Goal: Task Accomplishment & Management: Complete application form

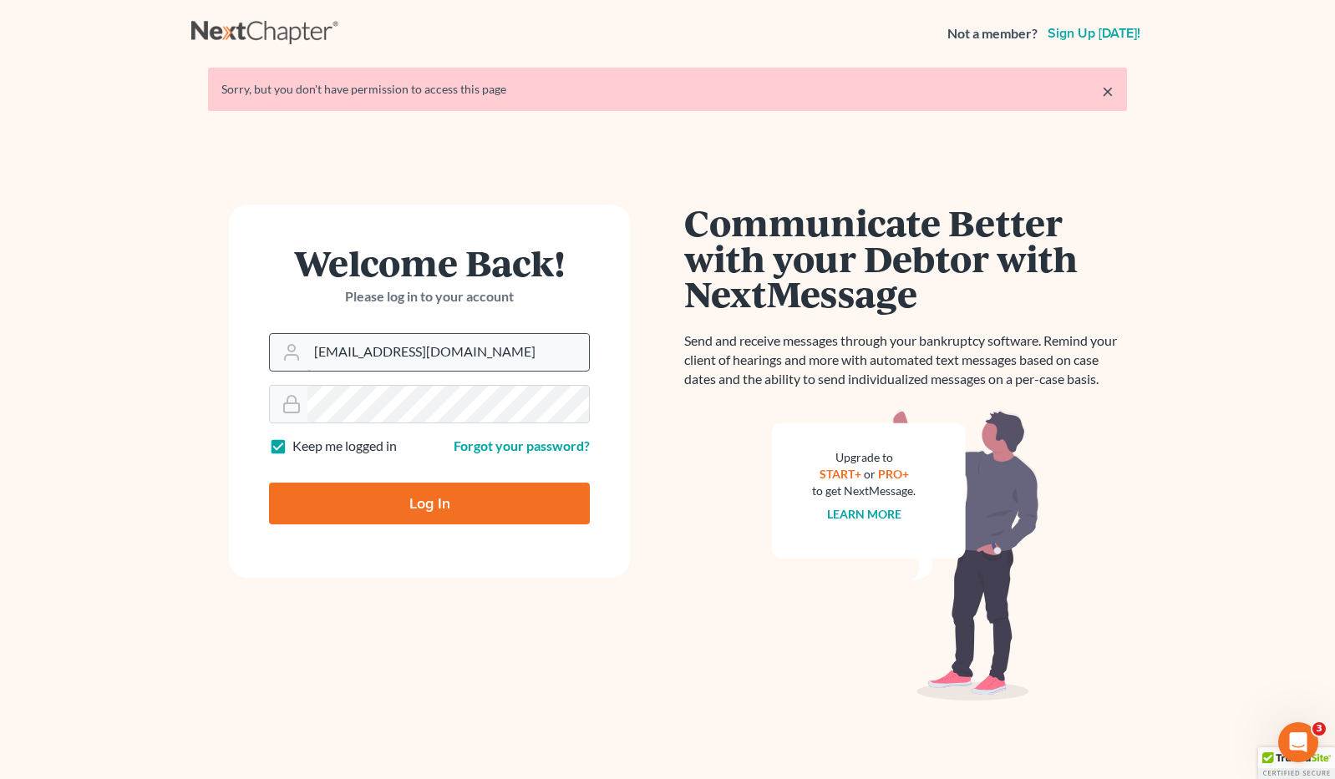
click at [487, 352] on input "brittcostomarnold@gmail.com" at bounding box center [448, 352] width 282 height 37
drag, startPoint x: 507, startPoint y: 353, endPoint x: 260, endPoint y: 361, distance: 247.4
click at [260, 361] on form "Welcome Back! Please log in to your account Email Address brittcostomarnold@gma…" at bounding box center [429, 391] width 401 height 373
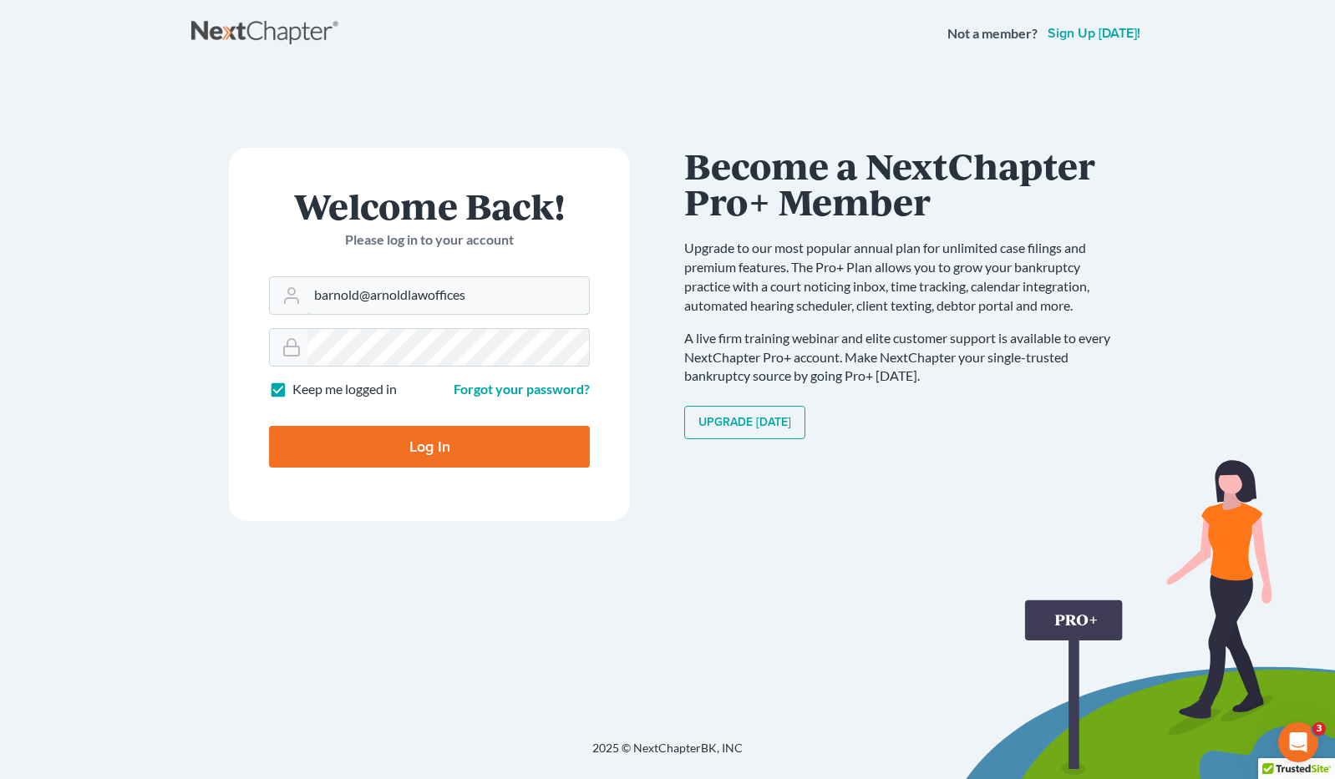
type input "[EMAIL_ADDRESS][DOMAIN_NAME]"
click at [253, 346] on form "Welcome Back! Please log in to your account Email Address barnold@arnoldlawoffi…" at bounding box center [429, 334] width 401 height 373
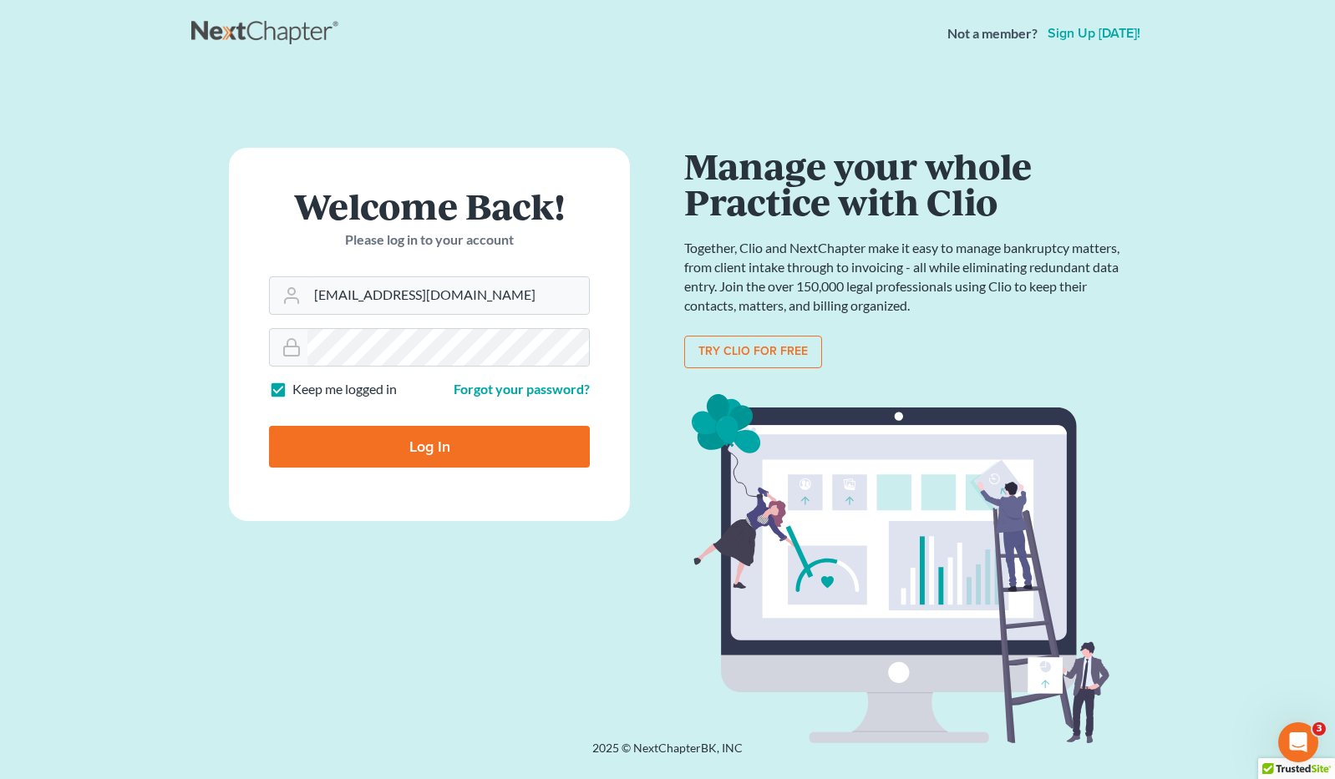
click at [313, 440] on input "Log In" at bounding box center [429, 447] width 321 height 42
type input "Thinking..."
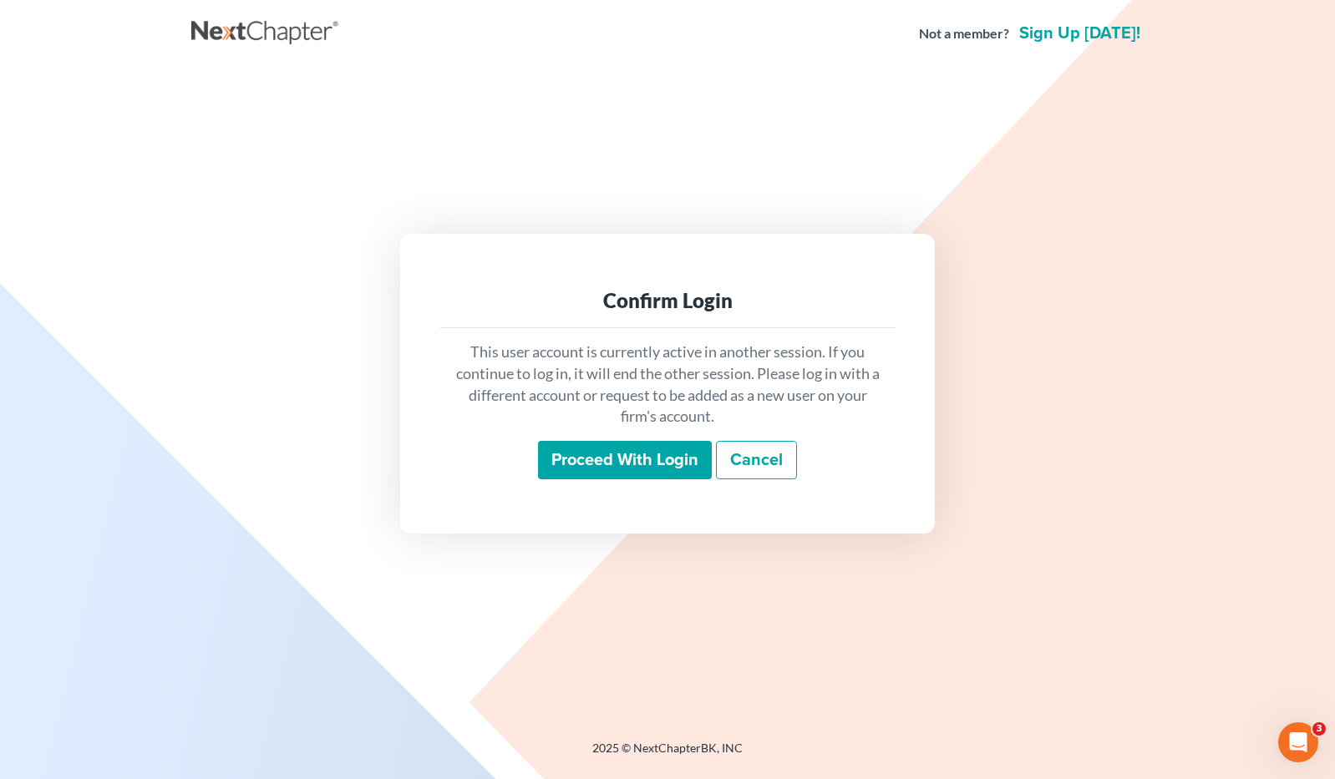
click at [616, 455] on input "Proceed with login" at bounding box center [625, 460] width 174 height 38
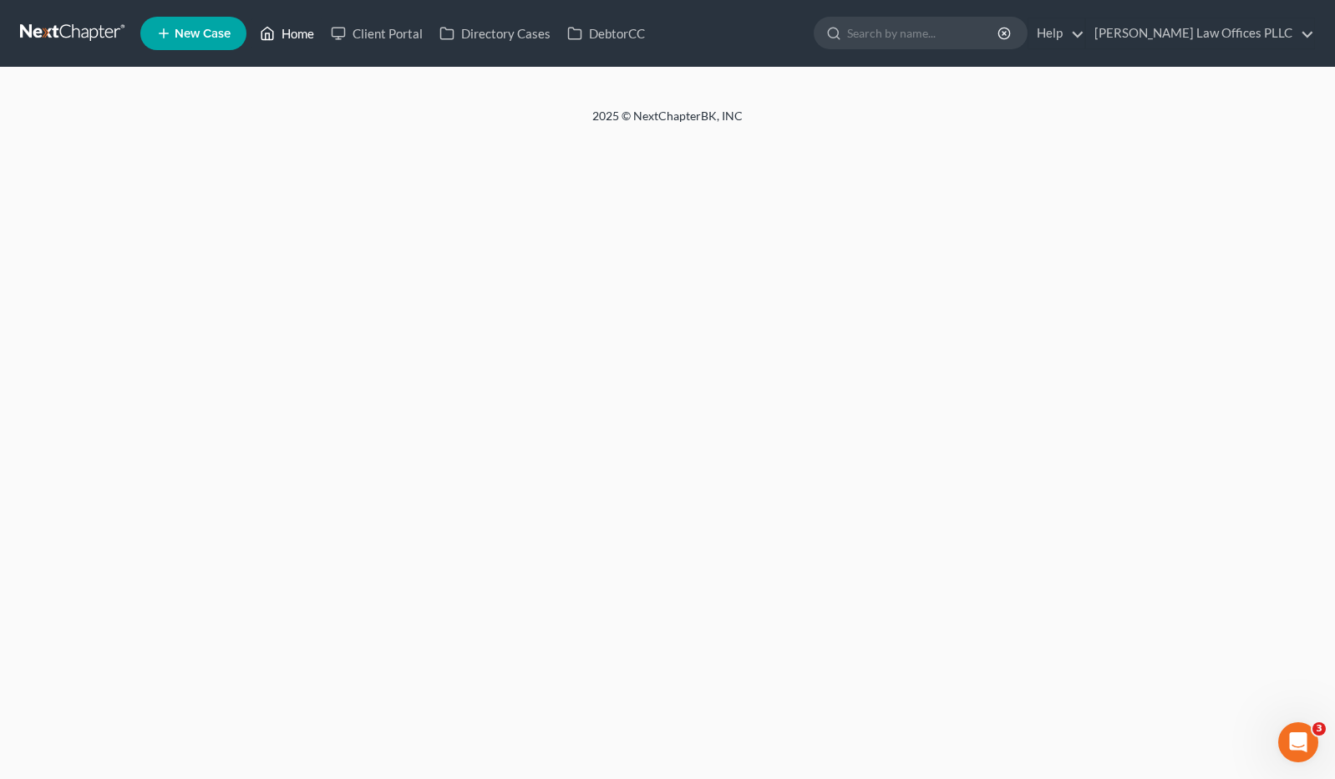
click at [298, 33] on link "Home" at bounding box center [286, 33] width 71 height 30
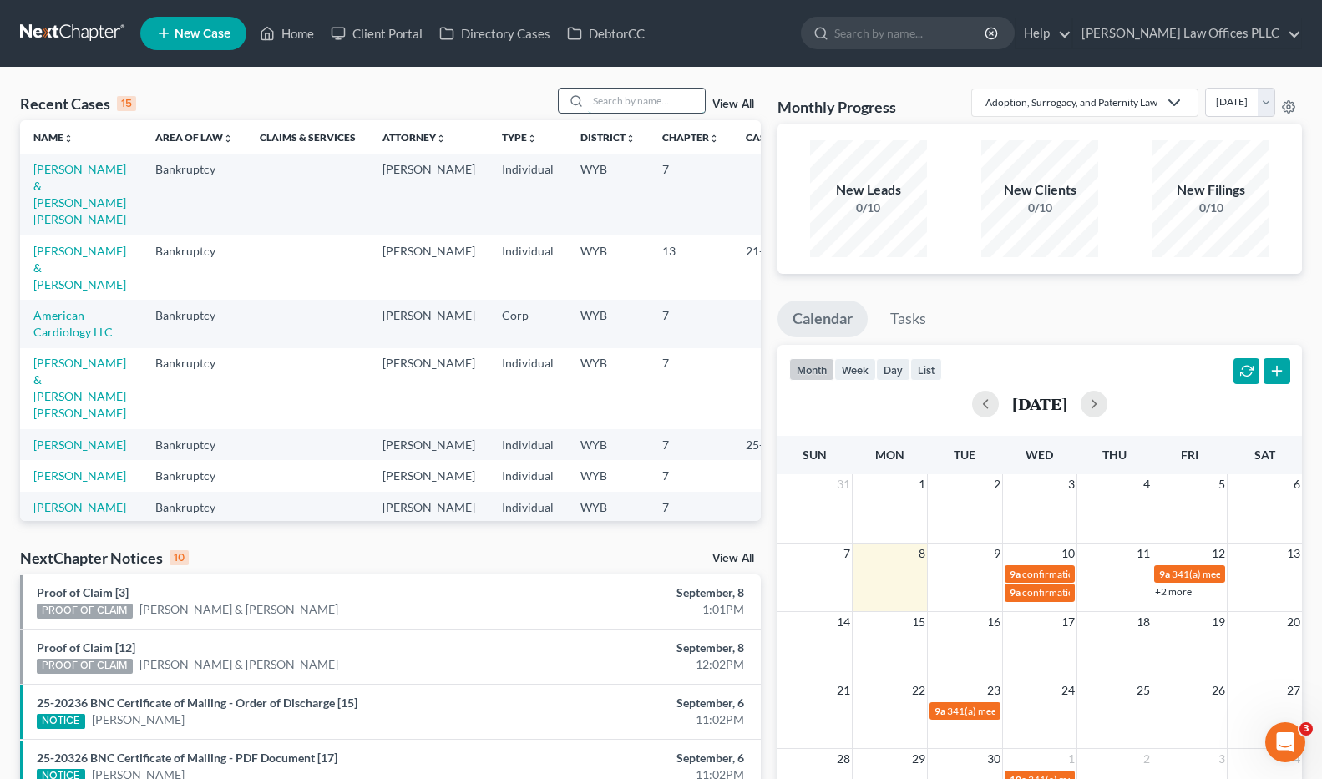
click at [601, 97] on input "search" at bounding box center [646, 101] width 117 height 24
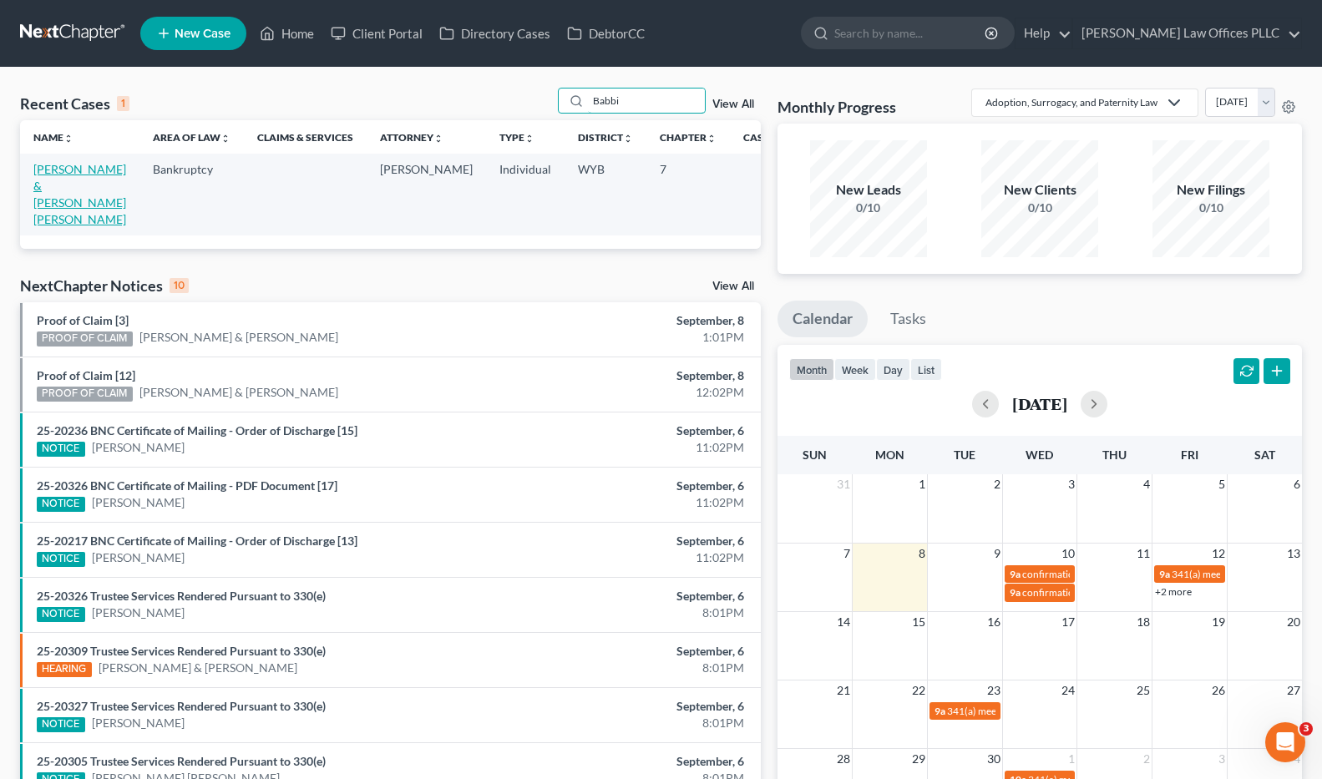
type input "Babbi"
click at [52, 192] on link "Echeverria, Aristeo & Babbitt Echeverria, Olivia" at bounding box center [79, 194] width 93 height 64
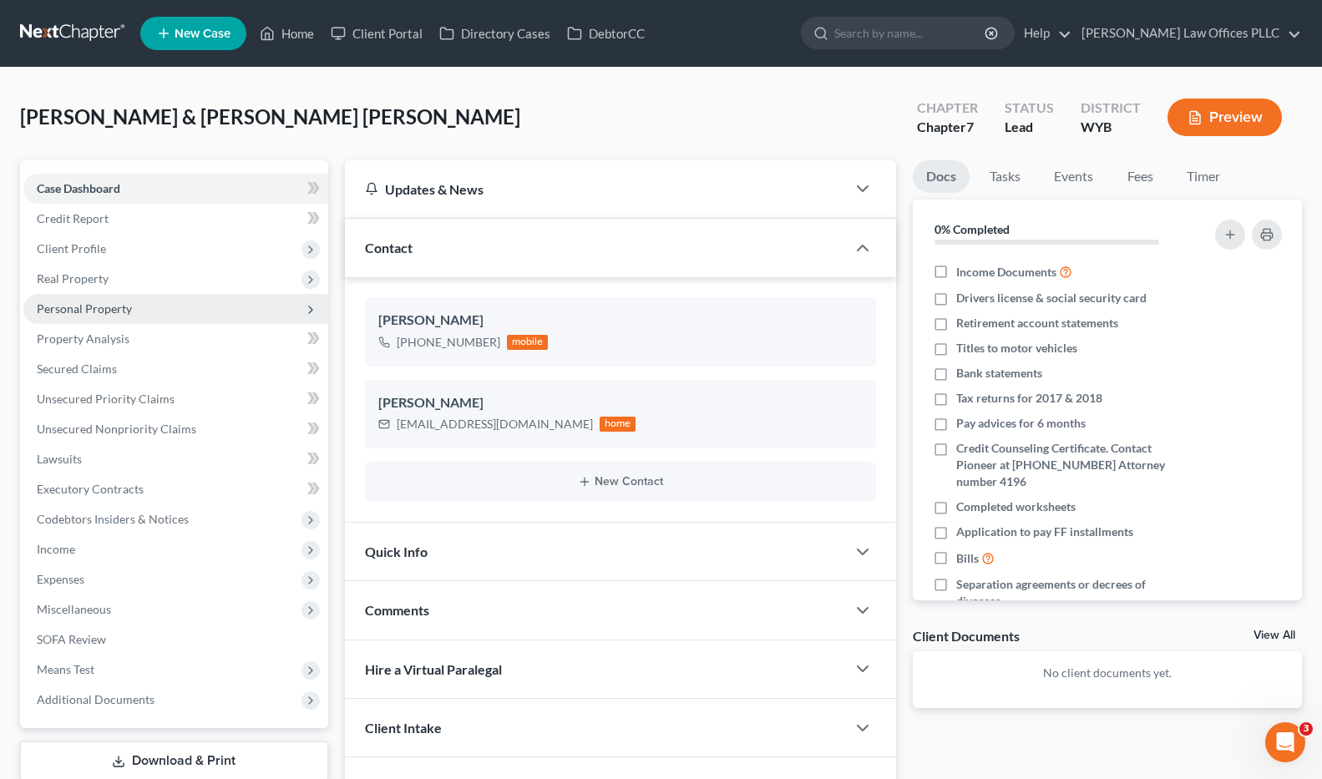
click at [110, 311] on span "Personal Property" at bounding box center [84, 309] width 95 height 14
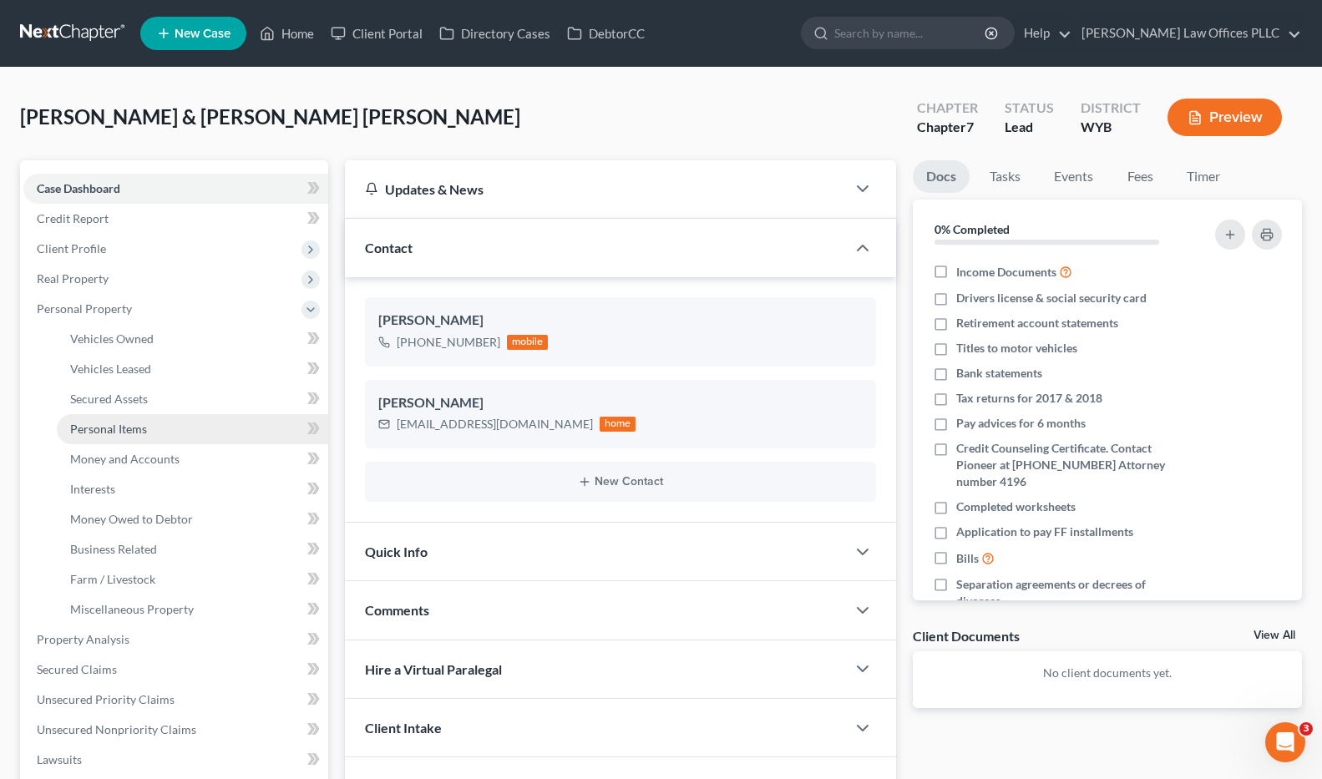
click at [165, 429] on link "Personal Items" at bounding box center [192, 429] width 271 height 30
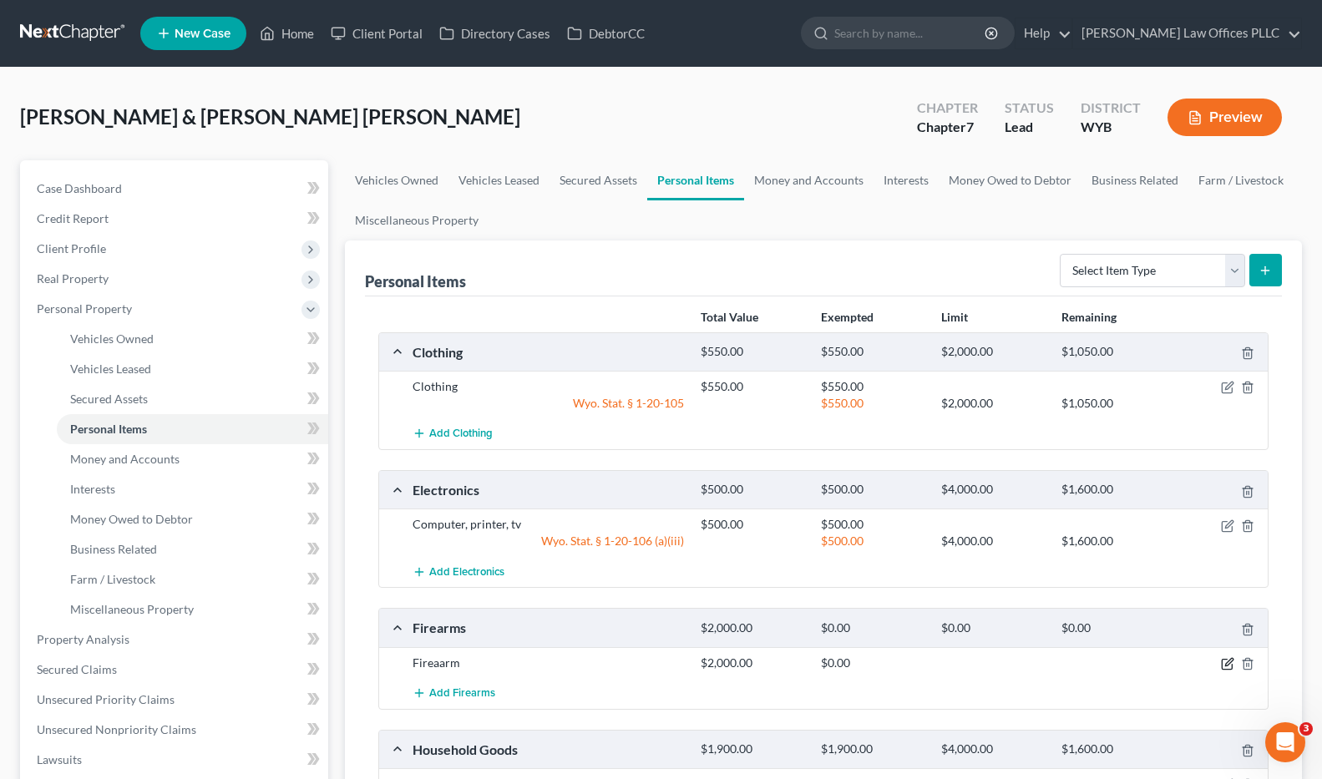
click at [1229, 659] on icon "button" at bounding box center [1227, 663] width 13 height 13
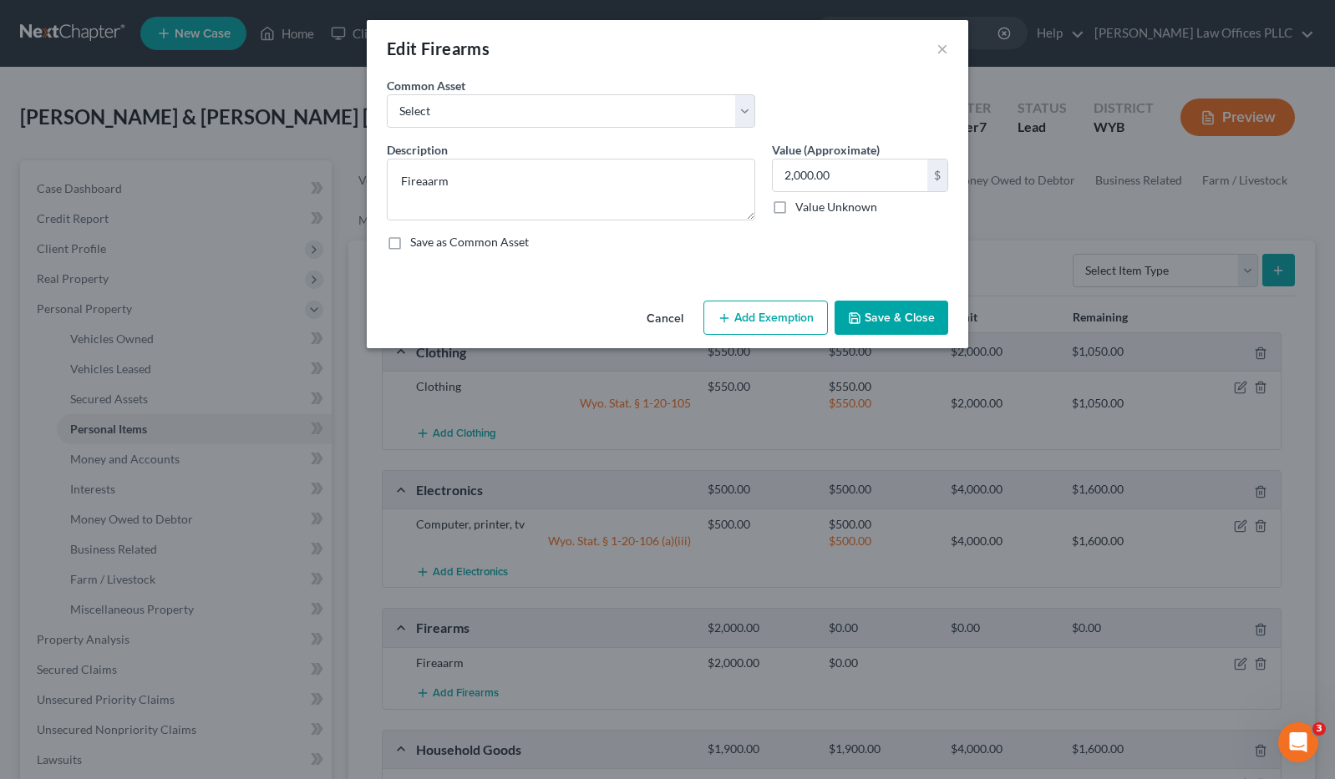
click at [1108, 208] on div "Edit Firearms × An exemption set must first be selected from the Filing Informa…" at bounding box center [667, 389] width 1335 height 779
drag, startPoint x: 459, startPoint y: 184, endPoint x: 334, endPoint y: 199, distance: 126.2
click at [334, 199] on div "Edit Firearms × An exemption set must first be selected from the Filing Informa…" at bounding box center [667, 389] width 1335 height 779
type textarea "Blackman"
click at [1124, 219] on div "Edit Firearms × An exemption set must first be selected from the Filing Informa…" at bounding box center [667, 389] width 1335 height 779
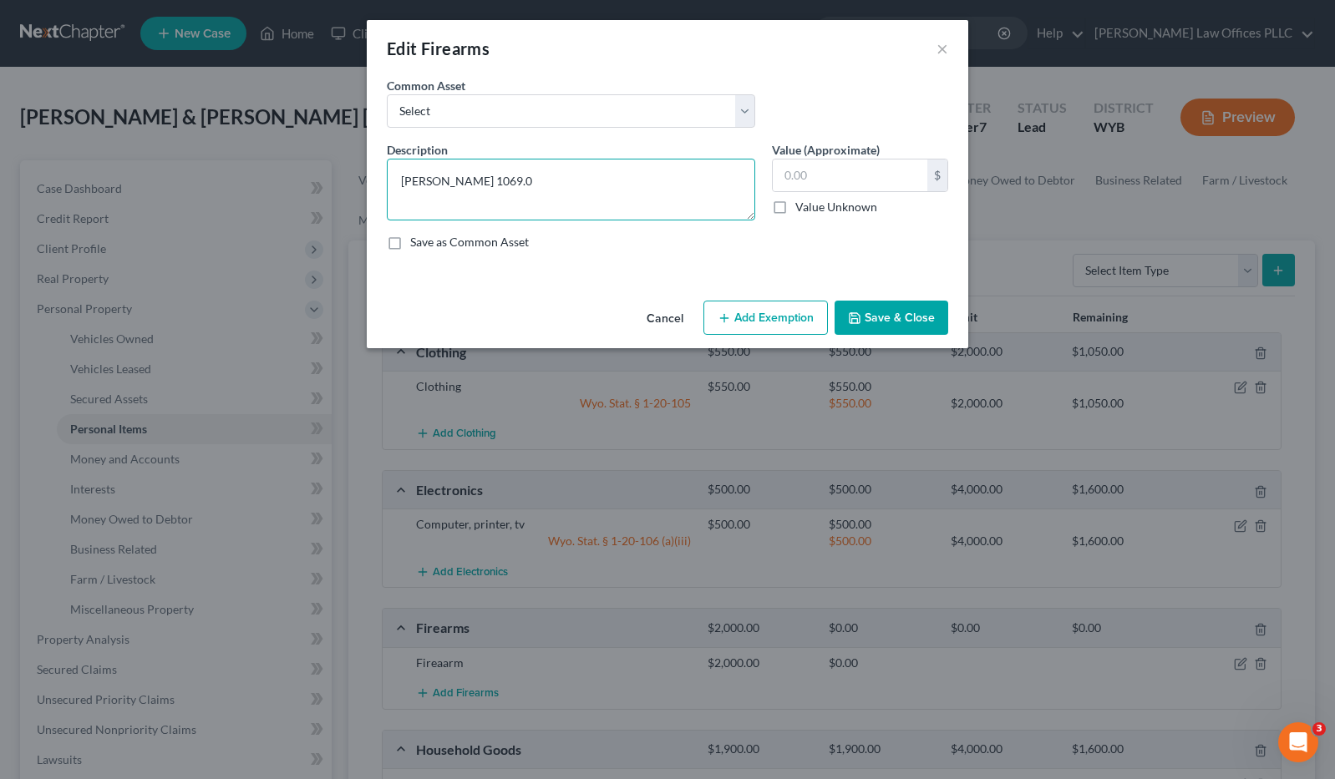
click at [499, 183] on textarea "Blackman 1069.0" at bounding box center [571, 190] width 368 height 62
type textarea "Blackman"
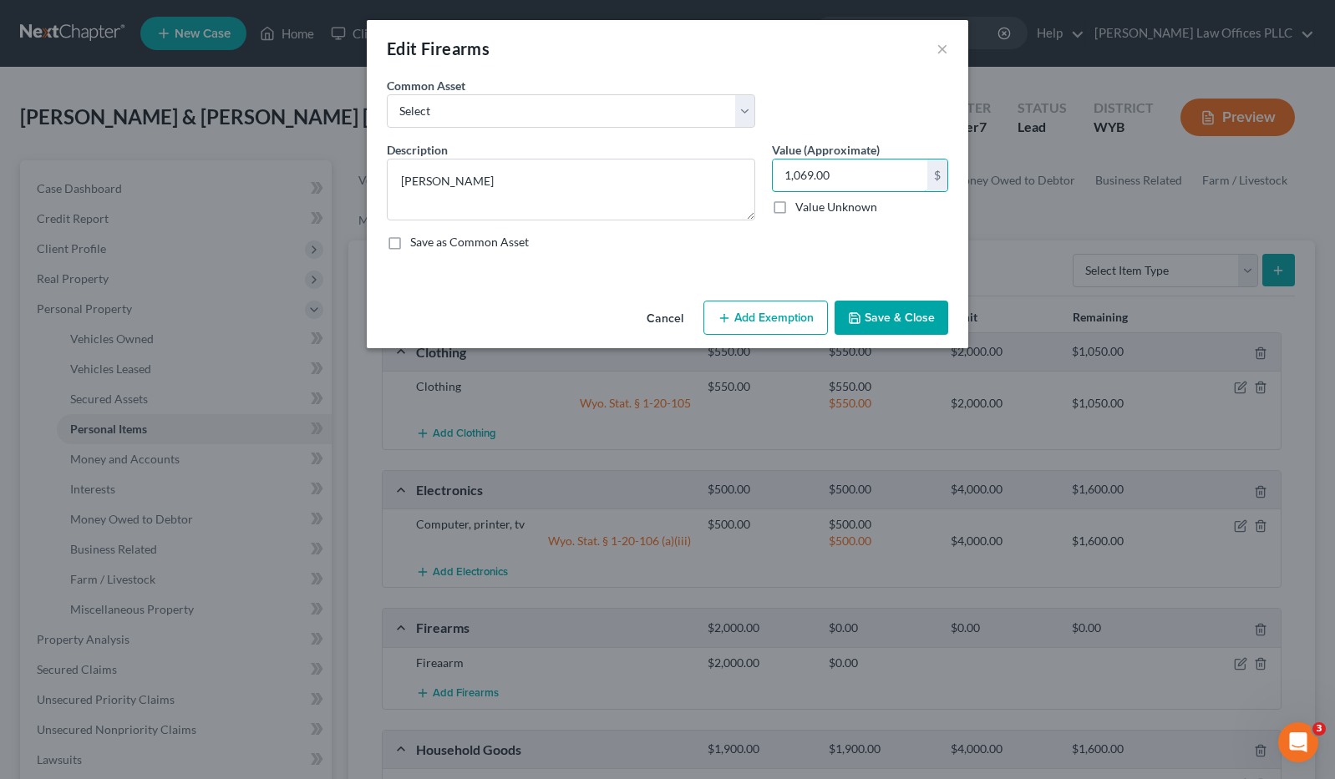
type input "1,069.00"
click at [764, 317] on button "Add Exemption" at bounding box center [765, 318] width 124 height 35
select select "2"
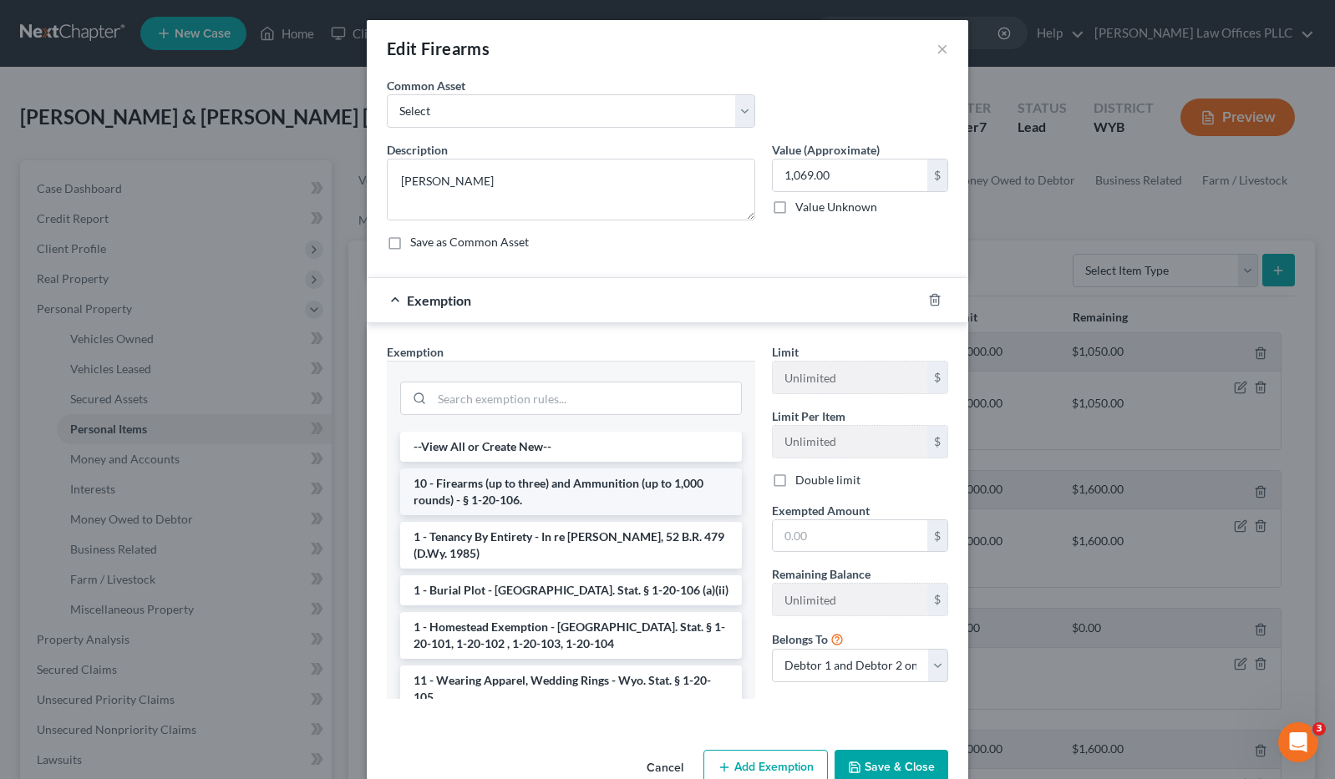
click at [532, 484] on li "10 - Firearms (up to three) and Ammunition (up to 1,000 rounds) - § 1-20-106." at bounding box center [571, 492] width 342 height 47
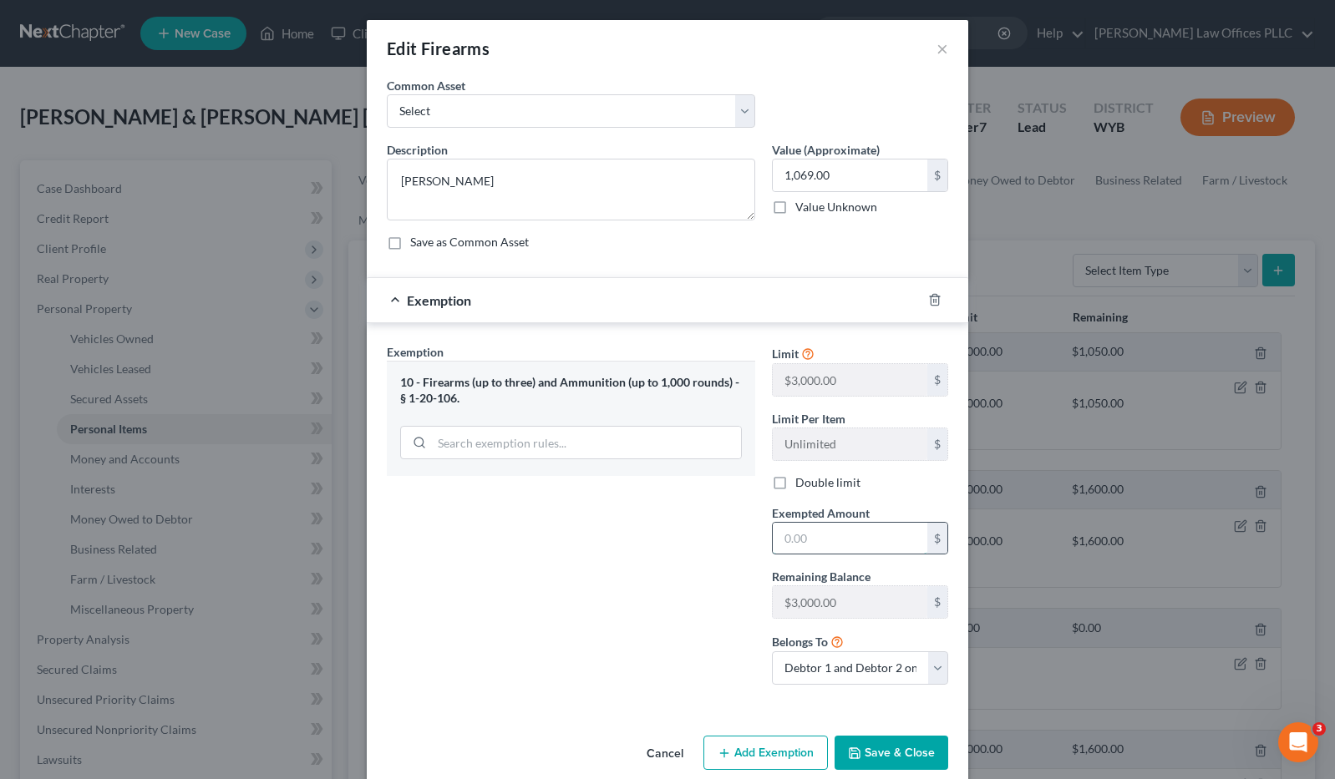
click at [788, 535] on input "text" at bounding box center [850, 539] width 155 height 32
type input "1,069.00"
click at [906, 753] on button "Save & Close" at bounding box center [892, 753] width 114 height 35
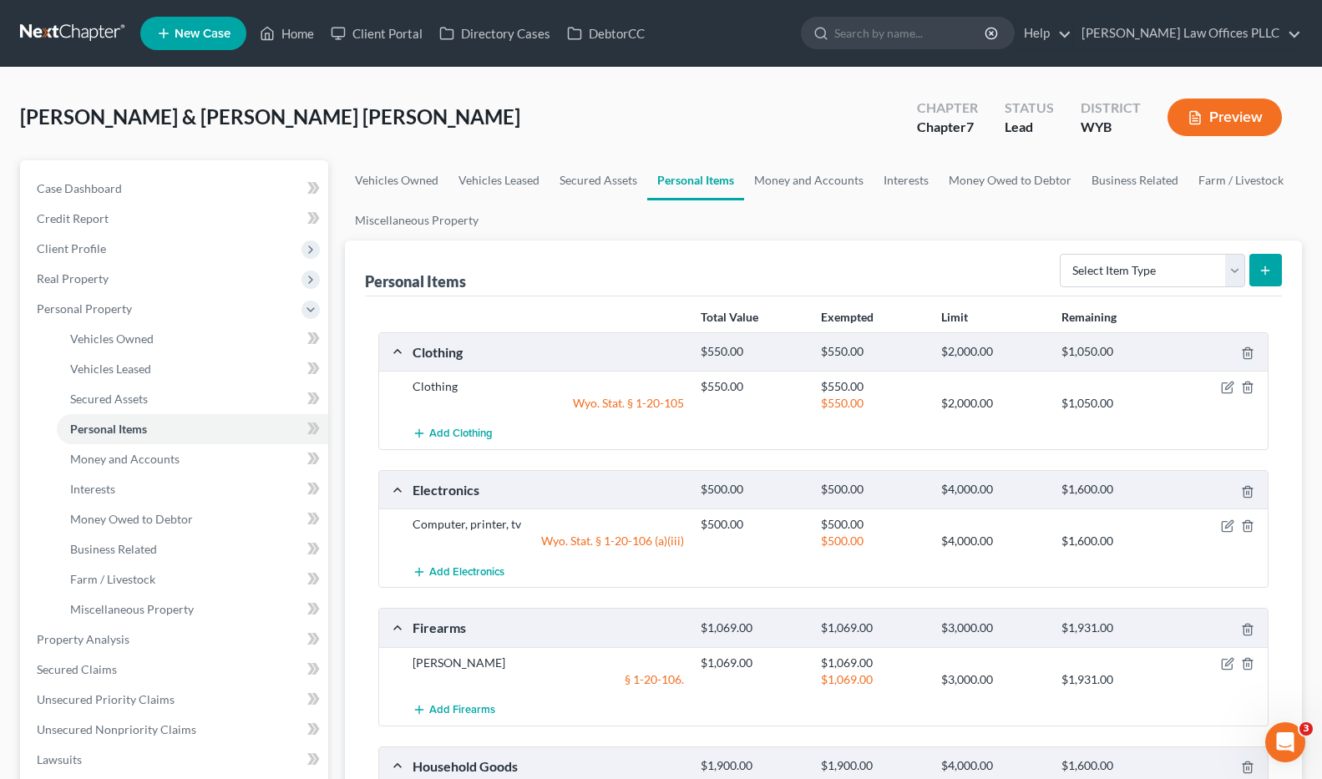
drag, startPoint x: 946, startPoint y: 213, endPoint x: 960, endPoint y: 218, distance: 14.3
click at [952, 215] on ul "Vehicles Owned Vehicles Leased Secured Assets Personal Items Money and Accounts…" at bounding box center [823, 200] width 957 height 80
click at [469, 704] on button "Add Firearms" at bounding box center [454, 710] width 83 height 31
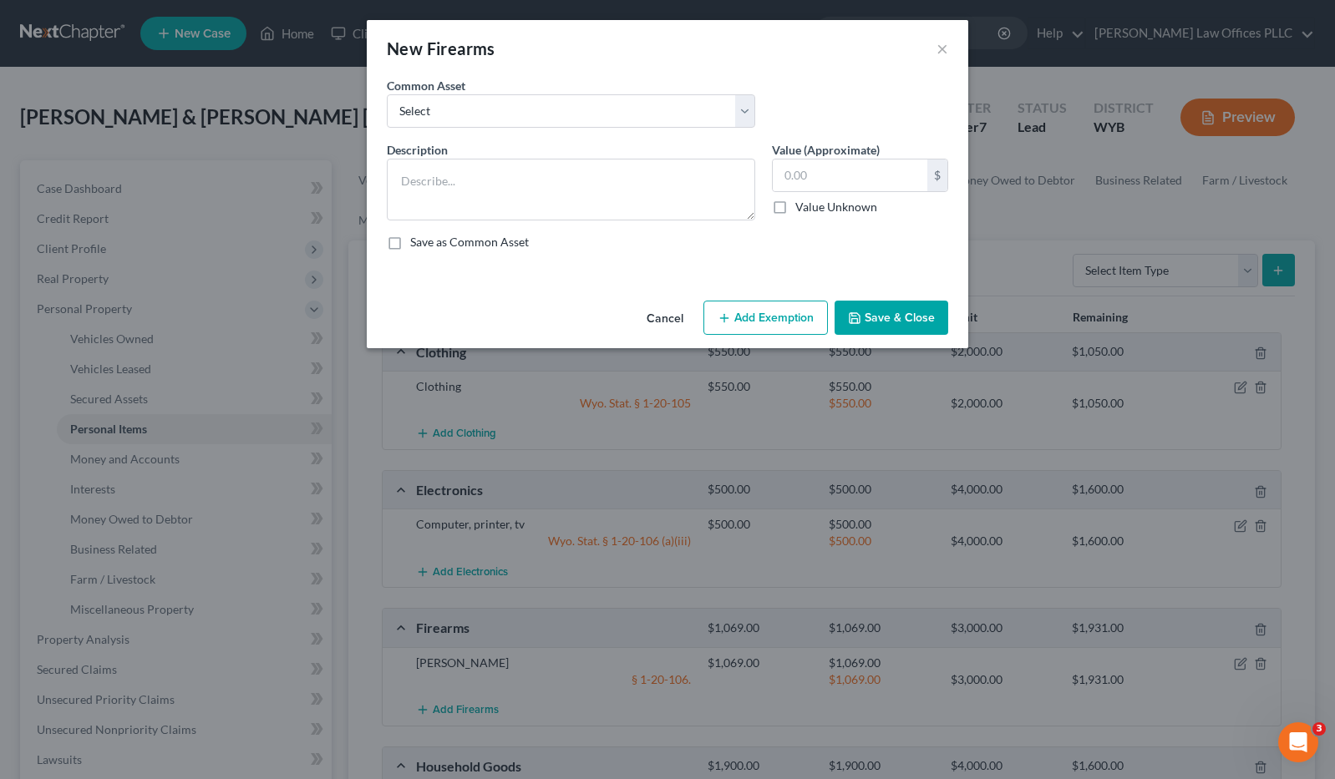
drag, startPoint x: 822, startPoint y: 257, endPoint x: 748, endPoint y: 203, distance: 91.4
click at [821, 256] on div "Description * Value (Approximate) $ Value Unknown Balance Undetermined $ Value …" at bounding box center [667, 202] width 578 height 123
click at [420, 178] on textarea at bounding box center [571, 190] width 368 height 62
drag, startPoint x: 743, startPoint y: 273, endPoint x: 680, endPoint y: 194, distance: 101.1
click at [743, 265] on div "An exemption set must first be selected from the Filing Information section. Co…" at bounding box center [667, 185] width 601 height 217
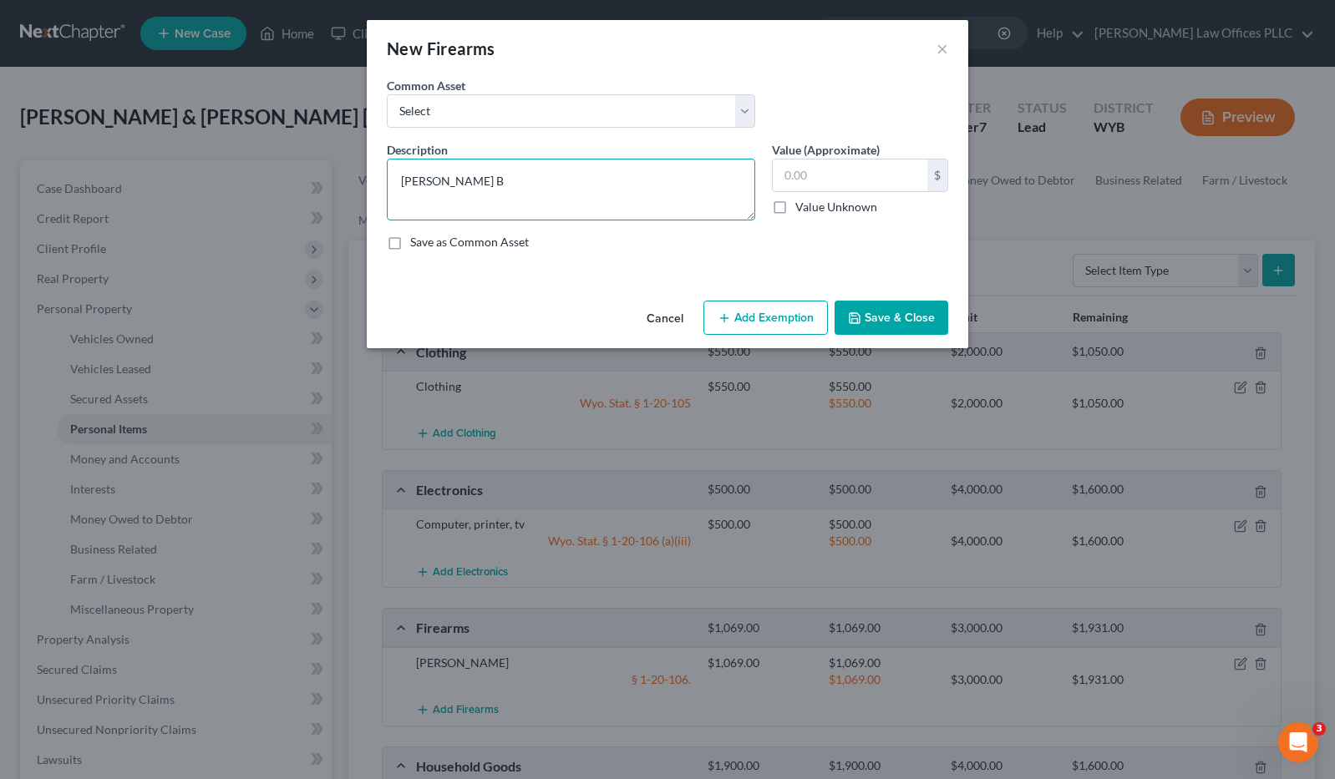
click at [467, 183] on textarea "Bergara B" at bounding box center [571, 190] width 368 height 62
type textarea "Bergara B-14 Ridge"
click at [945, 44] on button "×" at bounding box center [942, 48] width 12 height 20
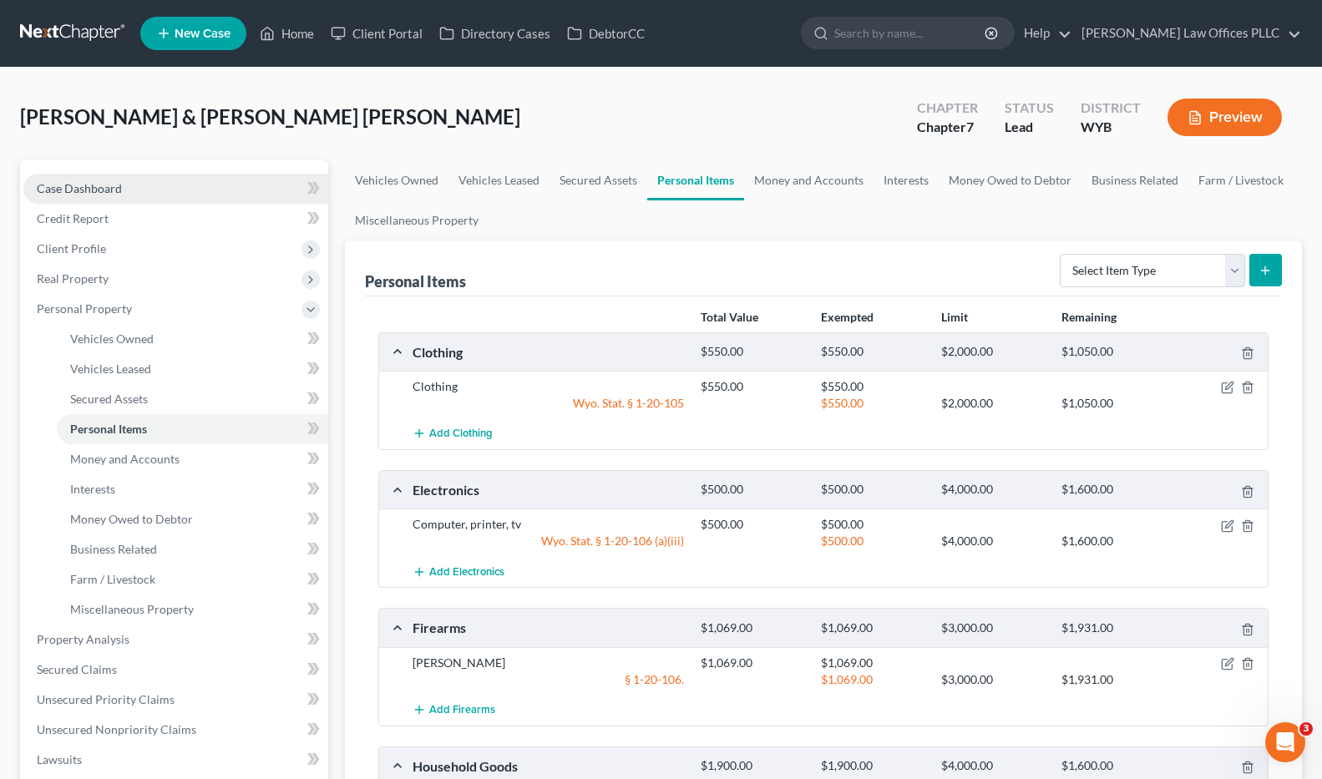
click at [113, 188] on span "Case Dashboard" at bounding box center [79, 188] width 85 height 14
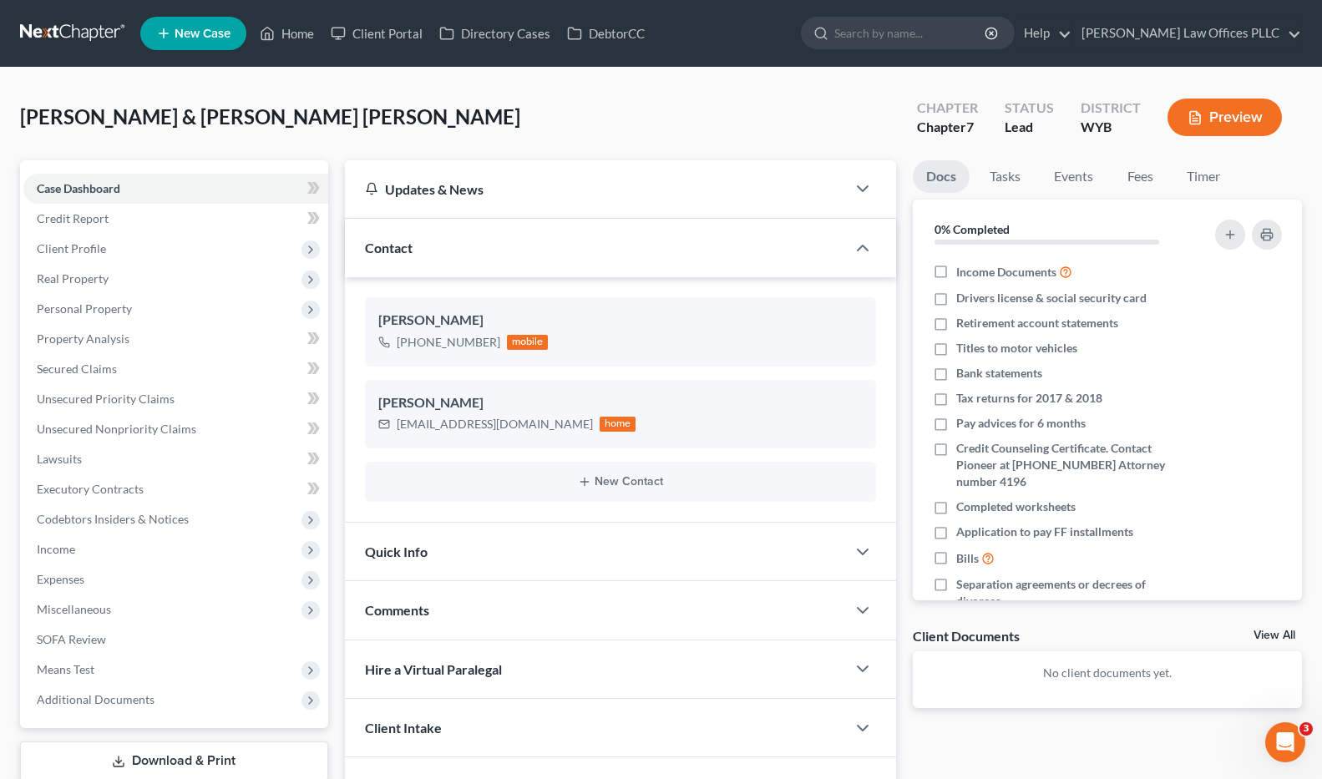
click at [876, 110] on div "Echeverria, Aristeo & Babbitt Echeverria, Olivia Upgraded Chapter Chapter 7 Sta…" at bounding box center [661, 124] width 1282 height 73
click at [111, 308] on span "Personal Property" at bounding box center [84, 309] width 95 height 14
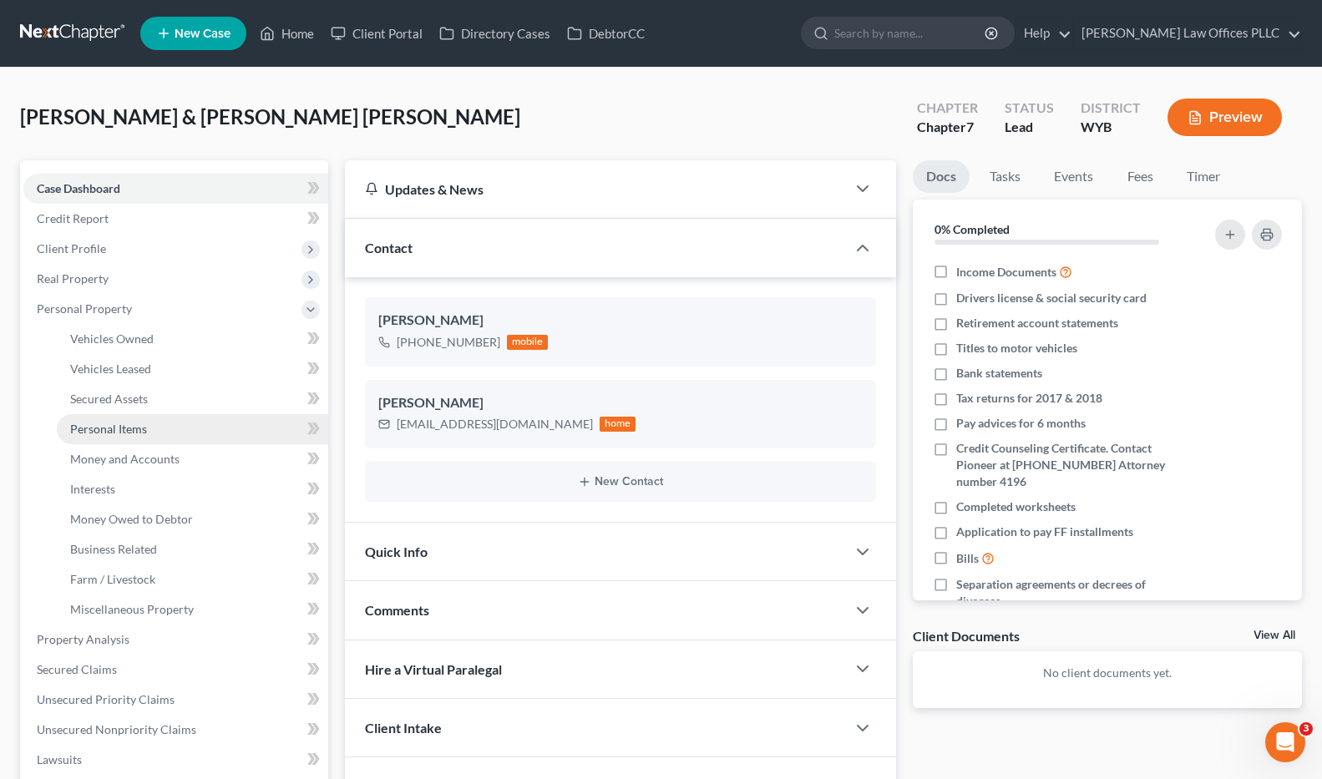
click at [141, 423] on span "Personal Items" at bounding box center [108, 429] width 77 height 14
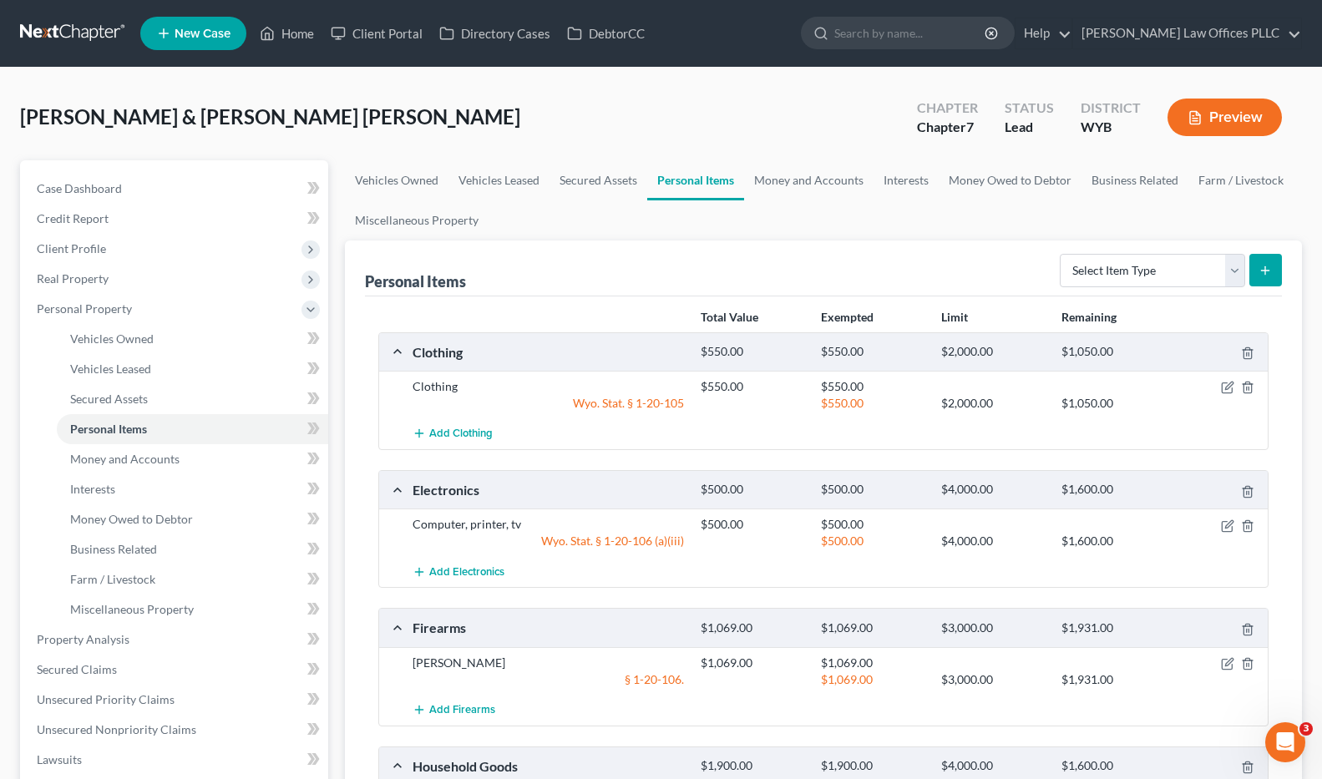
drag, startPoint x: 837, startPoint y: 129, endPoint x: 831, endPoint y: 137, distance: 9.5
click at [838, 129] on div "Echeverria, Aristeo & Babbitt Echeverria, Olivia Upgraded Chapter Chapter 7 Sta…" at bounding box center [661, 124] width 1282 height 73
click at [1220, 659] on div at bounding box center [1222, 663] width 96 height 17
drag, startPoint x: 1225, startPoint y: 662, endPoint x: 896, endPoint y: 487, distance: 372.6
click at [1225, 661] on icon "button" at bounding box center [1227, 663] width 13 height 13
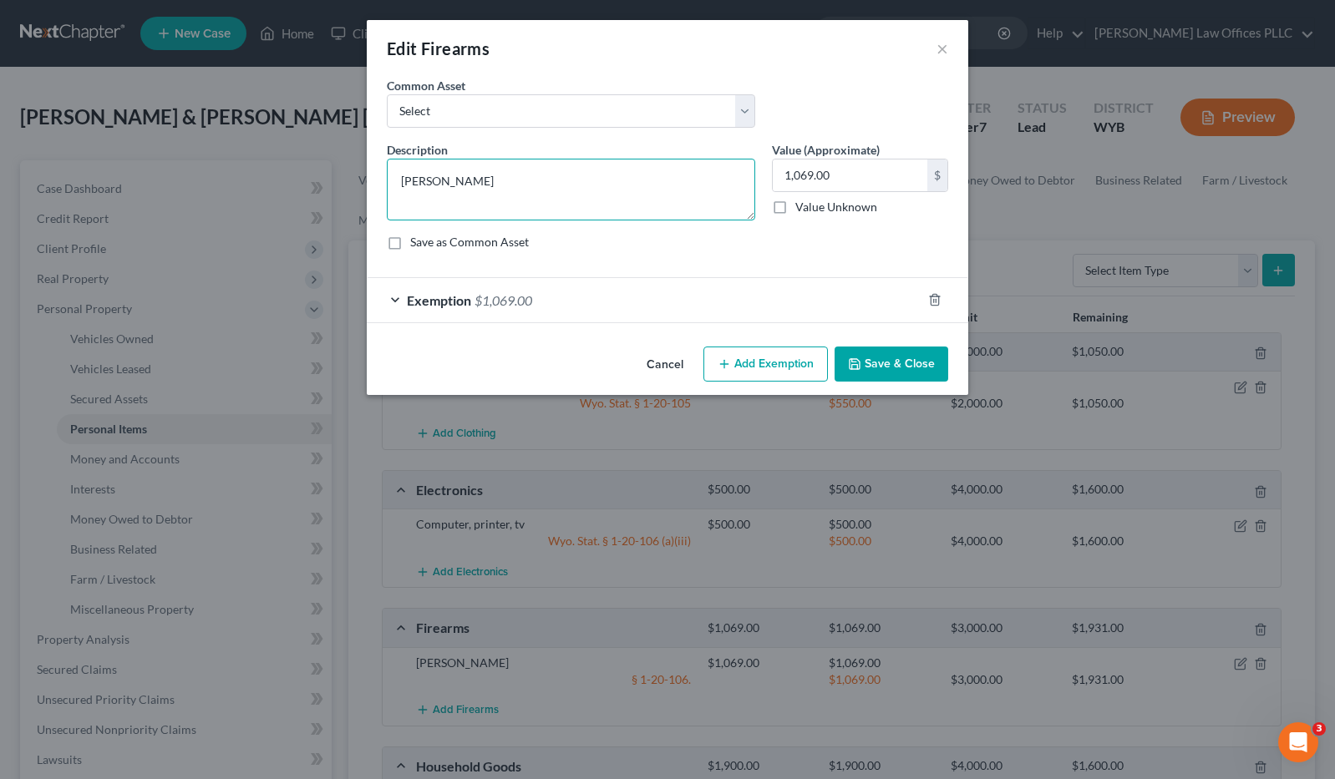
click at [461, 184] on textarea "Blackman" at bounding box center [571, 190] width 368 height 62
type textarea "Blackman rifle AR 15"
click at [892, 363] on button "Save & Close" at bounding box center [892, 364] width 114 height 35
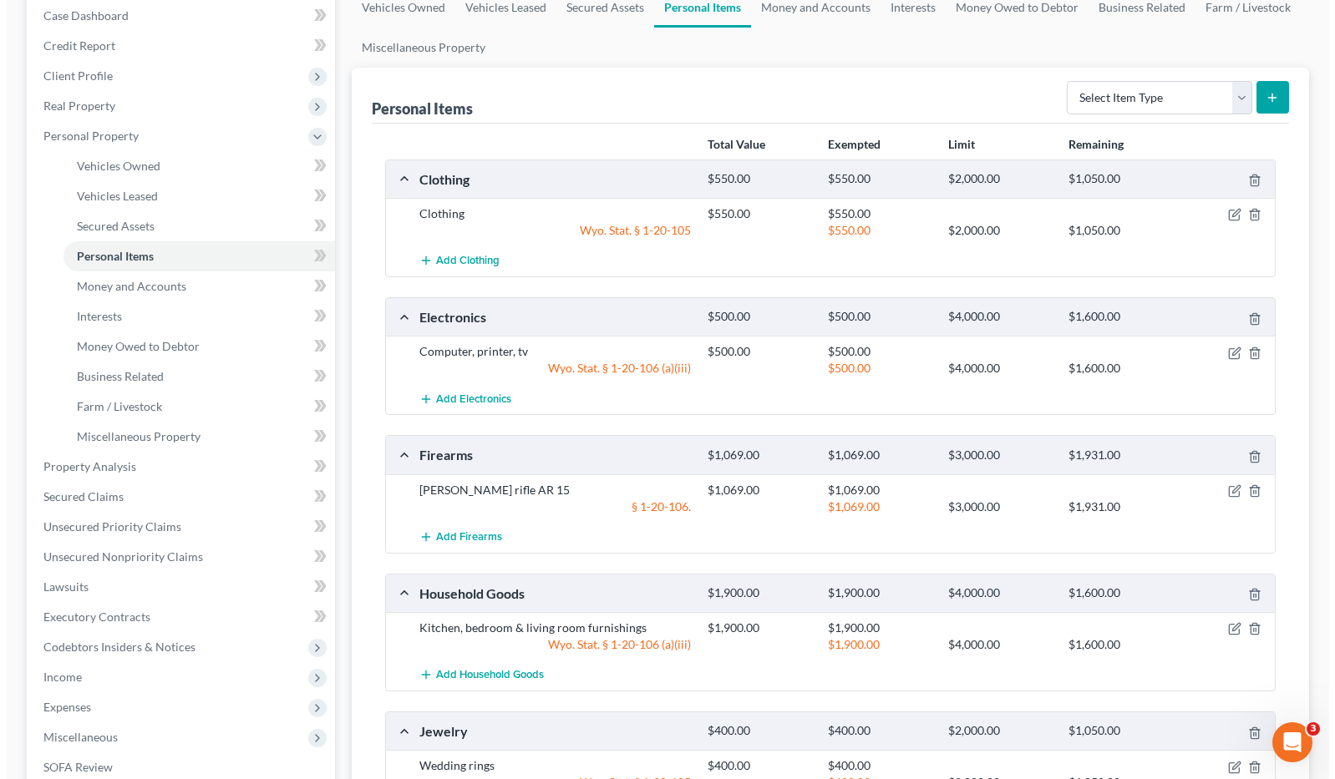
scroll to position [175, 0]
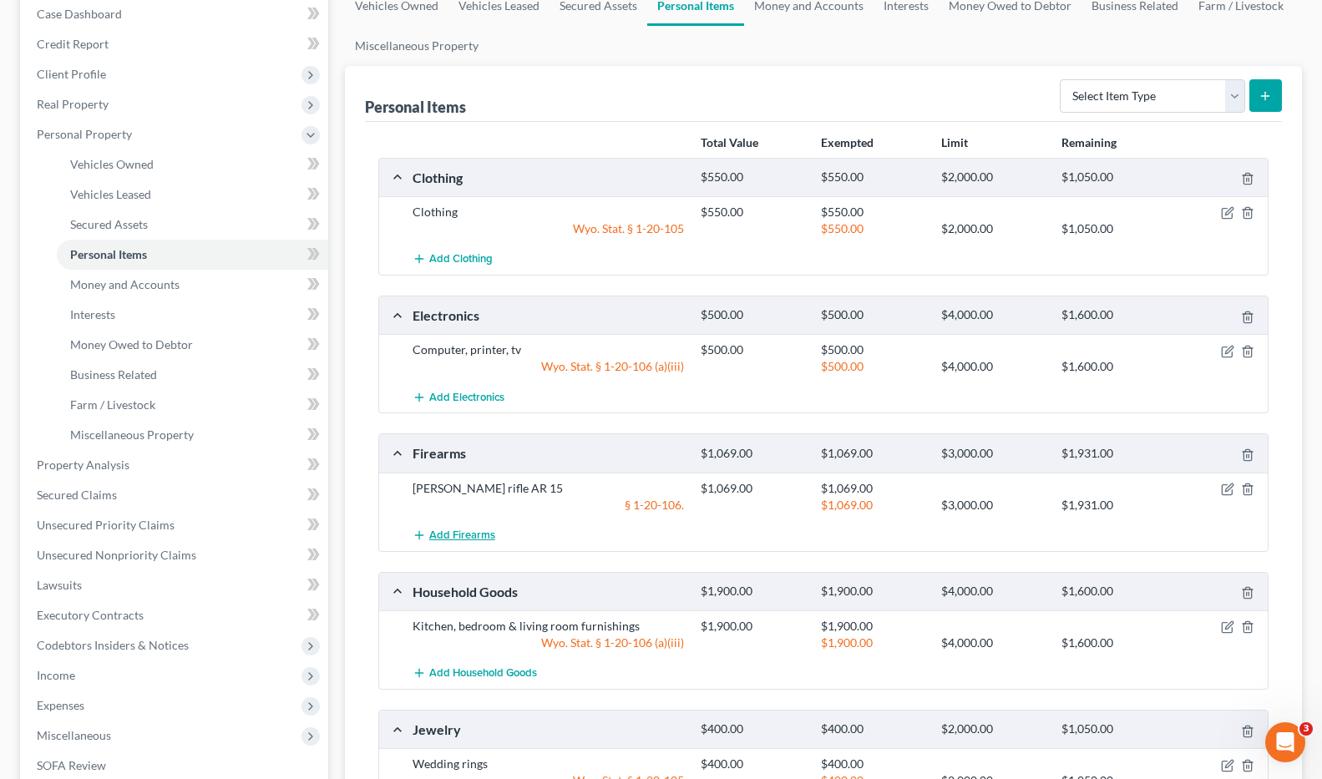
click at [459, 526] on button "Add Firearms" at bounding box center [454, 535] width 83 height 31
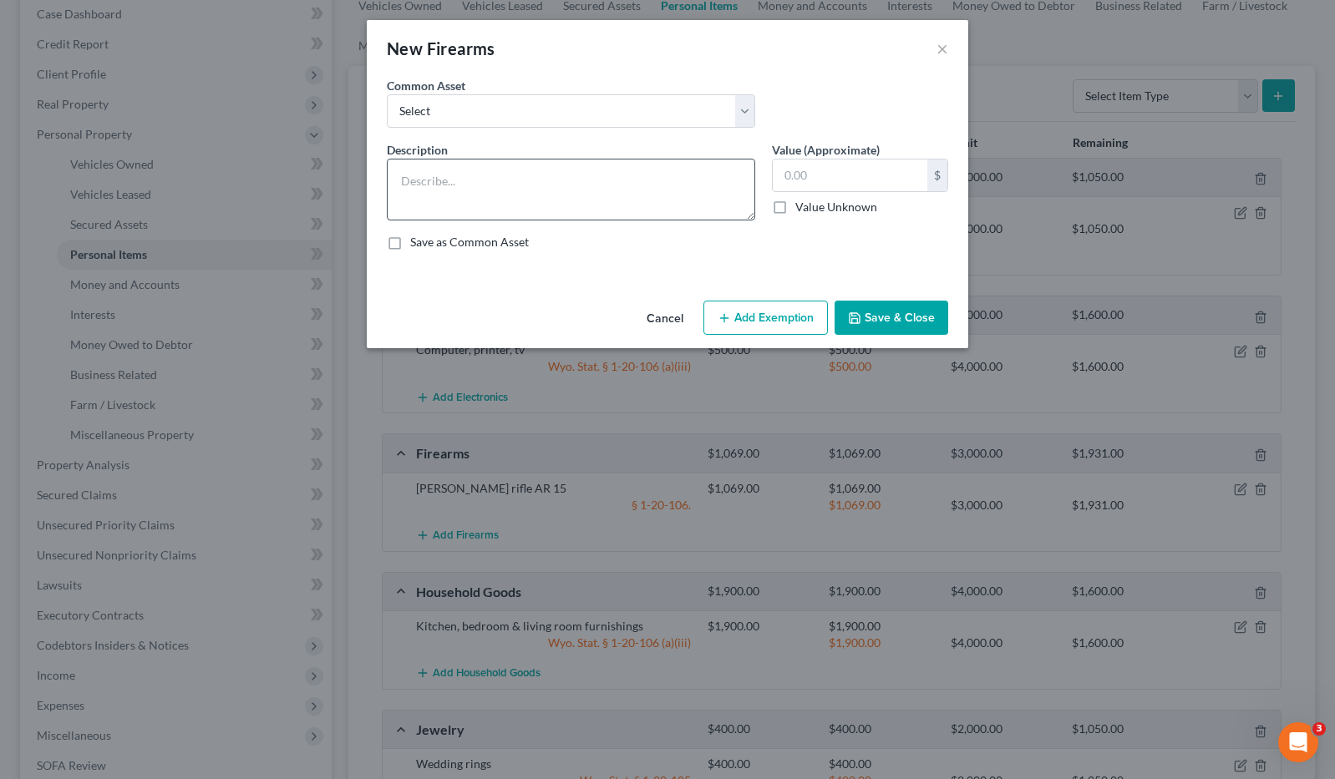
drag, startPoint x: 884, startPoint y: 240, endPoint x: 751, endPoint y: 205, distance: 137.2
click at [884, 240] on div "Save as Common Asset" at bounding box center [667, 242] width 561 height 17
click at [434, 183] on textarea at bounding box center [571, 190] width 368 height 62
click at [882, 237] on div "Save as Common Asset" at bounding box center [667, 242] width 561 height 17
click at [508, 188] on textarea "Blackman" at bounding box center [571, 190] width 368 height 62
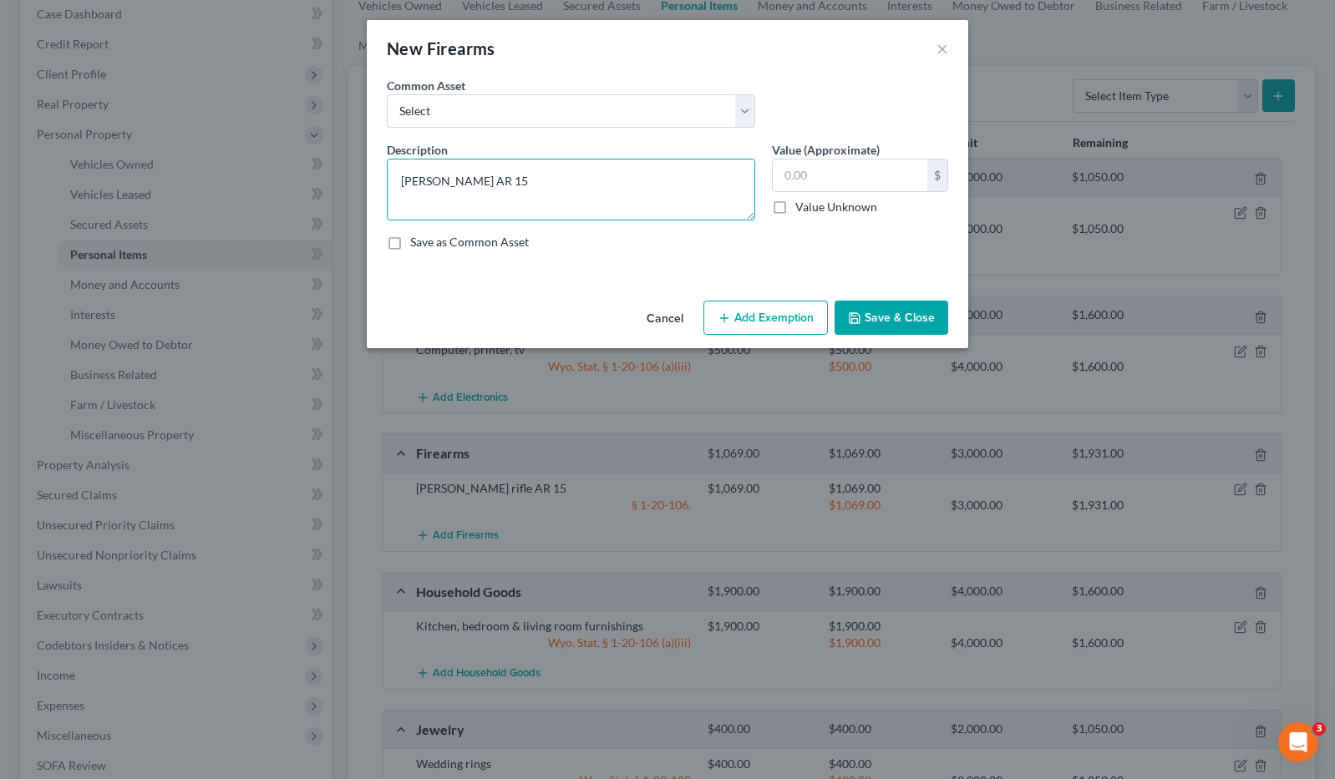
type textarea "Blackman AR 15"
click at [899, 251] on div "Description * Blackman AR 15 Value (Approximate) $ Value Unknown Balance Undete…" at bounding box center [667, 202] width 578 height 123
click at [795, 178] on input "text" at bounding box center [850, 176] width 155 height 32
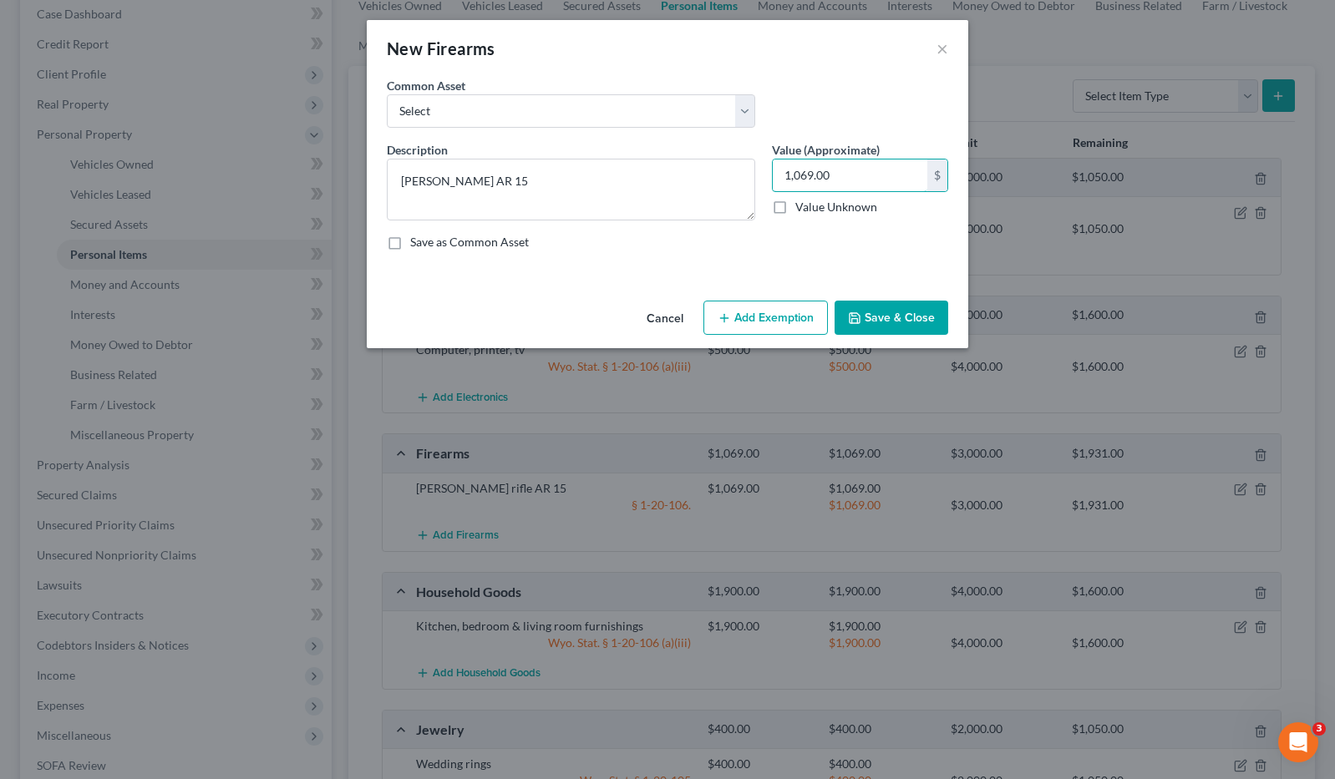
type input "1,069.00"
click at [902, 326] on button "Save & Close" at bounding box center [892, 318] width 114 height 35
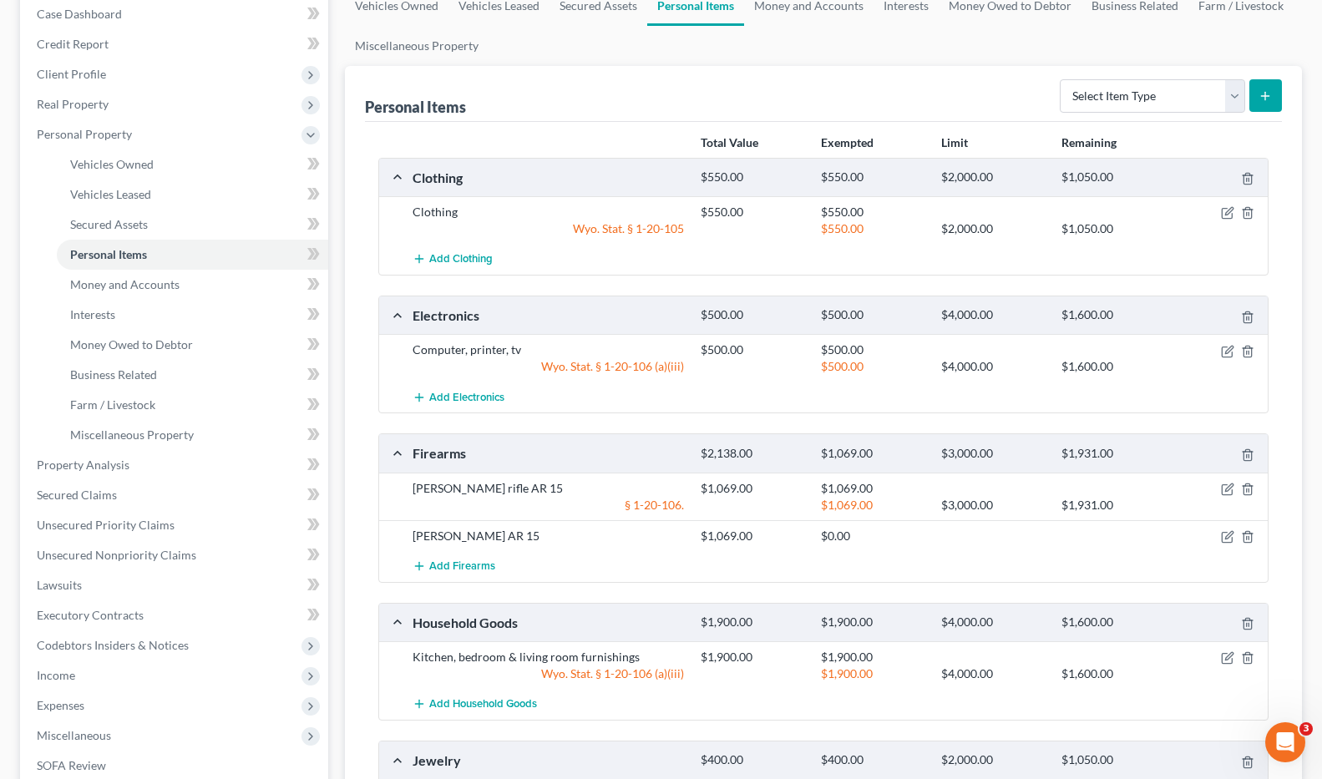
click at [933, 549] on div "Blackman AR 15 $1,069.00 $0.00" at bounding box center [823, 535] width 889 height 31
click at [1225, 534] on icon "button" at bounding box center [1227, 536] width 13 height 13
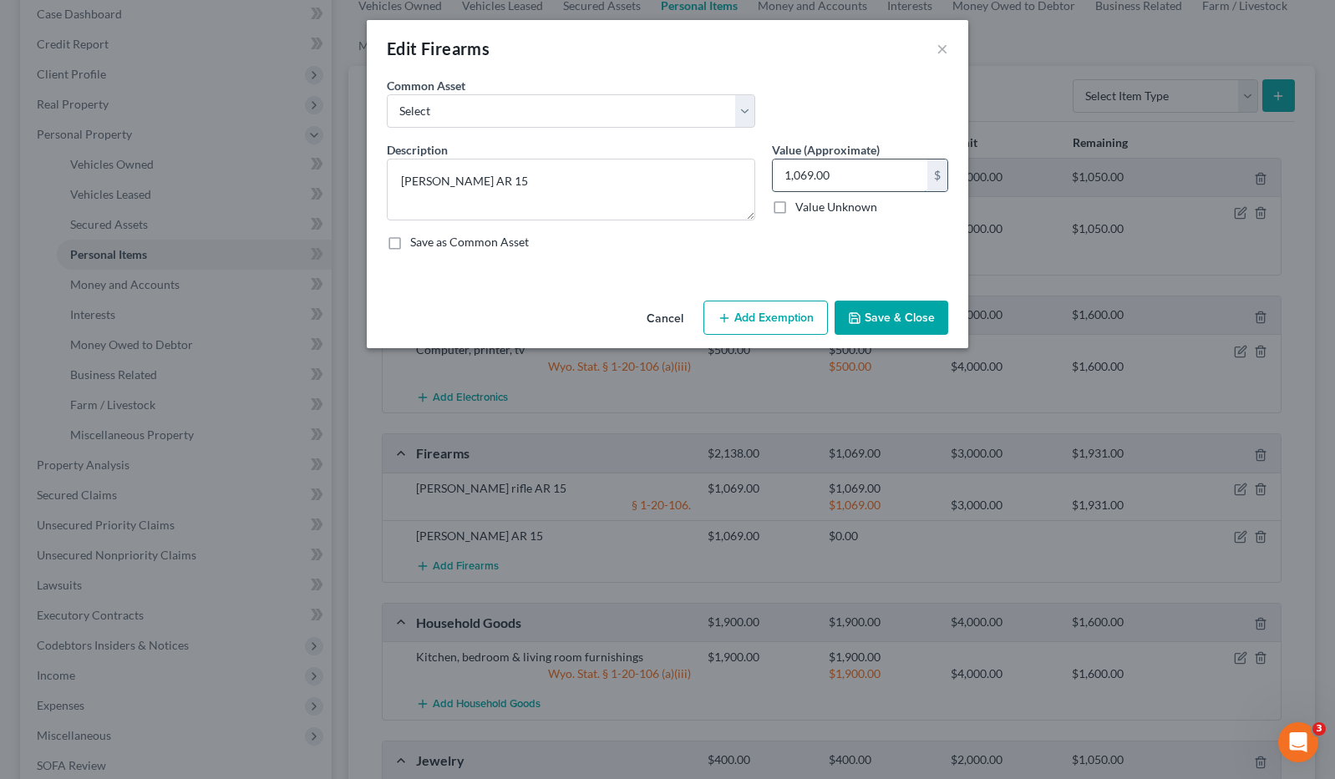
click at [849, 175] on input "1,069.00" at bounding box center [850, 176] width 155 height 32
type input "859.00"
drag, startPoint x: 486, startPoint y: 186, endPoint x: 373, endPoint y: 183, distance: 113.7
click at [373, 183] on div "An exemption set must first be selected from the Filing Information section. Co…" at bounding box center [667, 185] width 601 height 217
drag, startPoint x: 862, startPoint y: 240, endPoint x: 840, endPoint y: 227, distance: 25.1
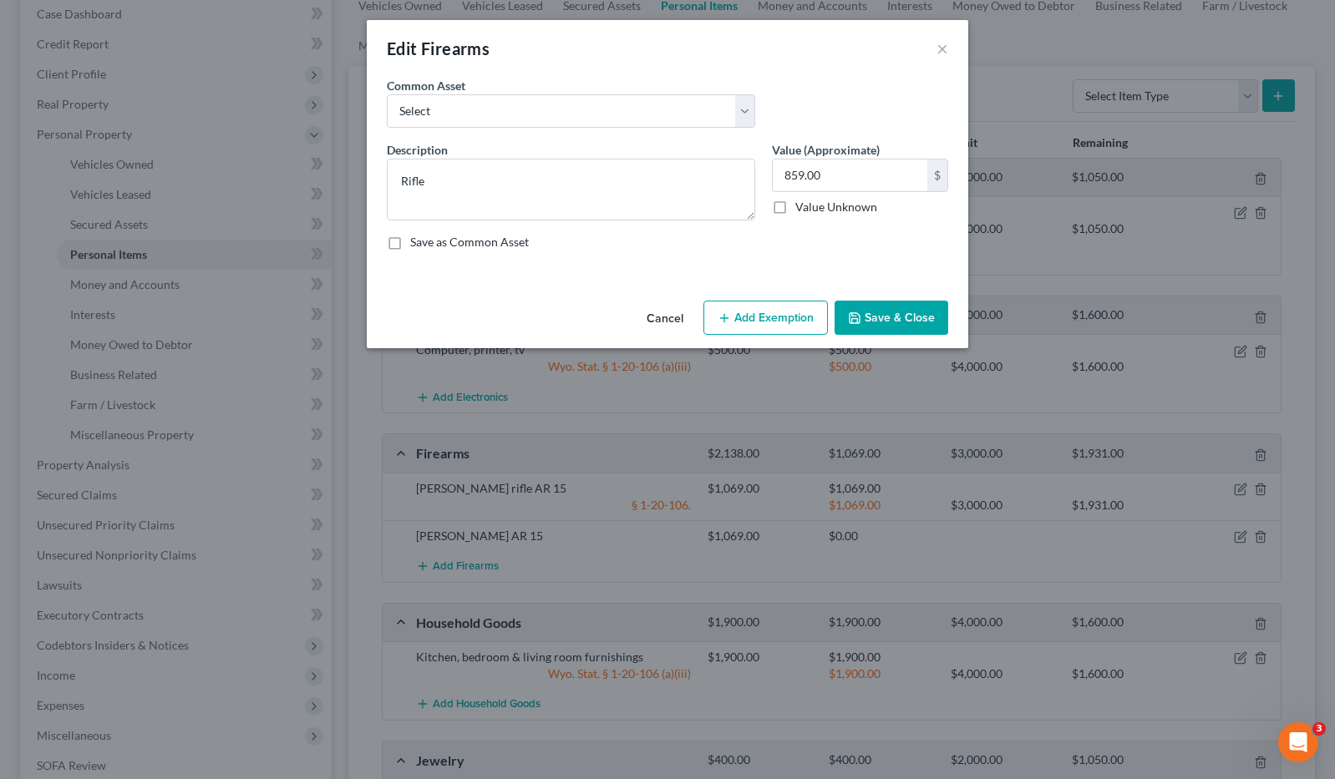
click at [862, 240] on div "Save as Common Asset" at bounding box center [667, 242] width 561 height 17
click at [467, 177] on textarea "Rifle" at bounding box center [571, 190] width 368 height 62
click at [401, 175] on textarea "Rifle" at bounding box center [571, 190] width 368 height 62
type textarea "Barburra hunting Rifle"
click at [899, 319] on button "Save & Close" at bounding box center [892, 318] width 114 height 35
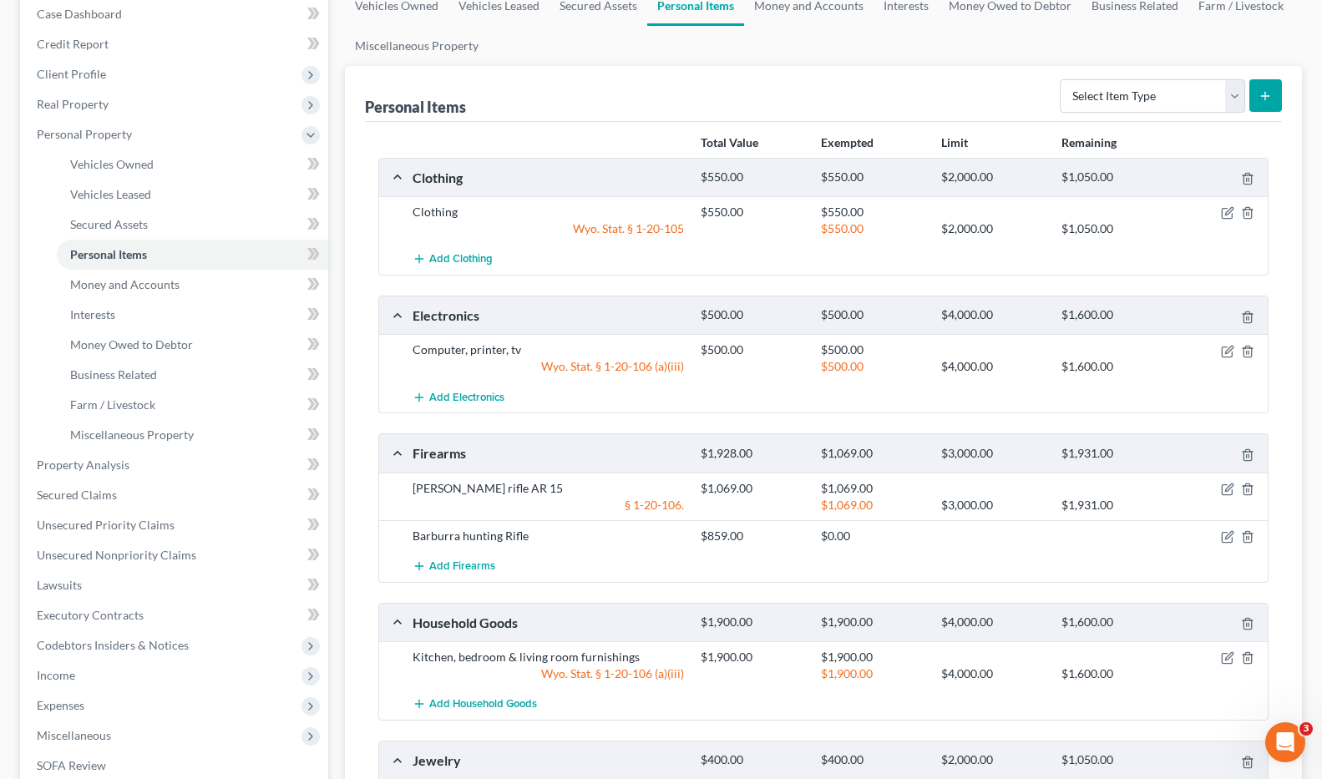
click at [1026, 545] on div "Barburra hunting Rifle $859.00 $0.00" at bounding box center [823, 535] width 889 height 31
click at [1223, 487] on icon "button" at bounding box center [1227, 489] width 13 height 13
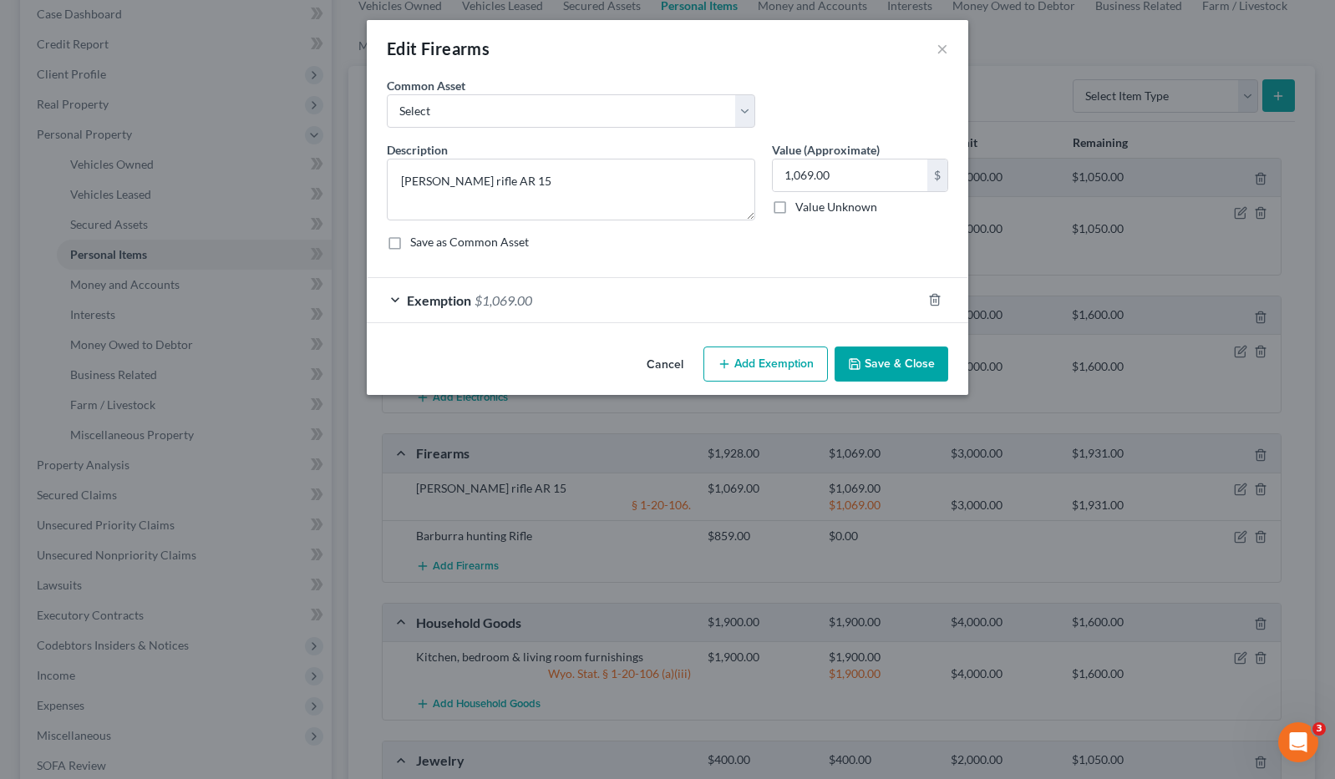
click at [761, 362] on button "Add Exemption" at bounding box center [765, 364] width 124 height 35
select select "2"
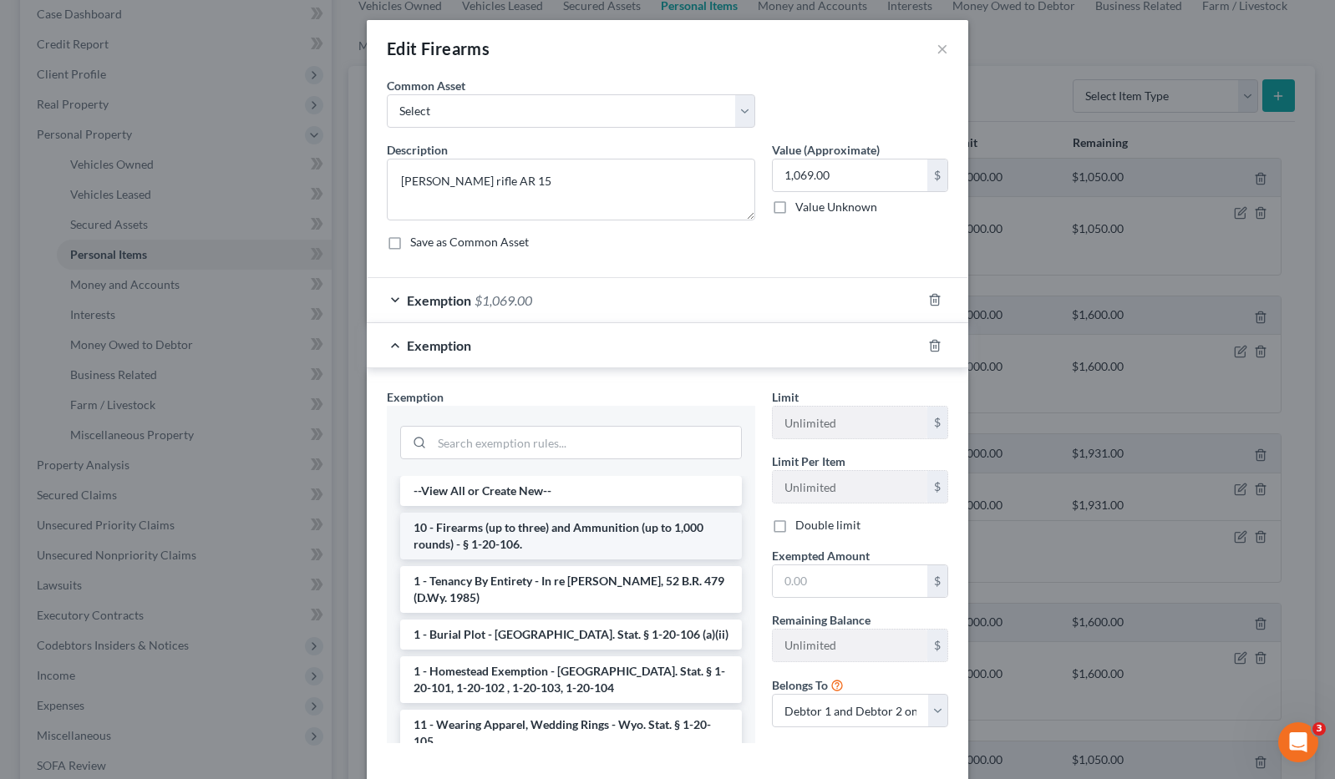
click at [524, 537] on li "10 - Firearms (up to three) and Ammunition (up to 1,000 rounds) - § 1-20-106." at bounding box center [571, 536] width 342 height 47
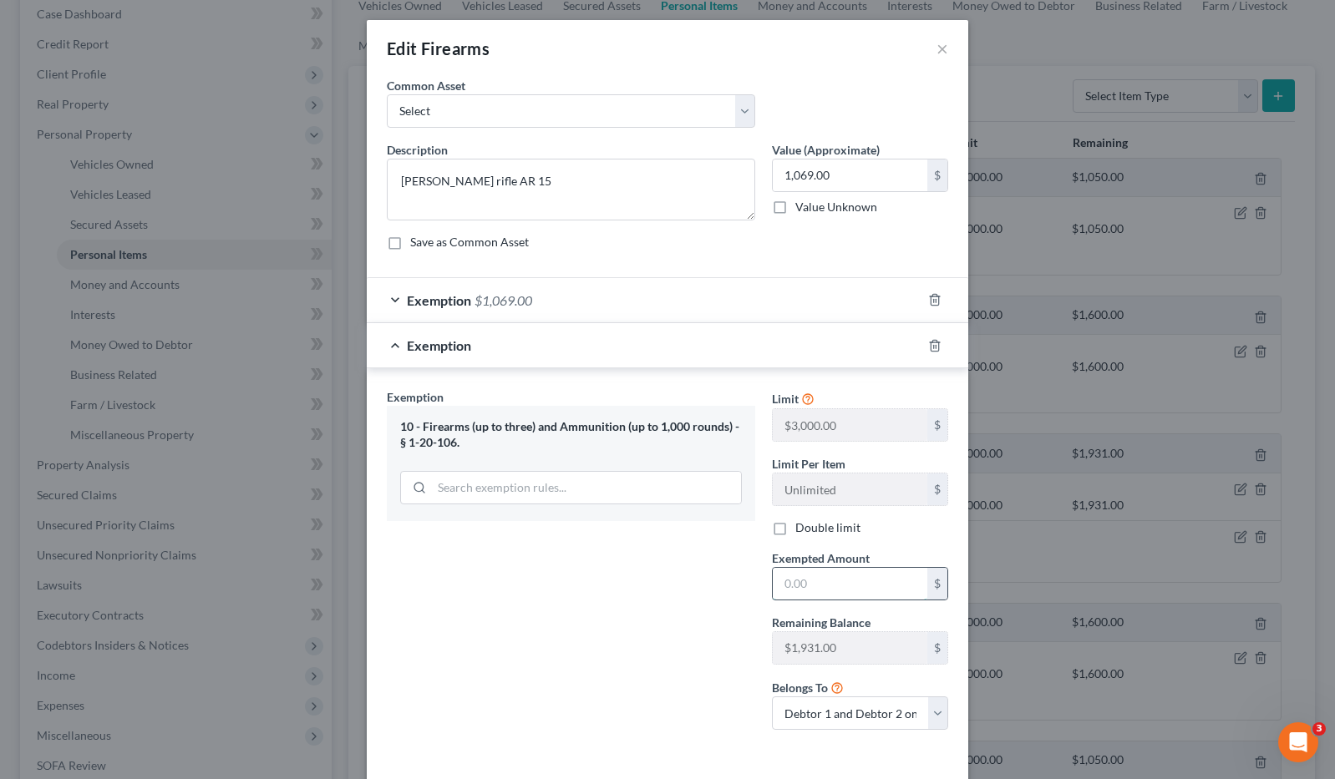
click at [797, 577] on input "text" at bounding box center [850, 584] width 155 height 32
type input "1,069.00"
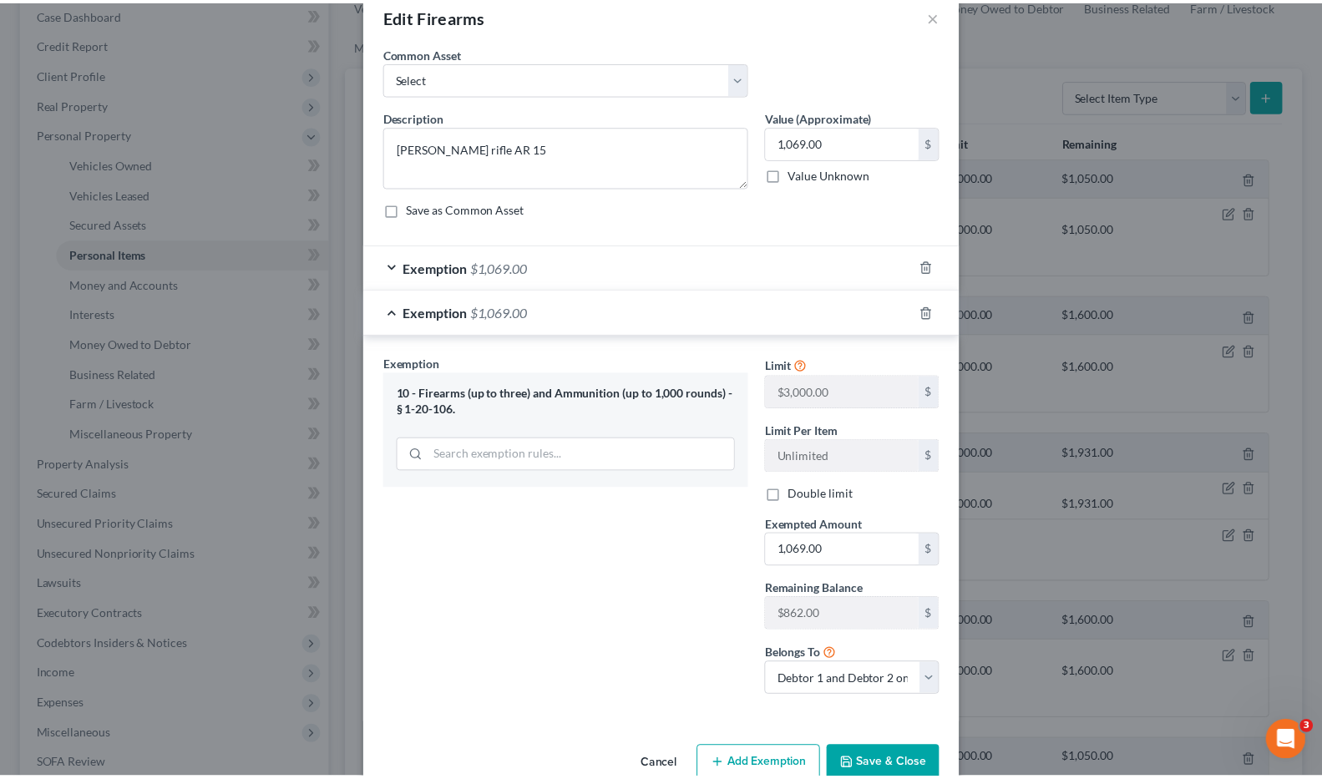
scroll to position [70, 0]
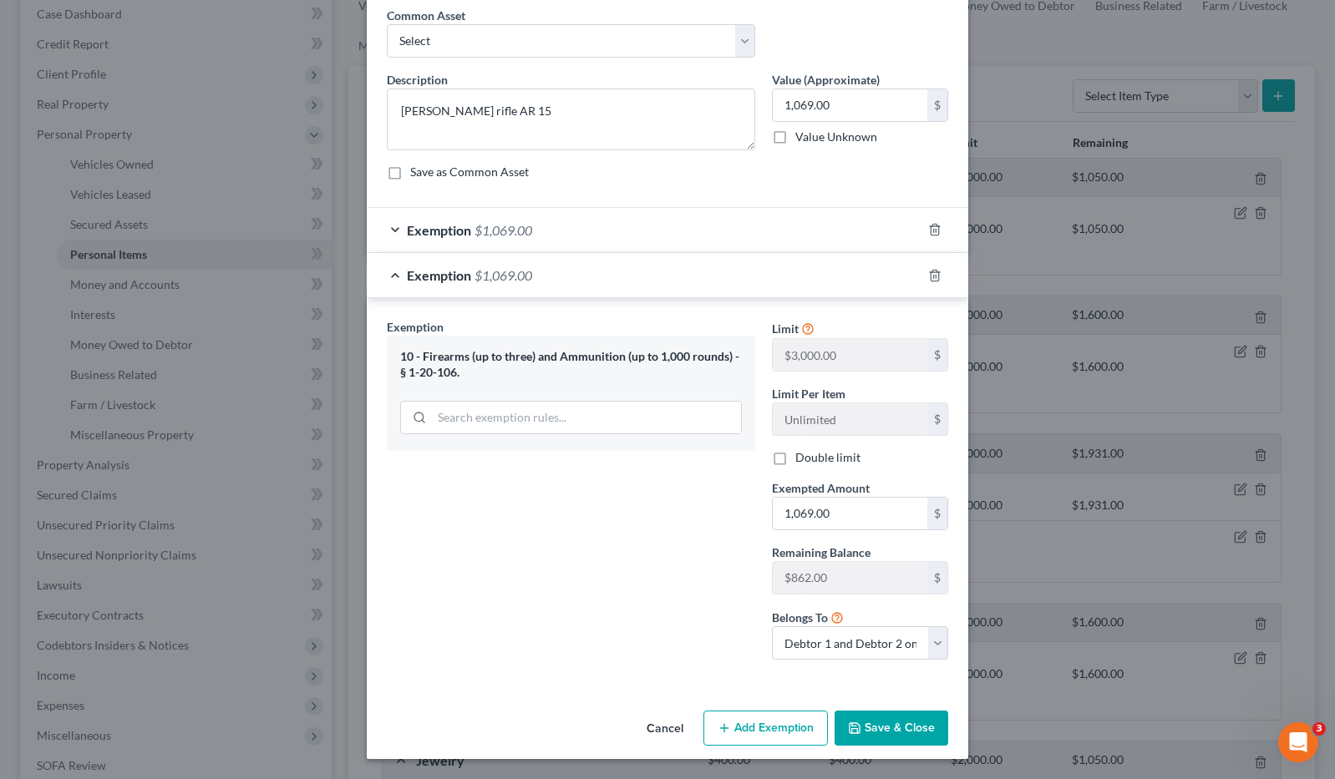
click at [868, 723] on button "Save & Close" at bounding box center [892, 728] width 114 height 35
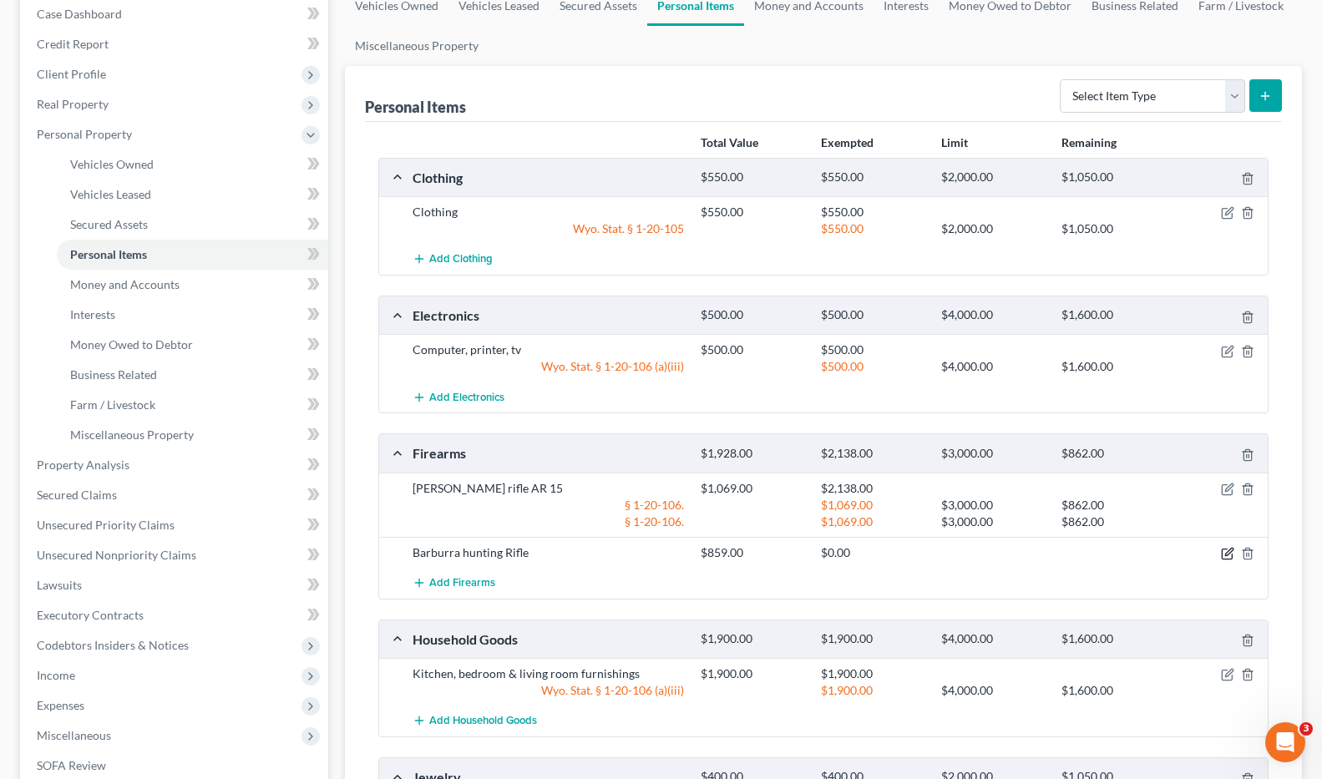
click at [1229, 552] on icon "button" at bounding box center [1227, 553] width 13 height 13
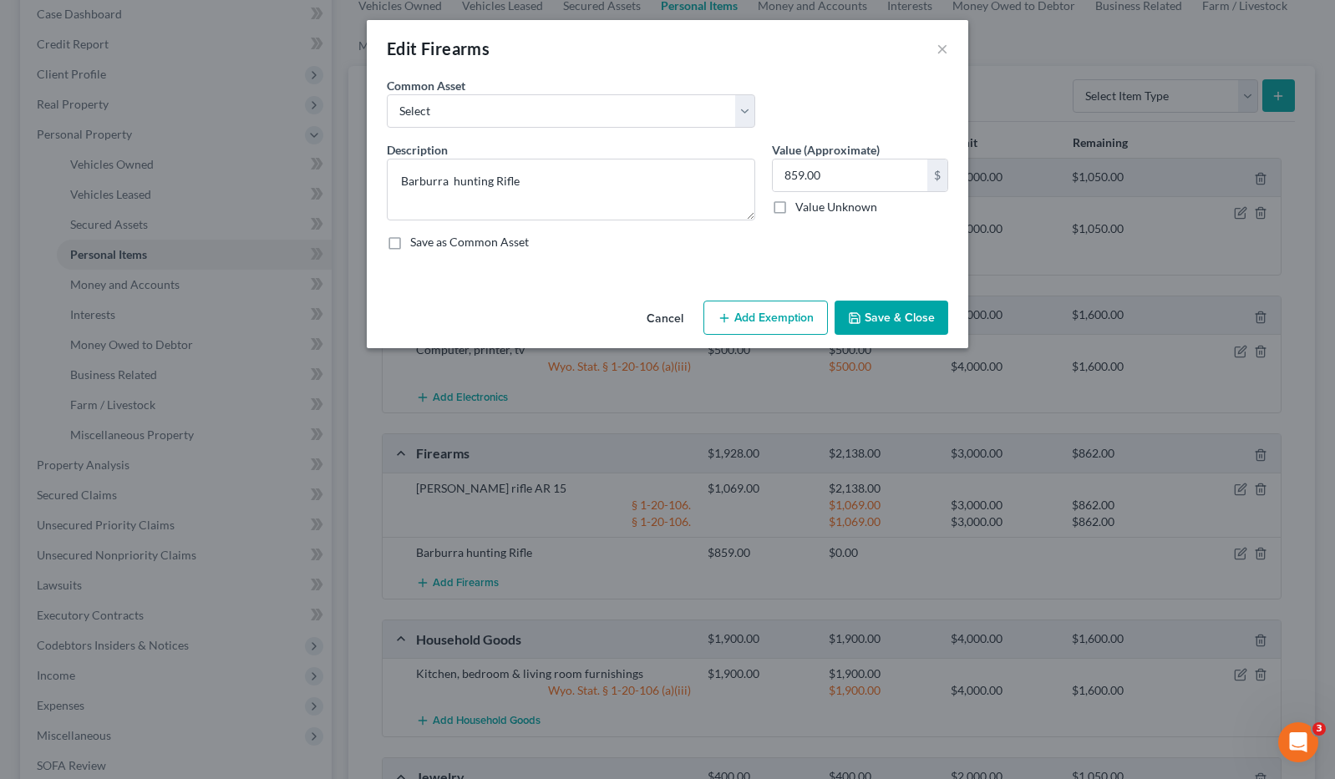
click at [764, 320] on button "Add Exemption" at bounding box center [765, 318] width 124 height 35
select select "2"
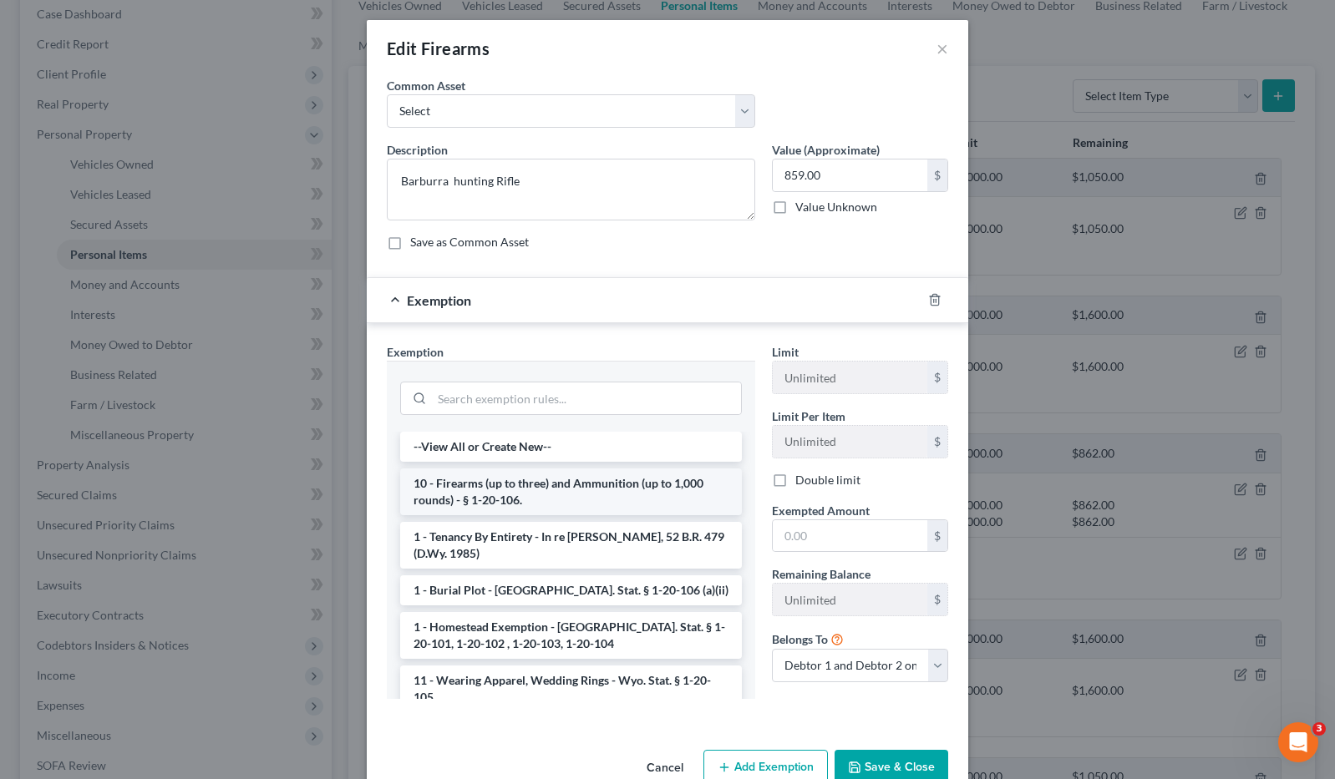
drag, startPoint x: 522, startPoint y: 490, endPoint x: 694, endPoint y: 510, distance: 173.2
click at [524, 490] on li "10 - Firearms (up to three) and Ammunition (up to 1,000 rounds) - § 1-20-106." at bounding box center [571, 492] width 342 height 47
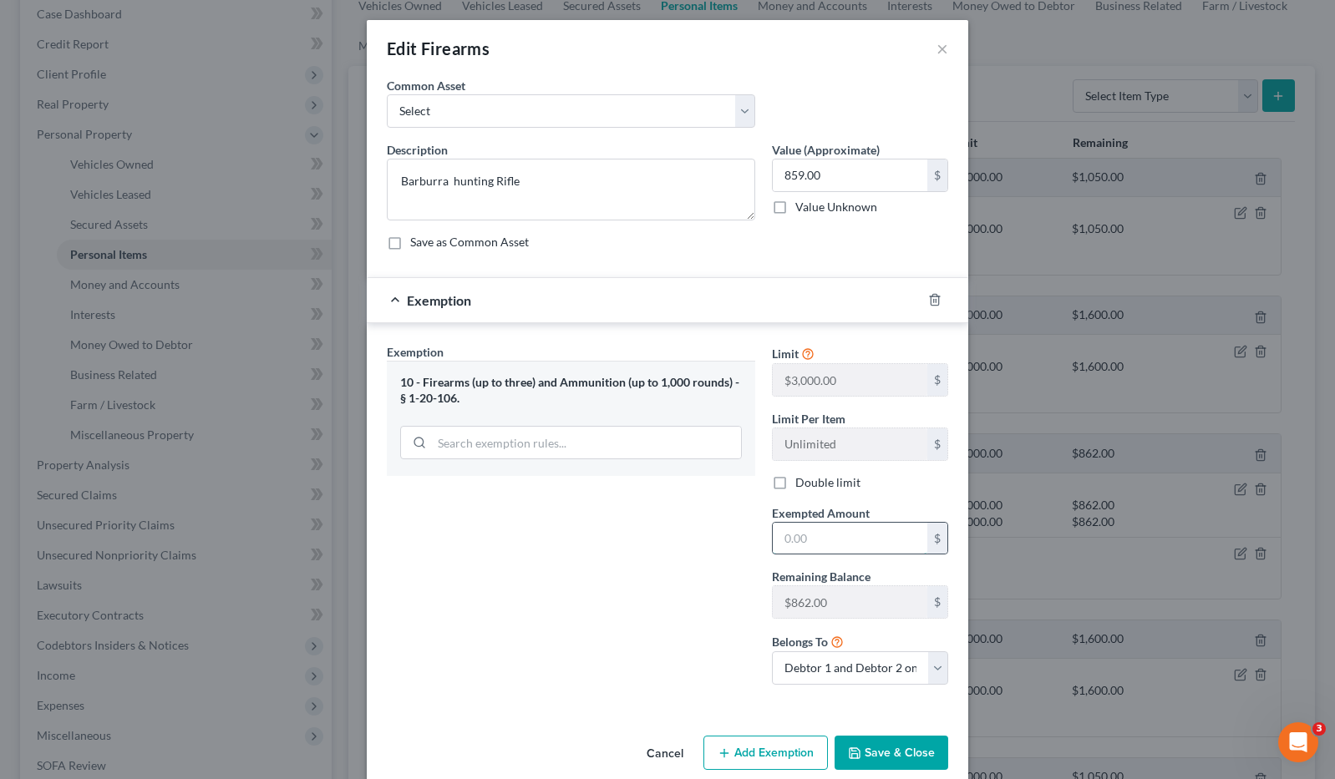
click at [774, 537] on input "text" at bounding box center [850, 539] width 155 height 32
type input "859.00"
click at [874, 753] on button "Save & Close" at bounding box center [892, 753] width 114 height 35
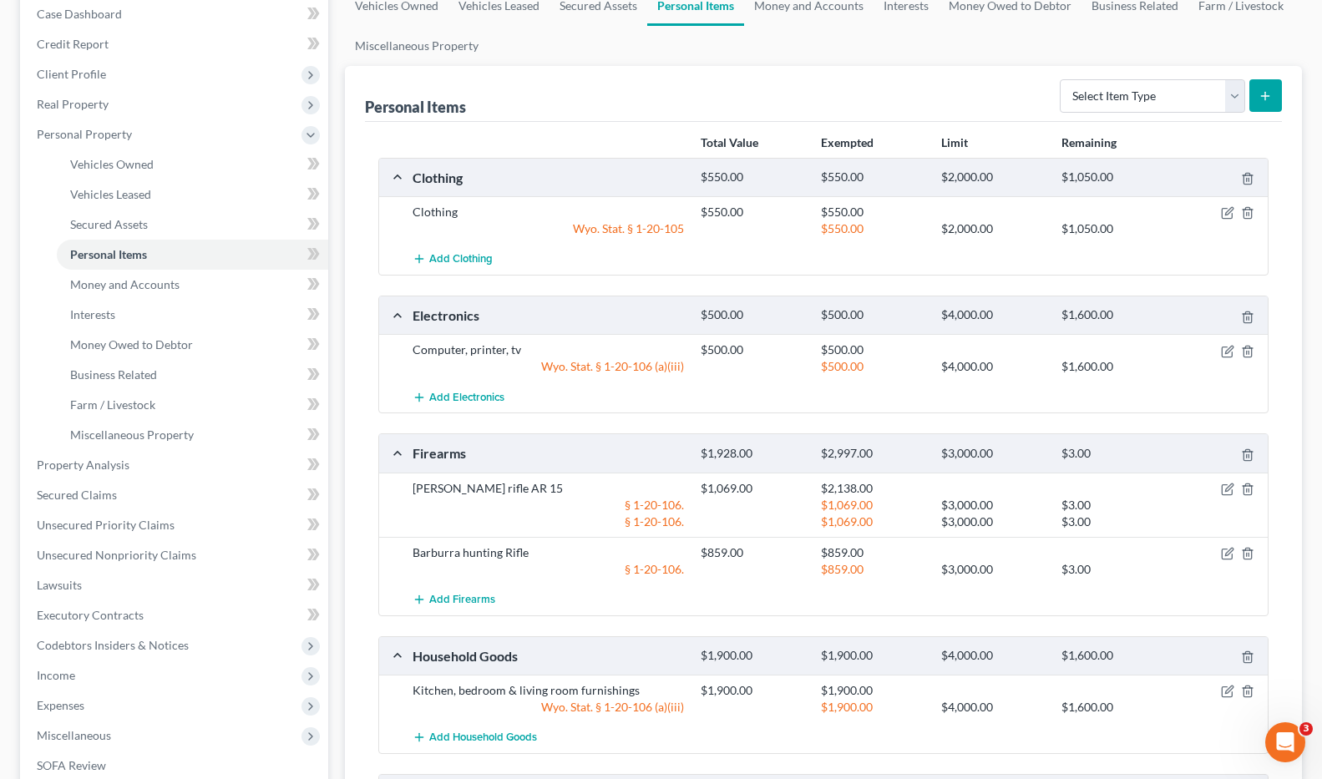
click at [925, 33] on ul "Vehicles Owned Vehicles Leased Secured Assets Personal Items Money and Accounts…" at bounding box center [823, 26] width 957 height 80
click at [1235, 96] on select "Select Item Type Clothing Collectibles Of Value Electronics Firearms Household …" at bounding box center [1152, 95] width 185 height 33
select select "sports_and_hobby_equipment"
click at [1062, 79] on select "Select Item Type Clothing Collectibles Of Value Electronics Firearms Household …" at bounding box center [1152, 95] width 185 height 33
click at [1265, 92] on icon "submit" at bounding box center [1265, 95] width 13 height 13
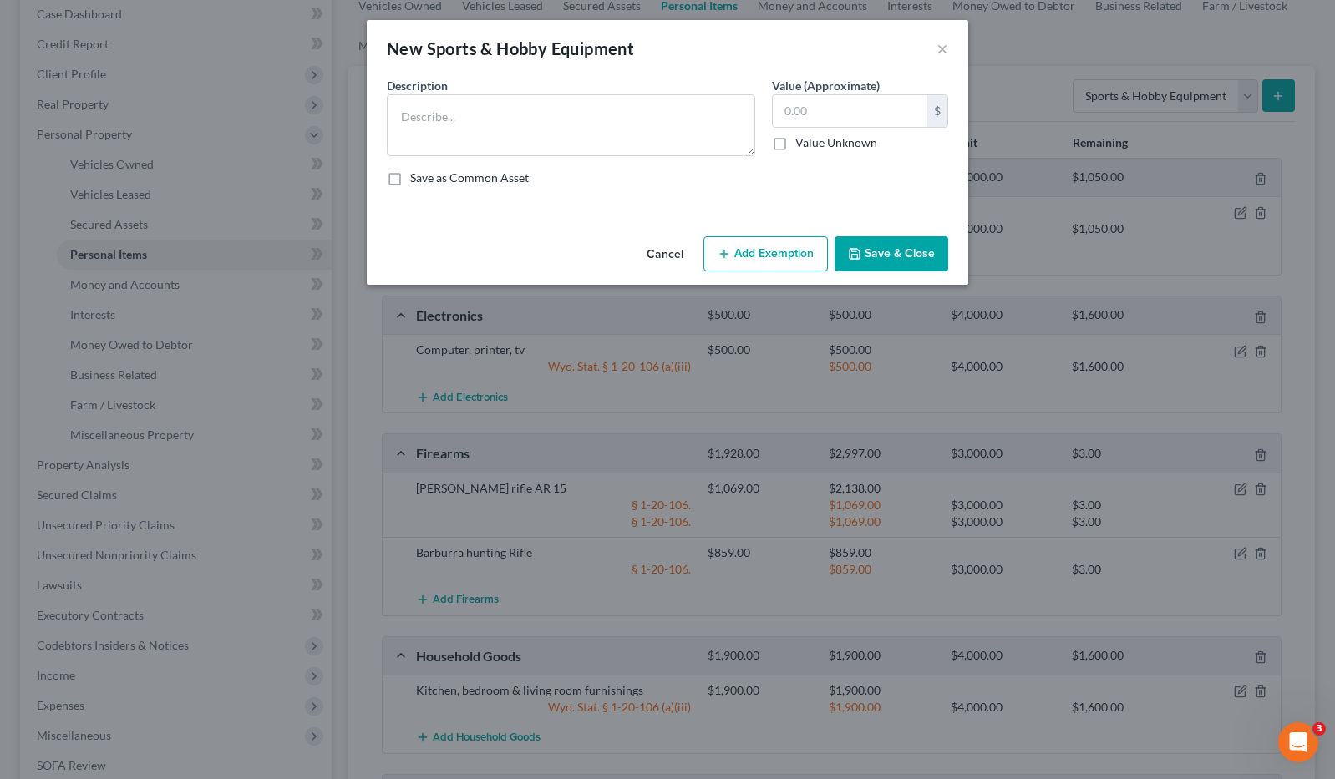
click at [750, 179] on div "Save as Common Asset" at bounding box center [667, 178] width 561 height 17
click at [412, 116] on textarea at bounding box center [571, 125] width 368 height 62
type textarea "10' canoe"
click at [875, 177] on div "Save as Common Asset" at bounding box center [667, 178] width 561 height 17
click at [807, 113] on input "text" at bounding box center [850, 111] width 155 height 32
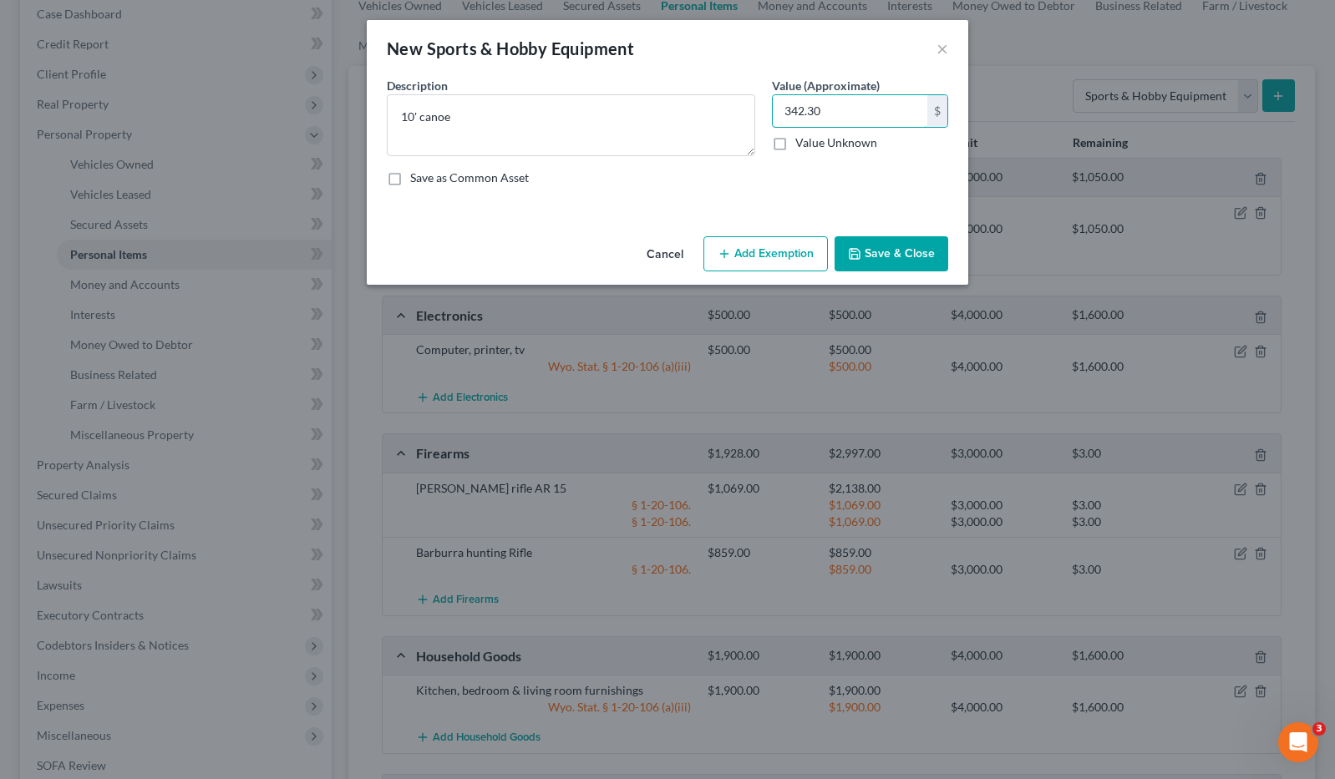
type input "342.30"
click at [905, 251] on button "Save & Close" at bounding box center [892, 253] width 114 height 35
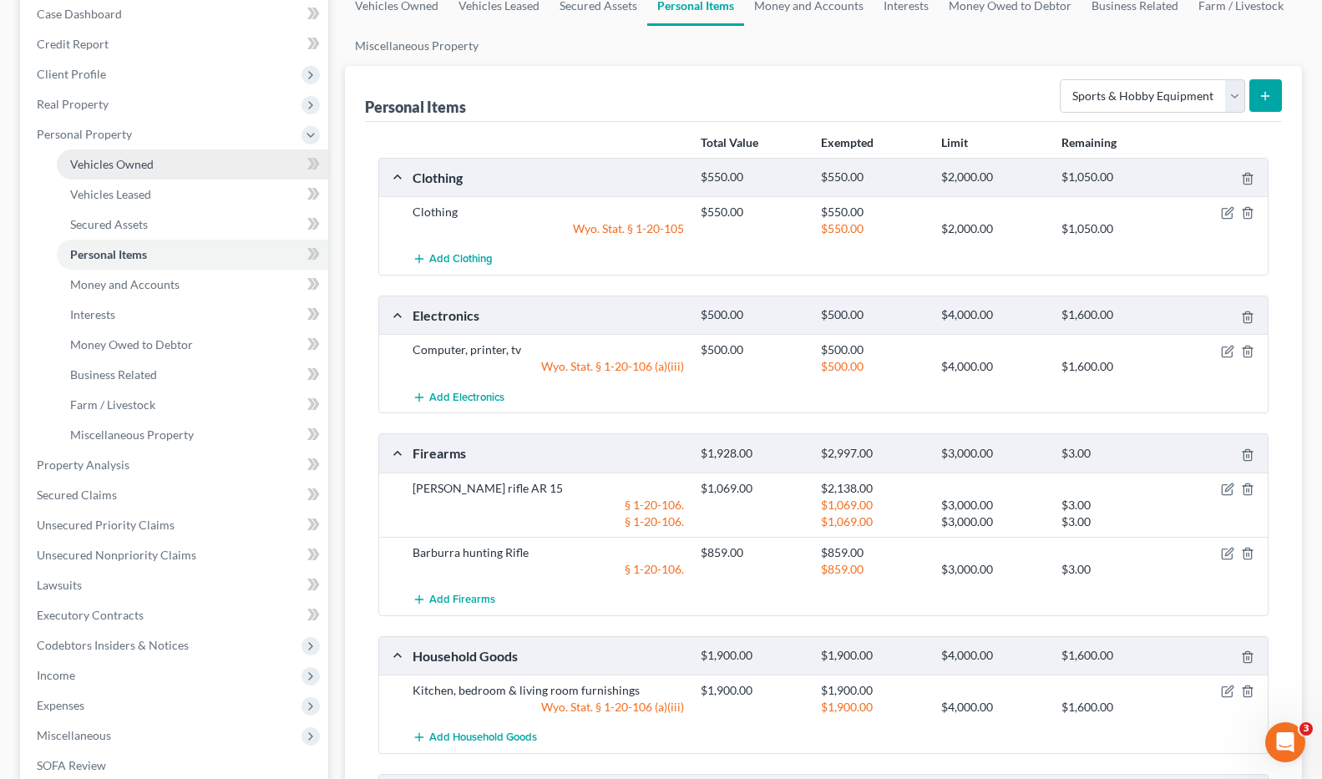
click at [145, 167] on span "Vehicles Owned" at bounding box center [112, 164] width 84 height 14
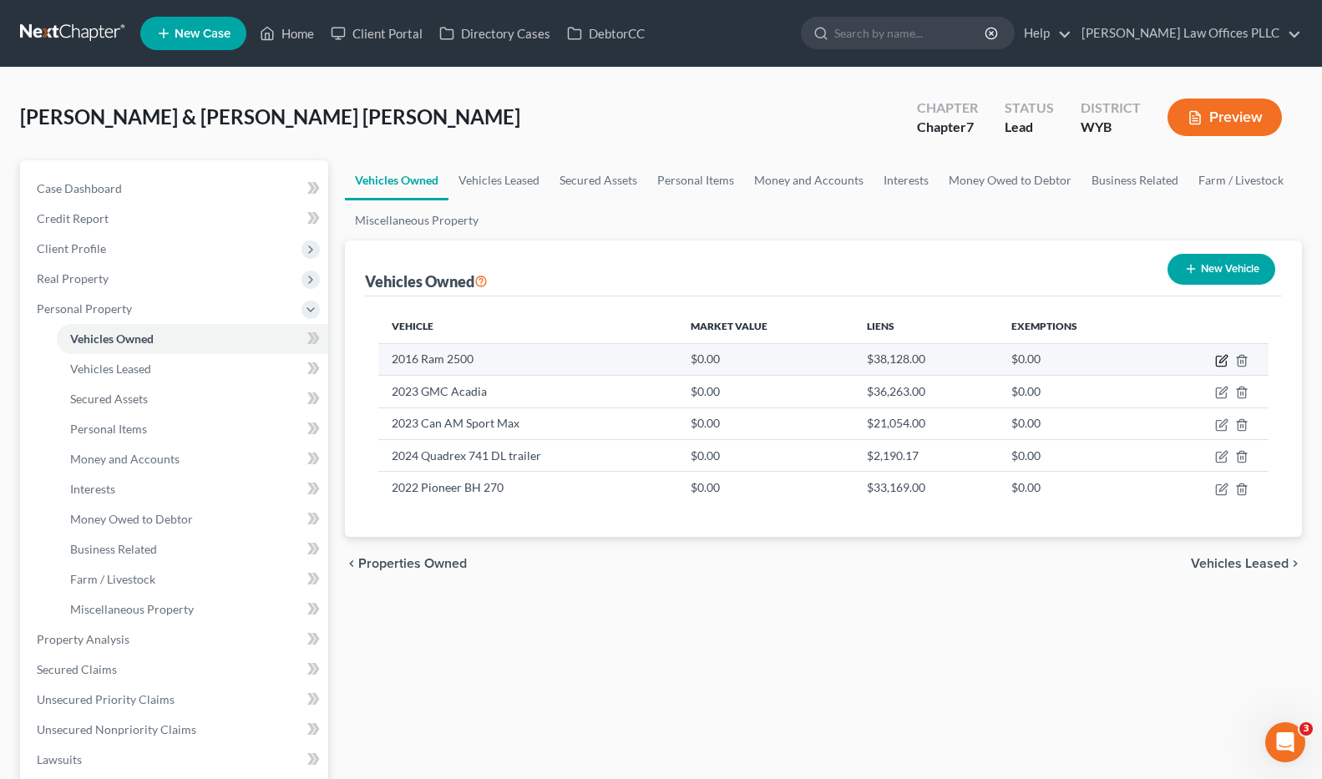
click at [1225, 359] on icon "button" at bounding box center [1224, 359] width 8 height 8
select select "0"
select select "10"
select select "2"
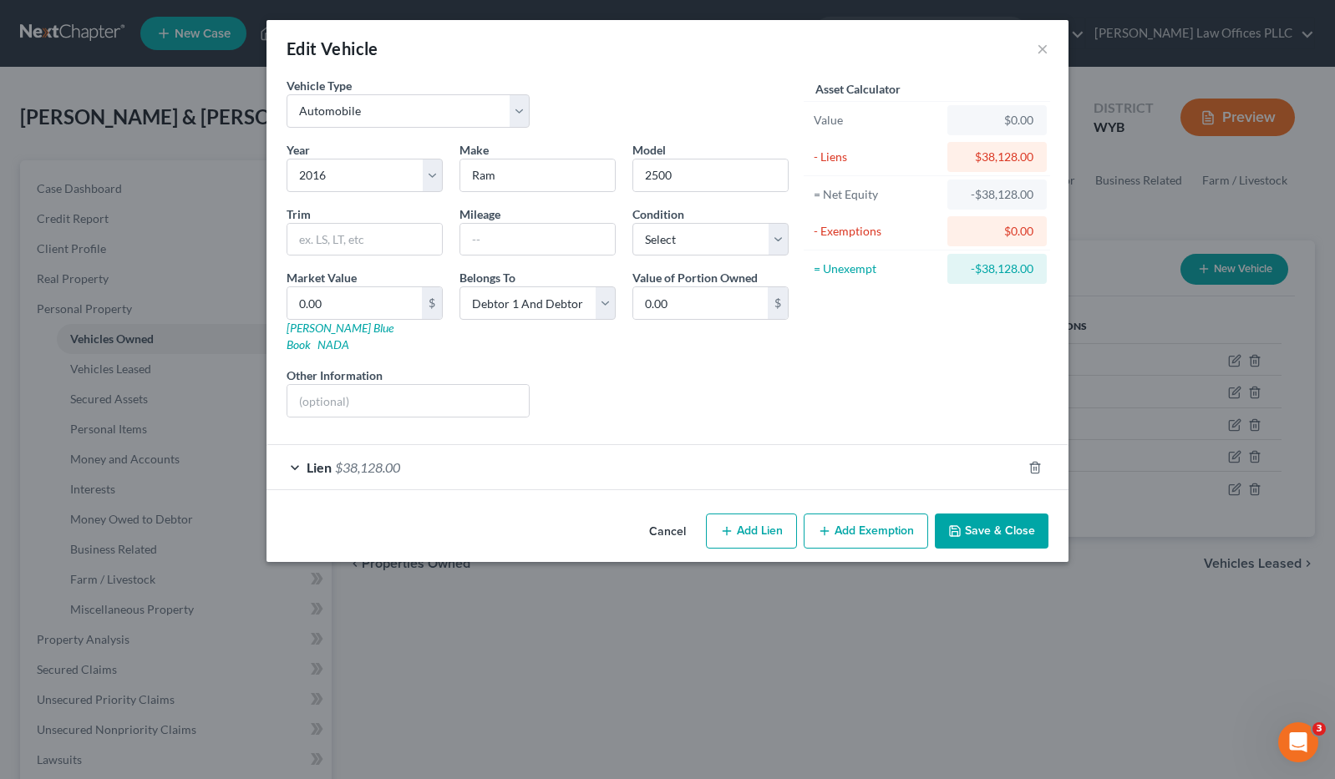
click at [356, 459] on span "$38,128.00" at bounding box center [367, 467] width 65 height 16
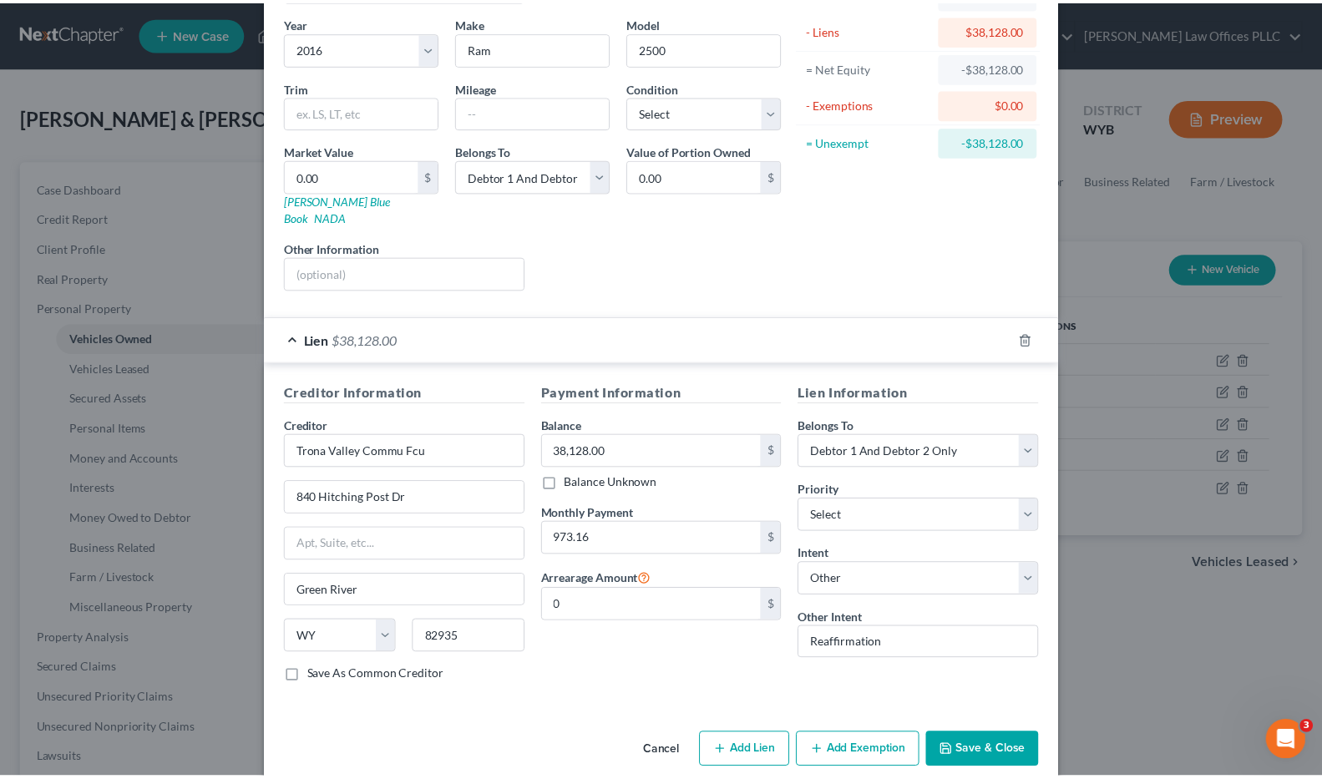
scroll to position [134, 0]
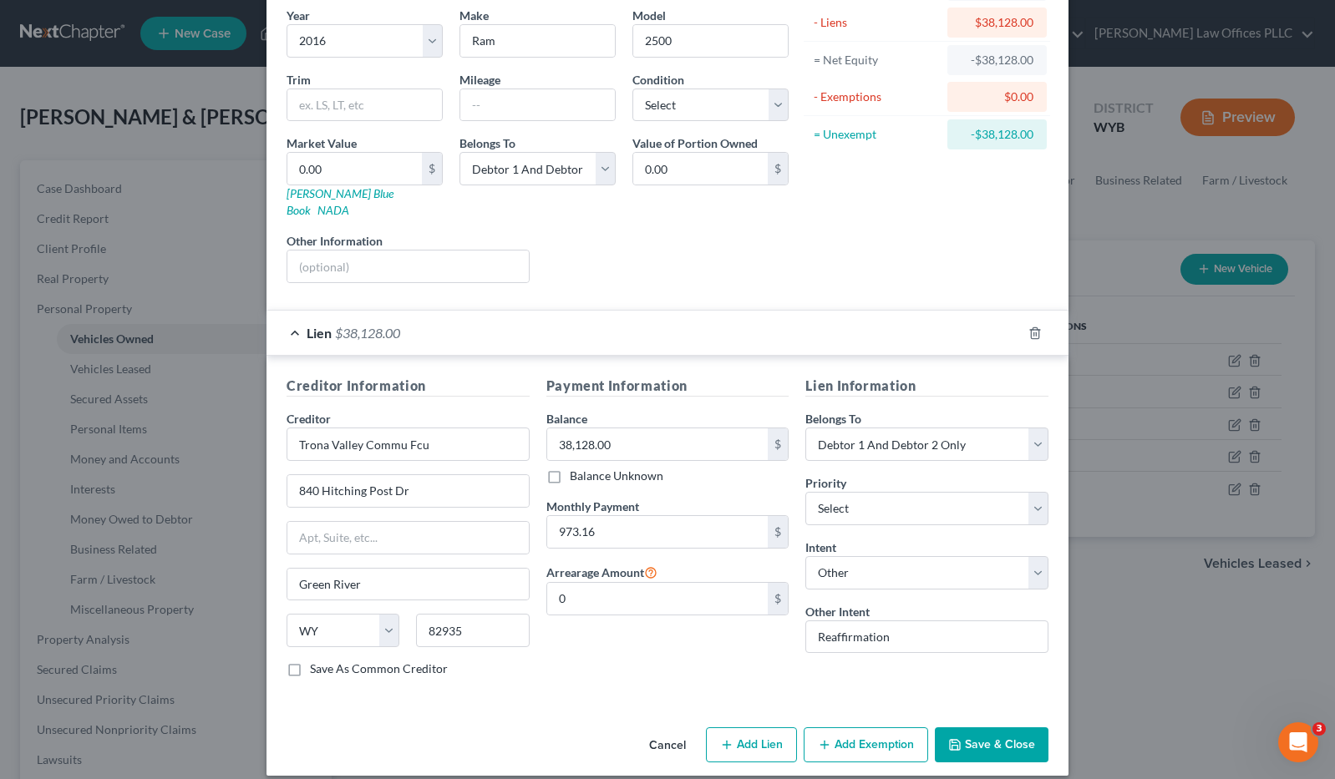
click at [992, 728] on button "Save & Close" at bounding box center [992, 745] width 114 height 35
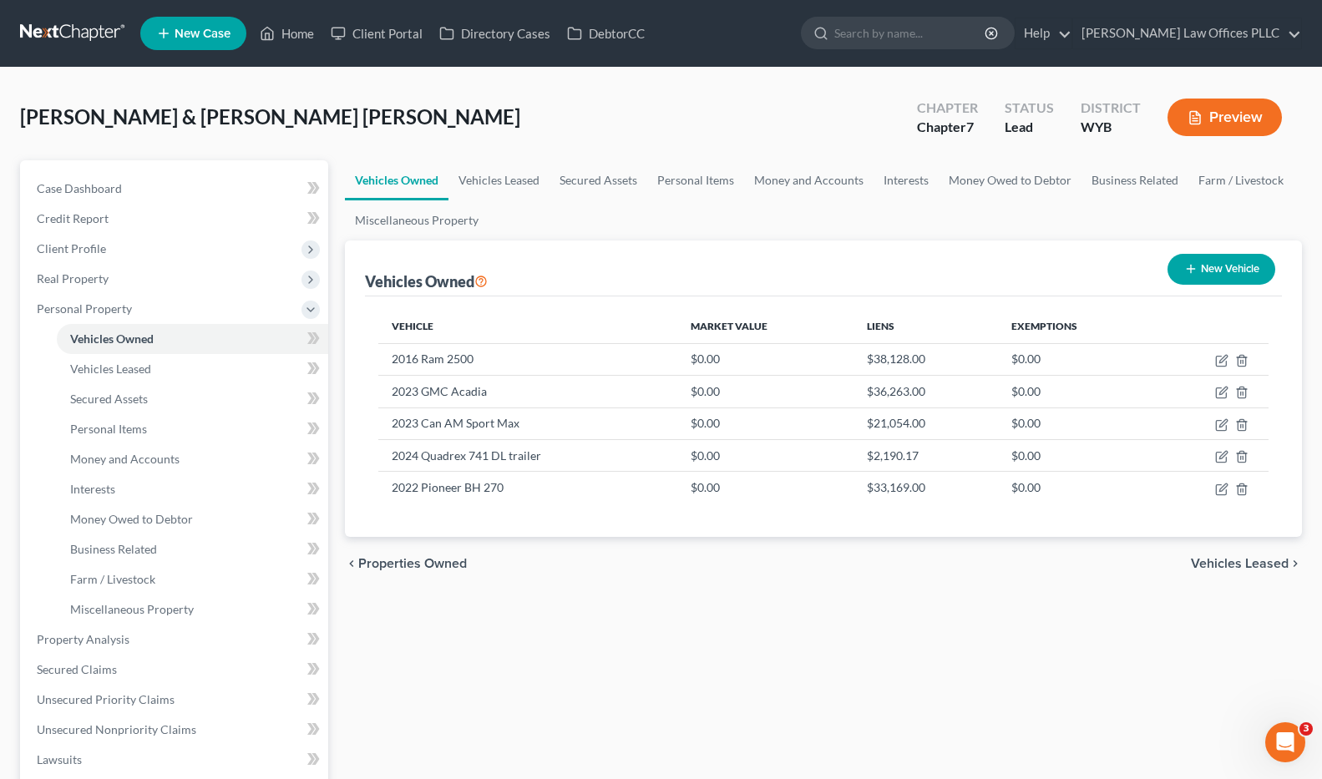
click at [805, 646] on div "Vehicles Owned Vehicles Leased Secured Assets Personal Items Money and Accounts…" at bounding box center [824, 642] width 974 height 965
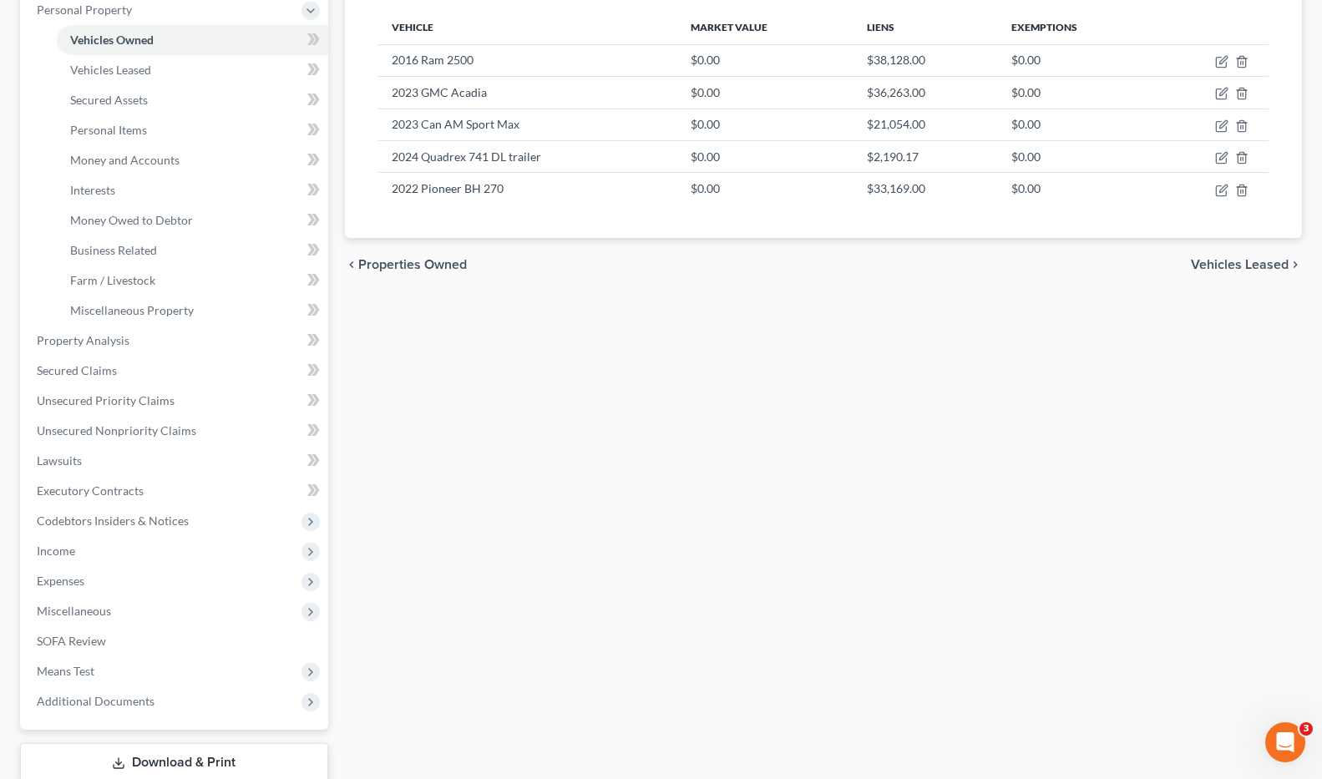
scroll to position [409, 0]
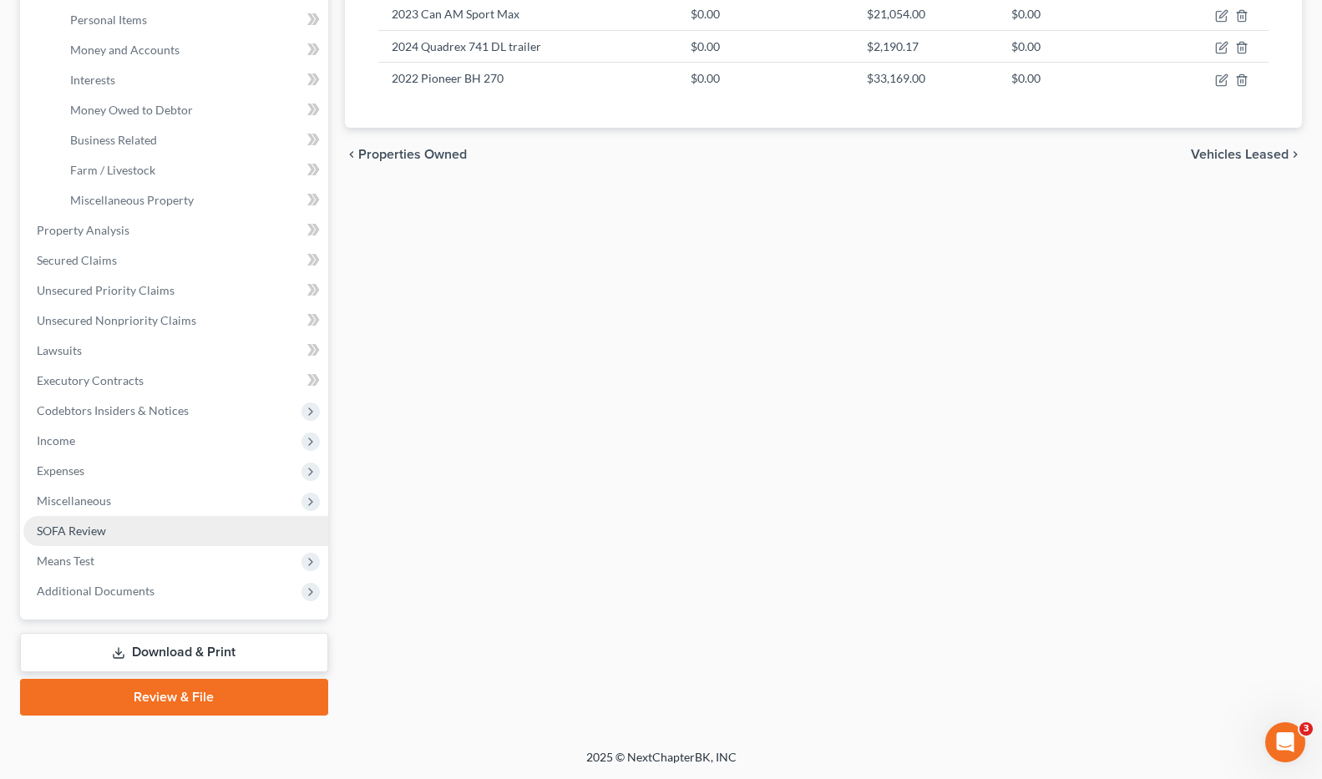
click at [89, 527] on span "SOFA Review" at bounding box center [71, 531] width 69 height 14
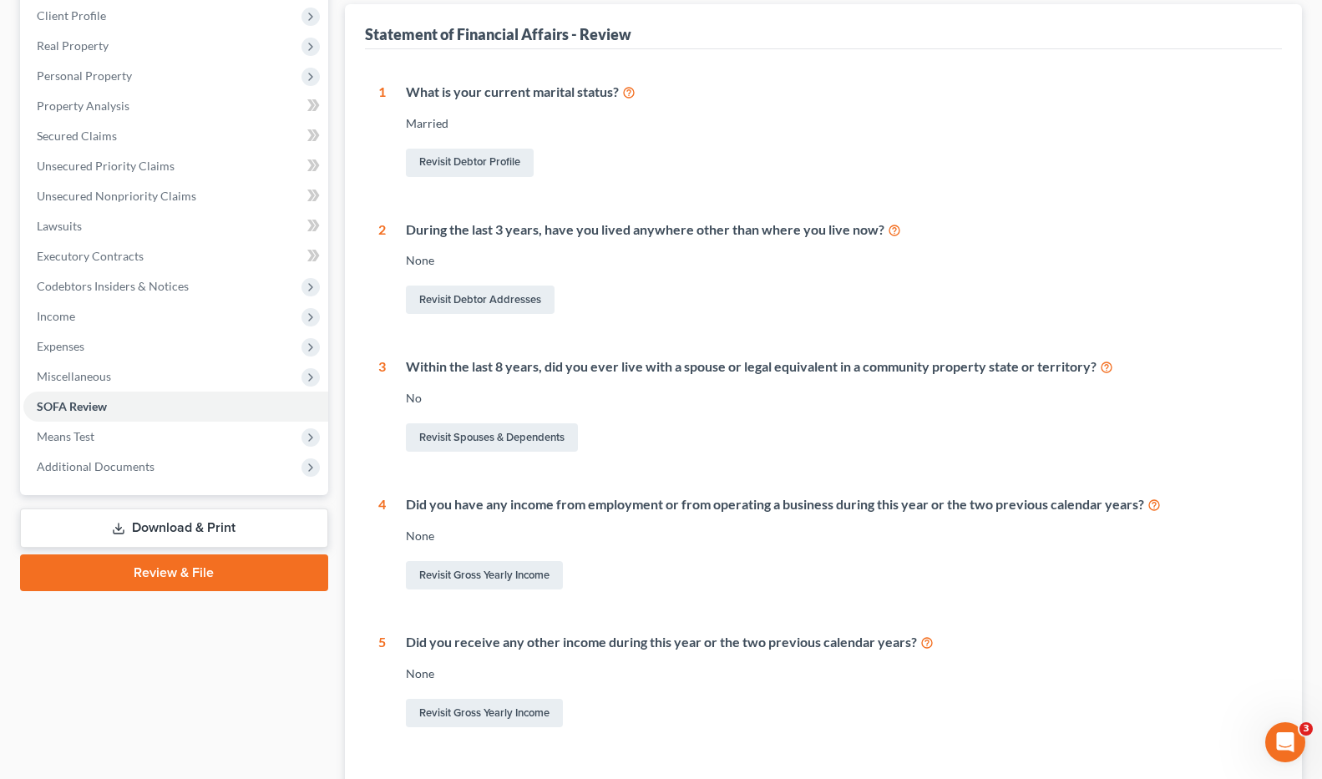
scroll to position [362, 0]
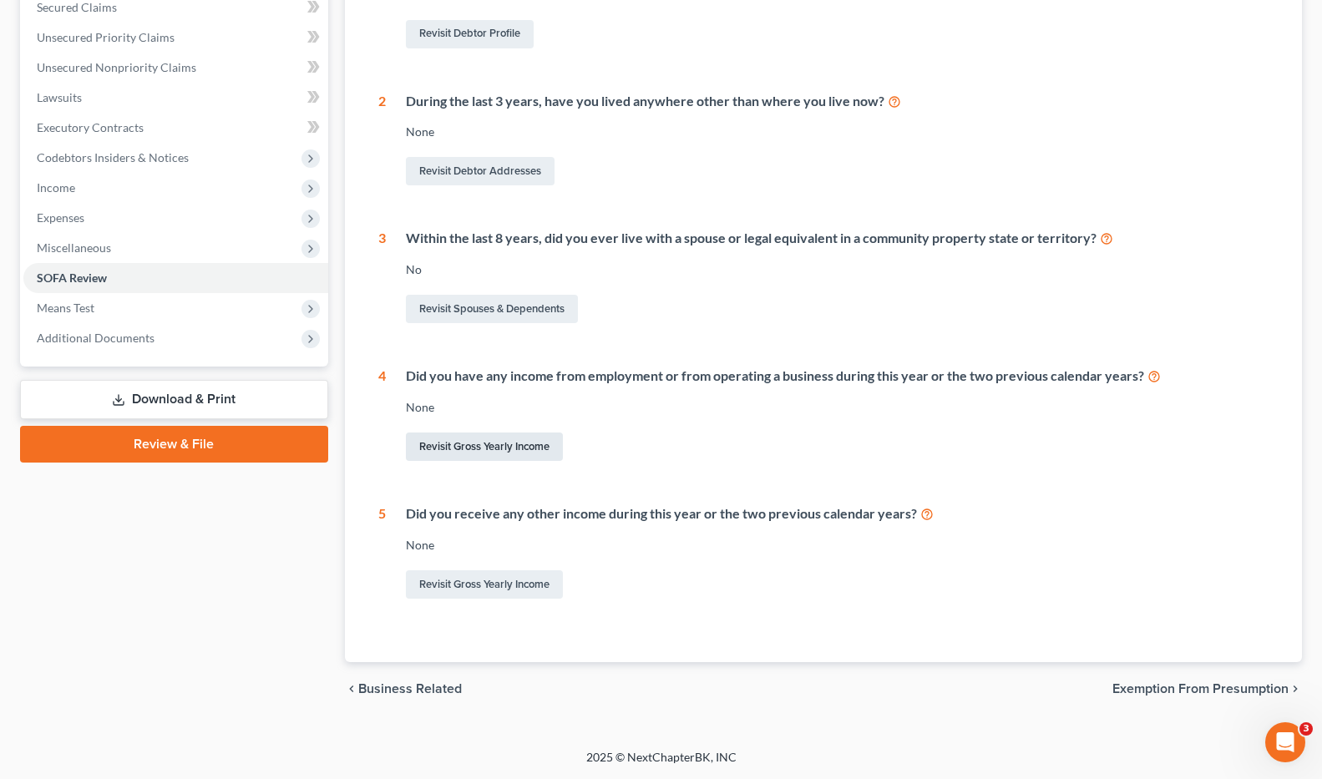
click at [506, 442] on link "Revisit Gross Yearly Income" at bounding box center [484, 447] width 157 height 28
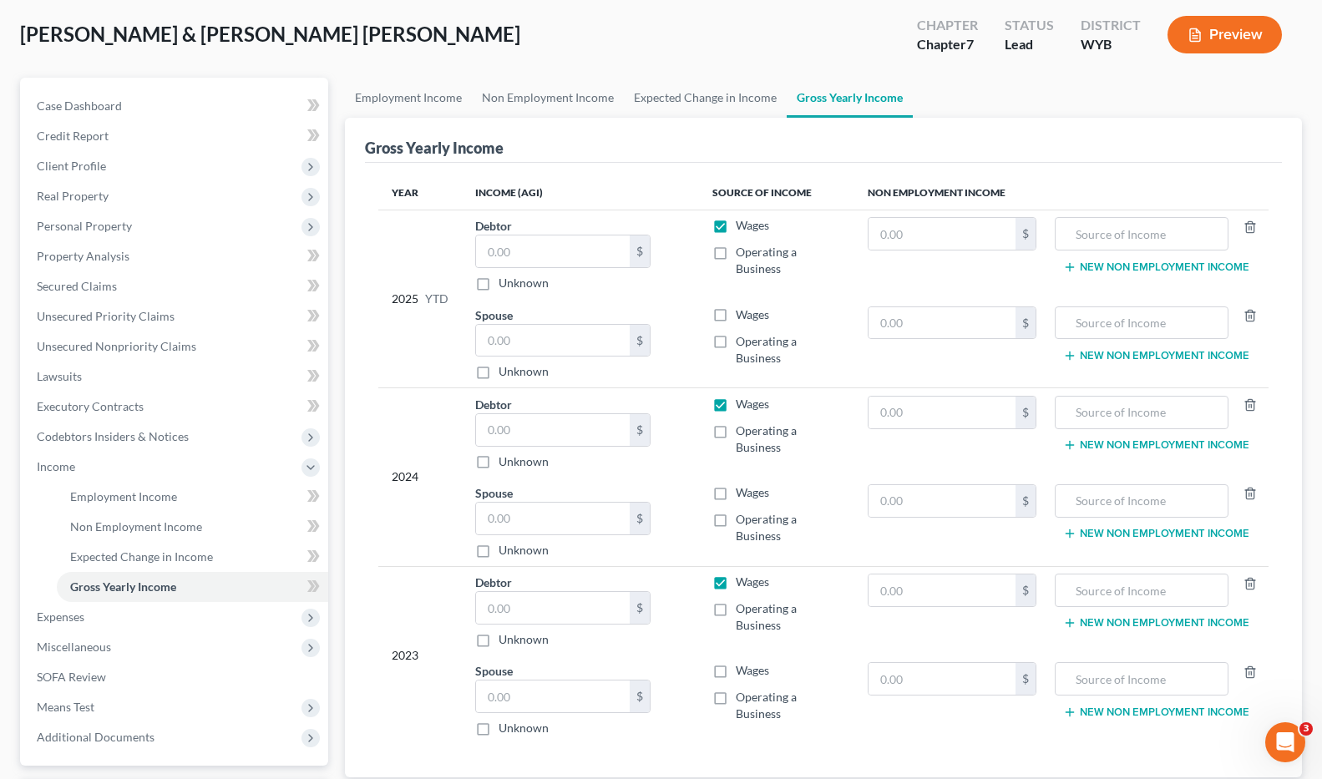
scroll to position [114, 0]
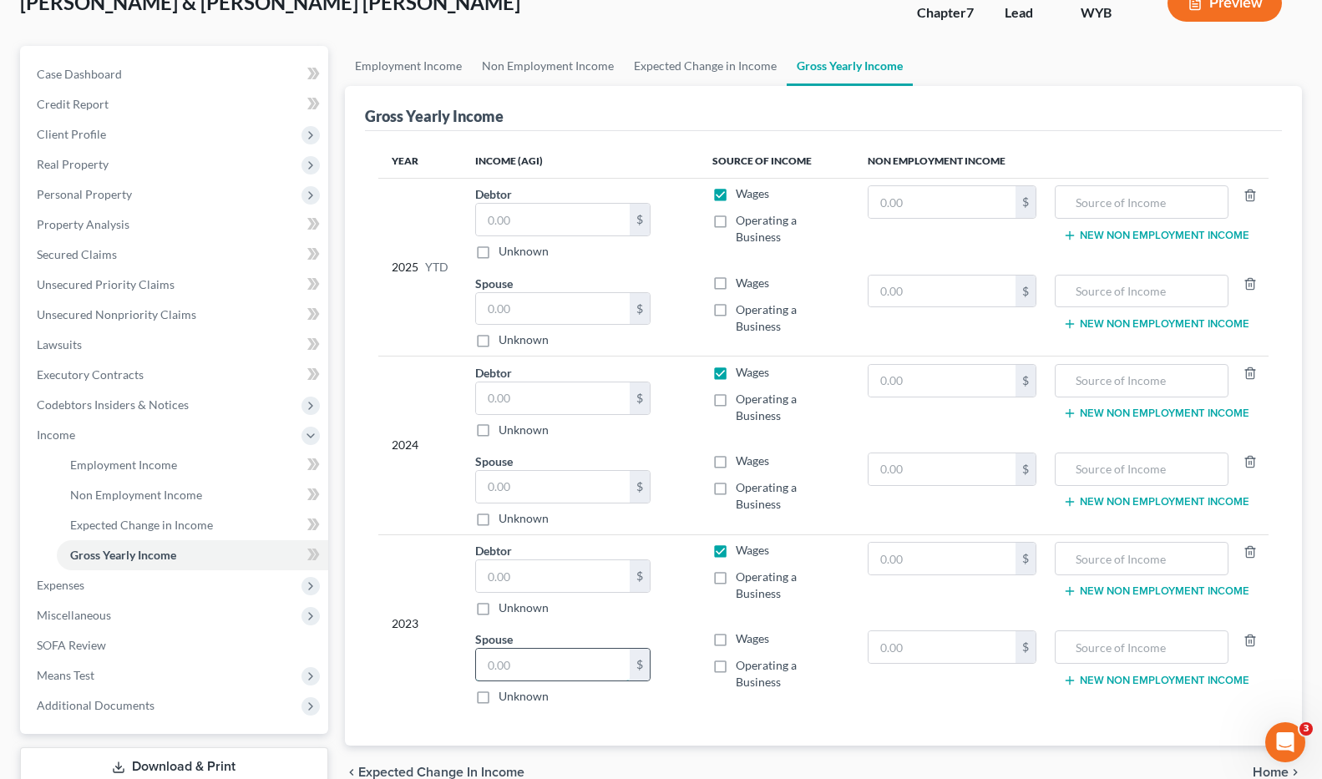
click at [505, 666] on input "text" at bounding box center [553, 665] width 154 height 32
type input "6,813.00"
click at [138, 463] on span "Employment Income" at bounding box center [123, 465] width 107 height 14
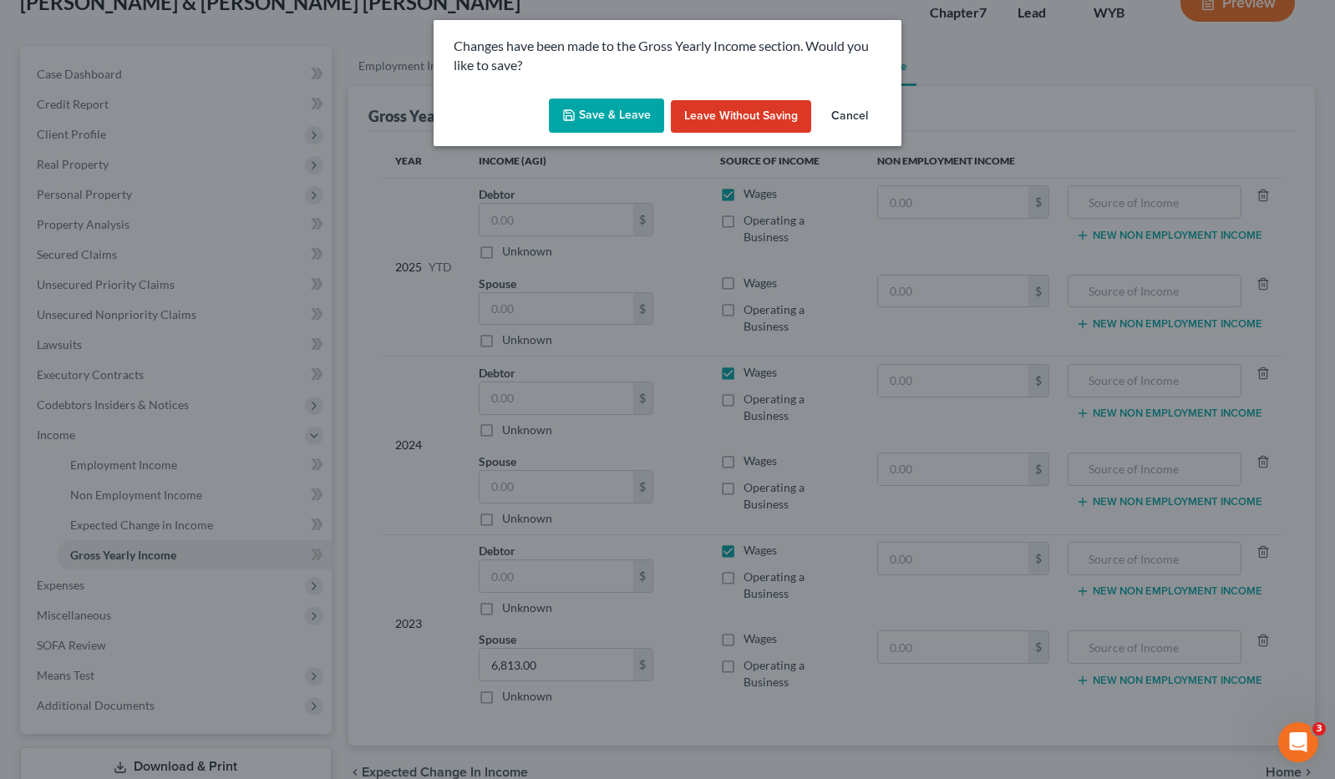
click at [607, 109] on button "Save & Leave" at bounding box center [606, 116] width 115 height 35
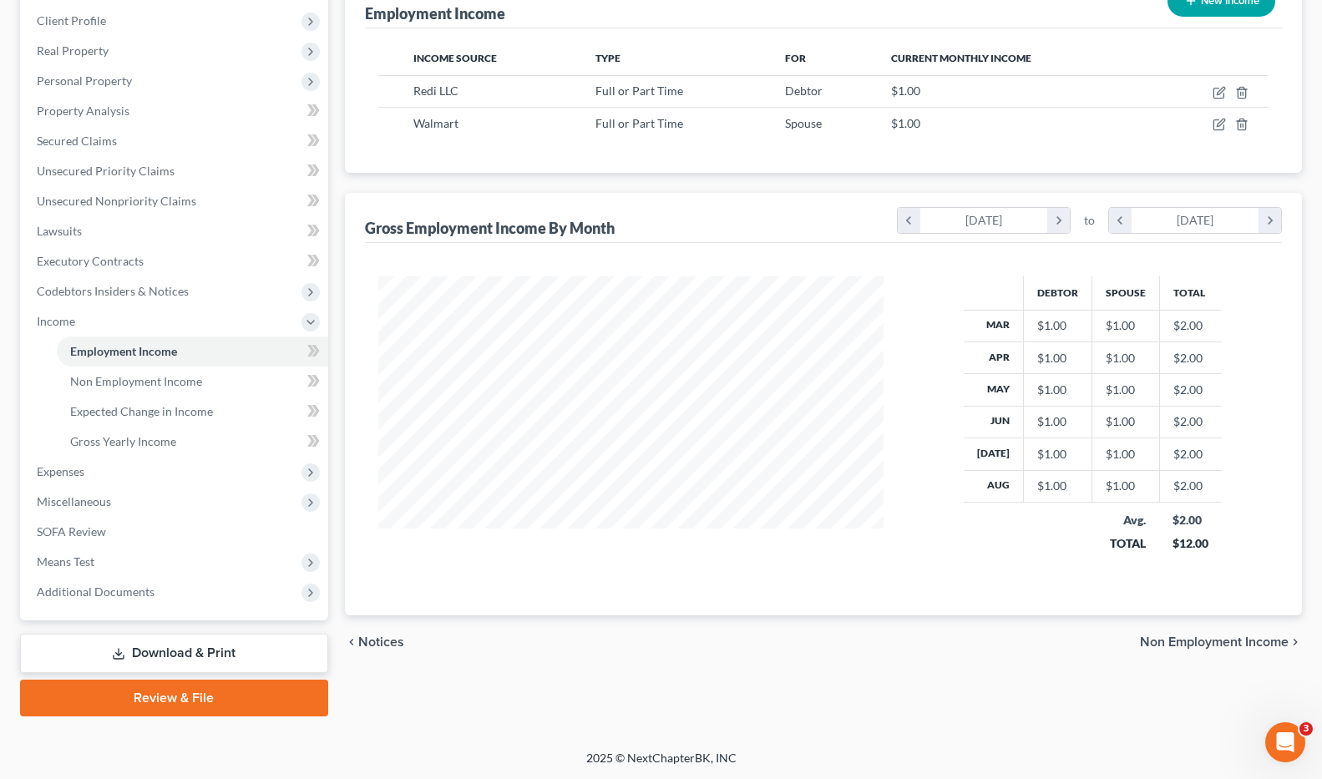
scroll to position [229, 0]
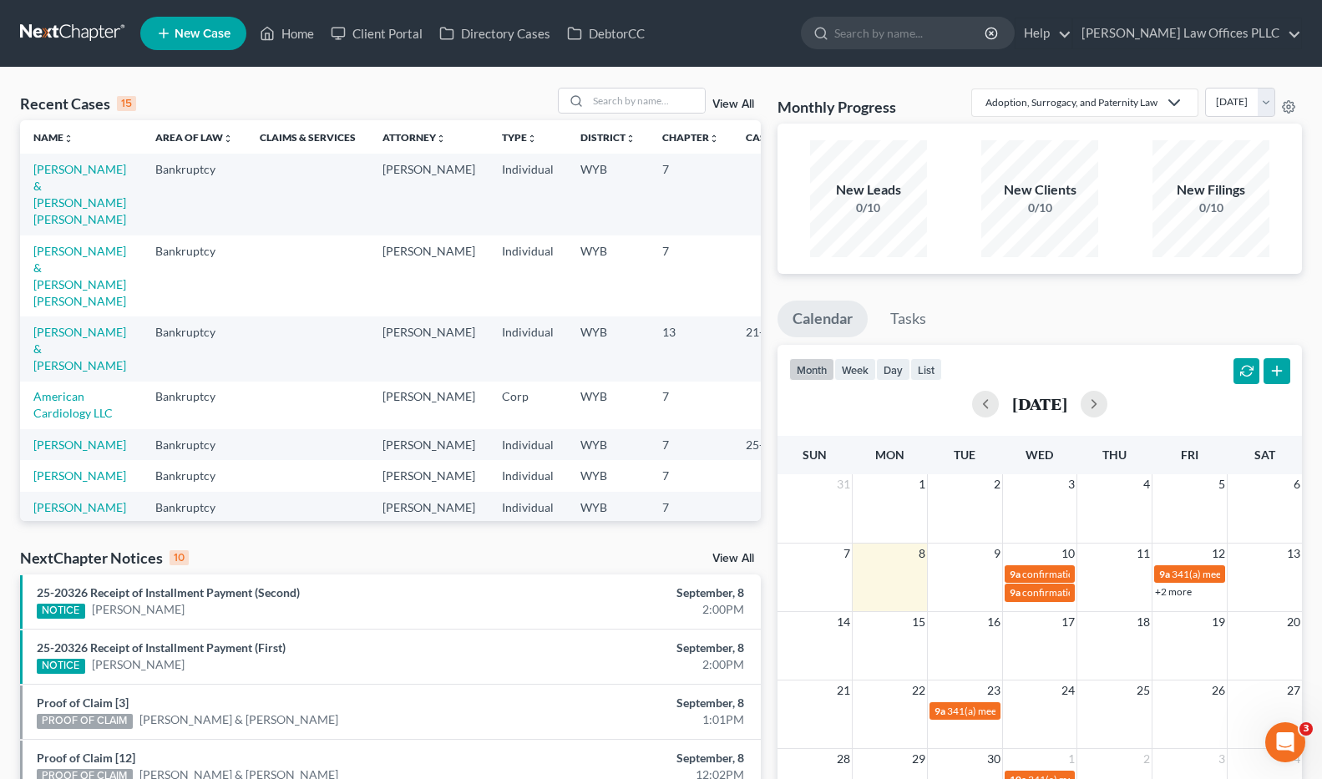
click at [57, 292] on td "[PERSON_NAME] & [PERSON_NAME] [PERSON_NAME]" at bounding box center [81, 276] width 122 height 81
click at [57, 284] on link "[PERSON_NAME] & [PERSON_NAME] [PERSON_NAME]" at bounding box center [79, 276] width 93 height 64
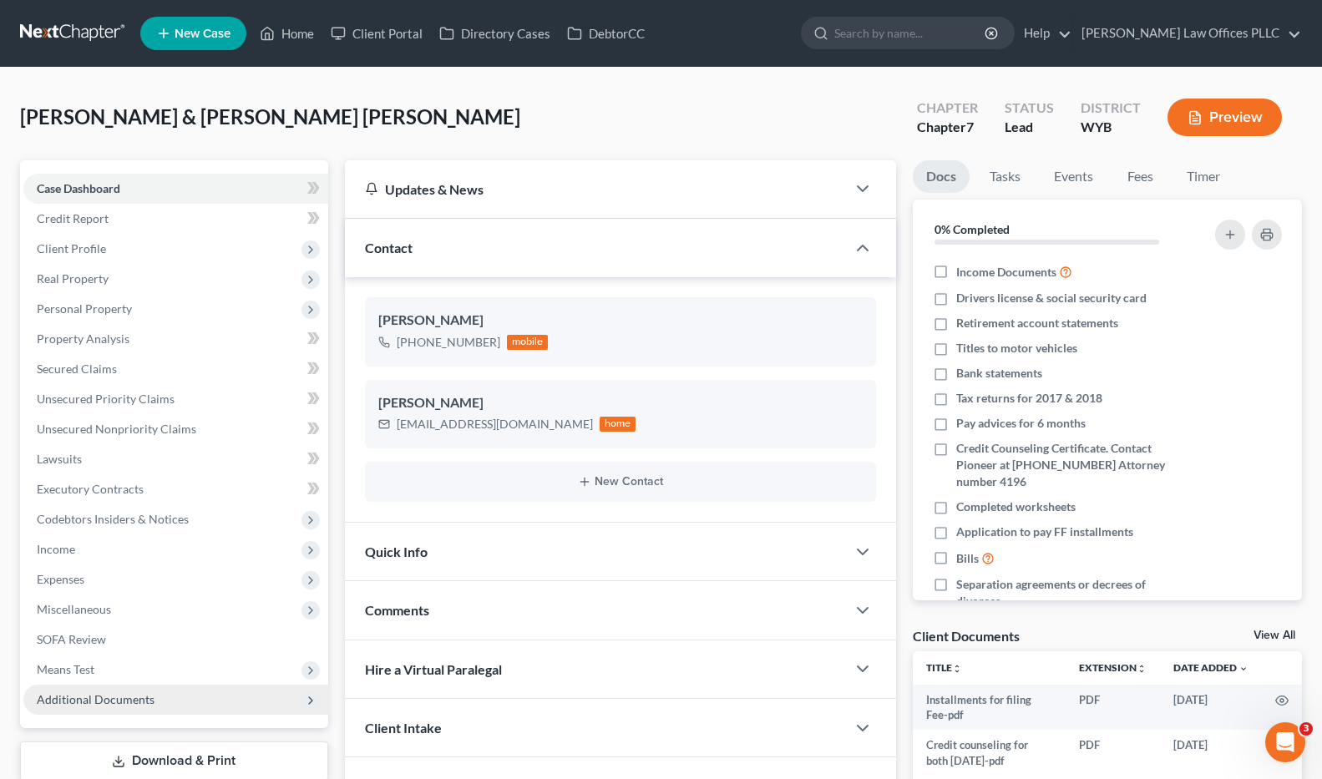
click at [89, 695] on span "Additional Documents" at bounding box center [96, 699] width 118 height 14
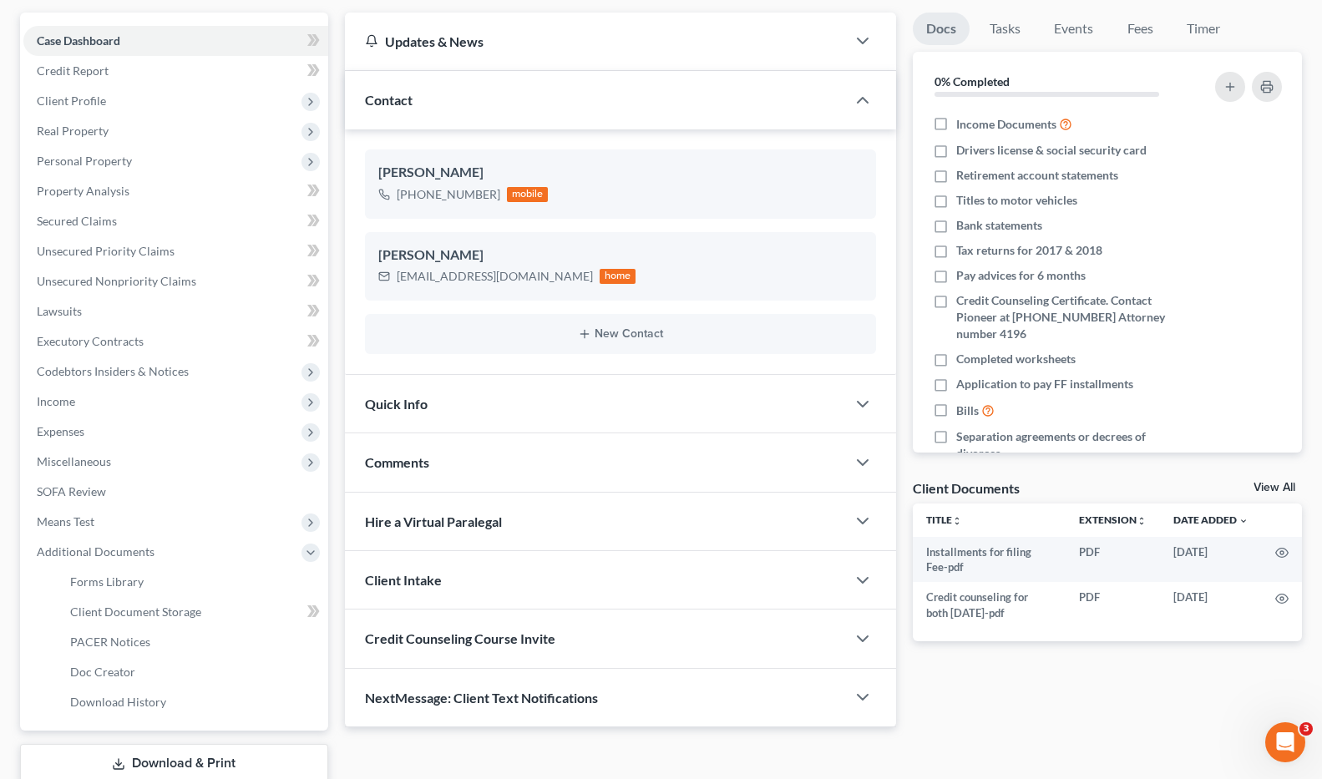
scroll to position [259, 0]
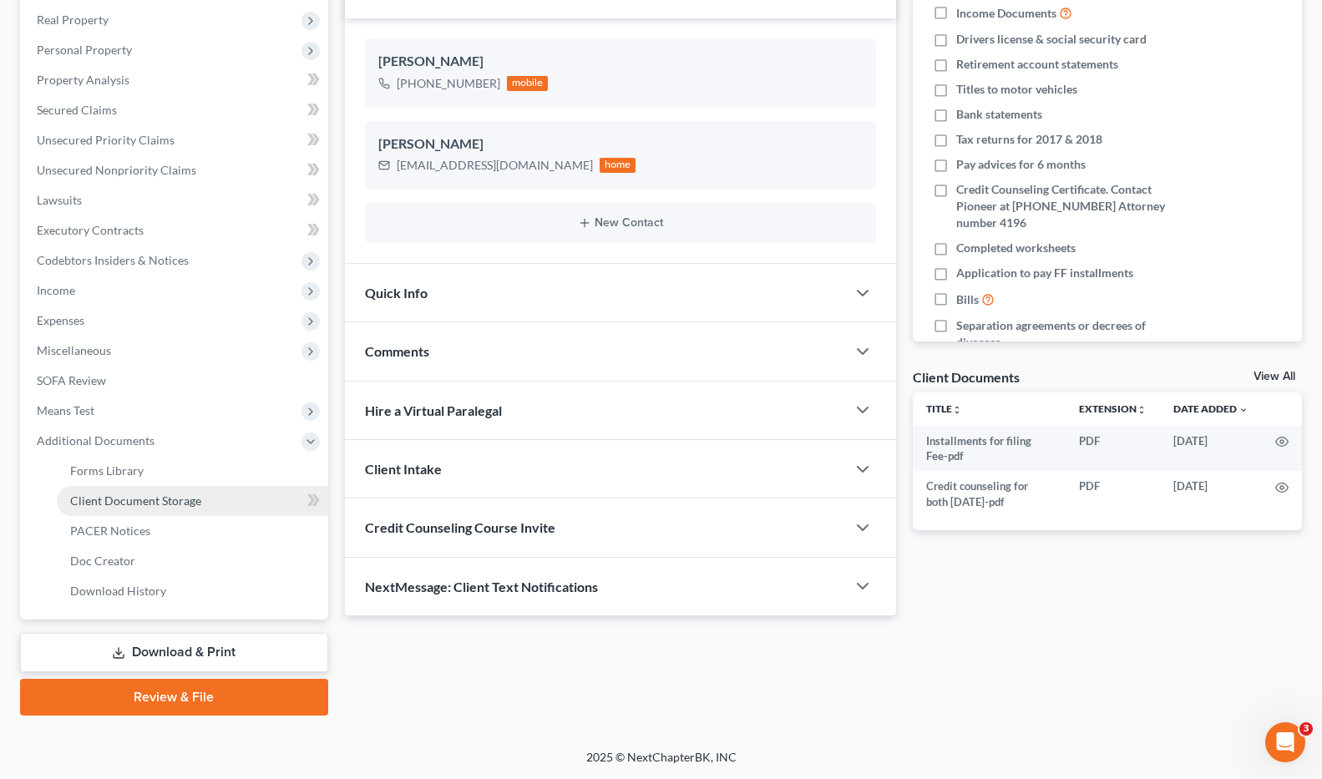
click at [127, 500] on span "Client Document Storage" at bounding box center [135, 501] width 131 height 14
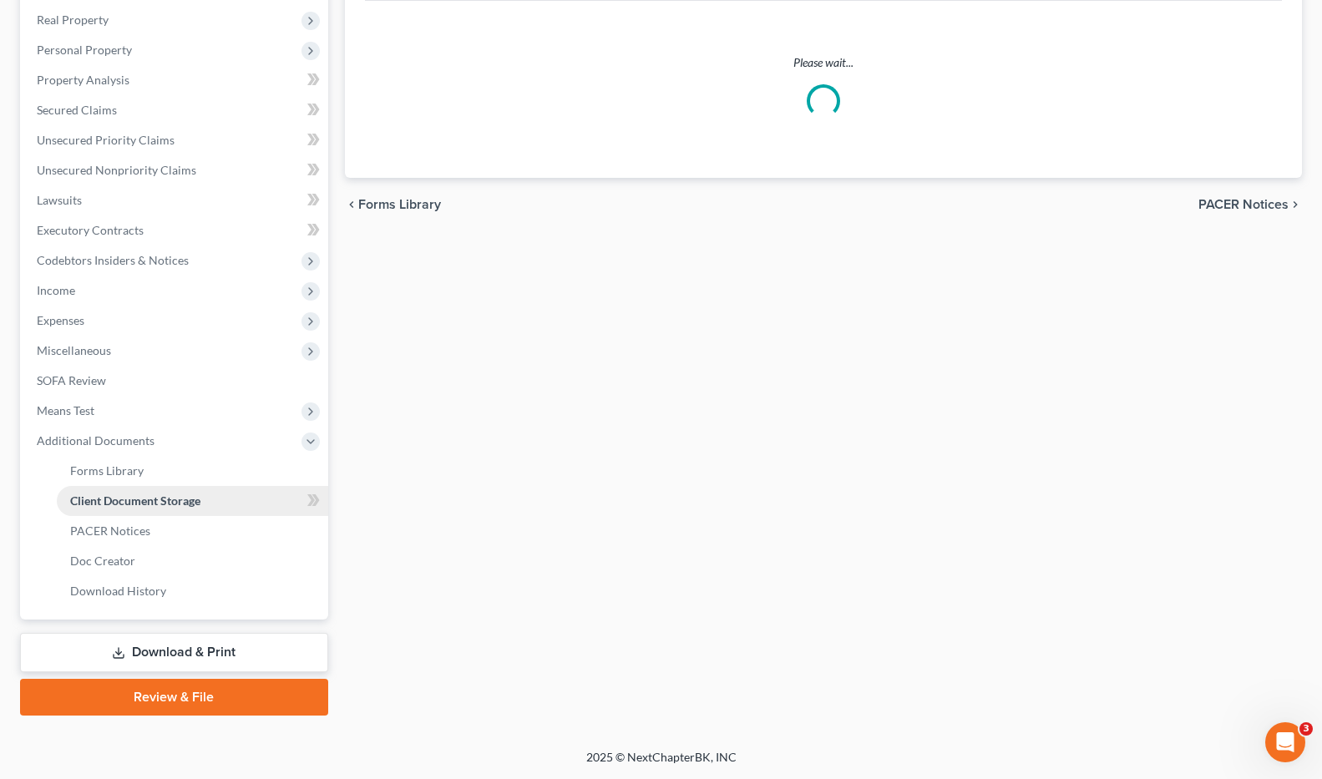
scroll to position [3, 0]
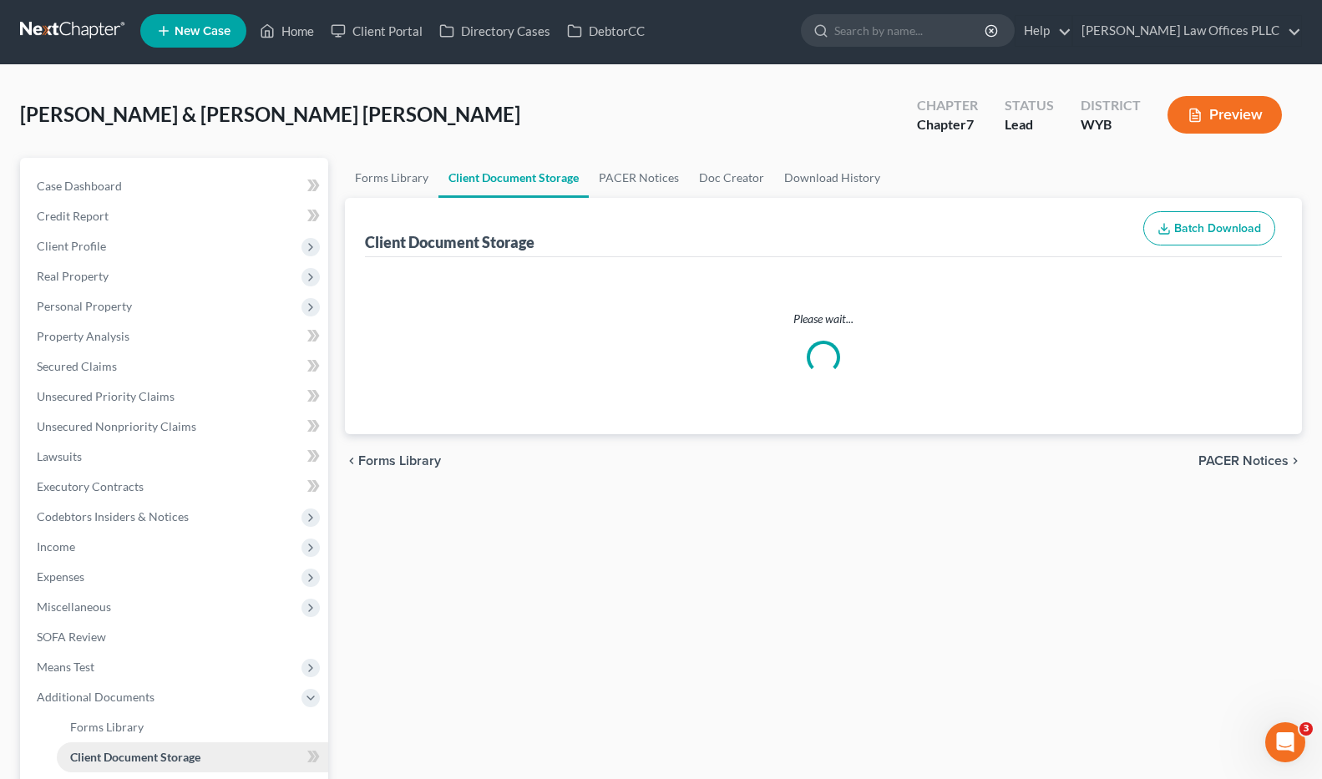
select select "0"
select select "4"
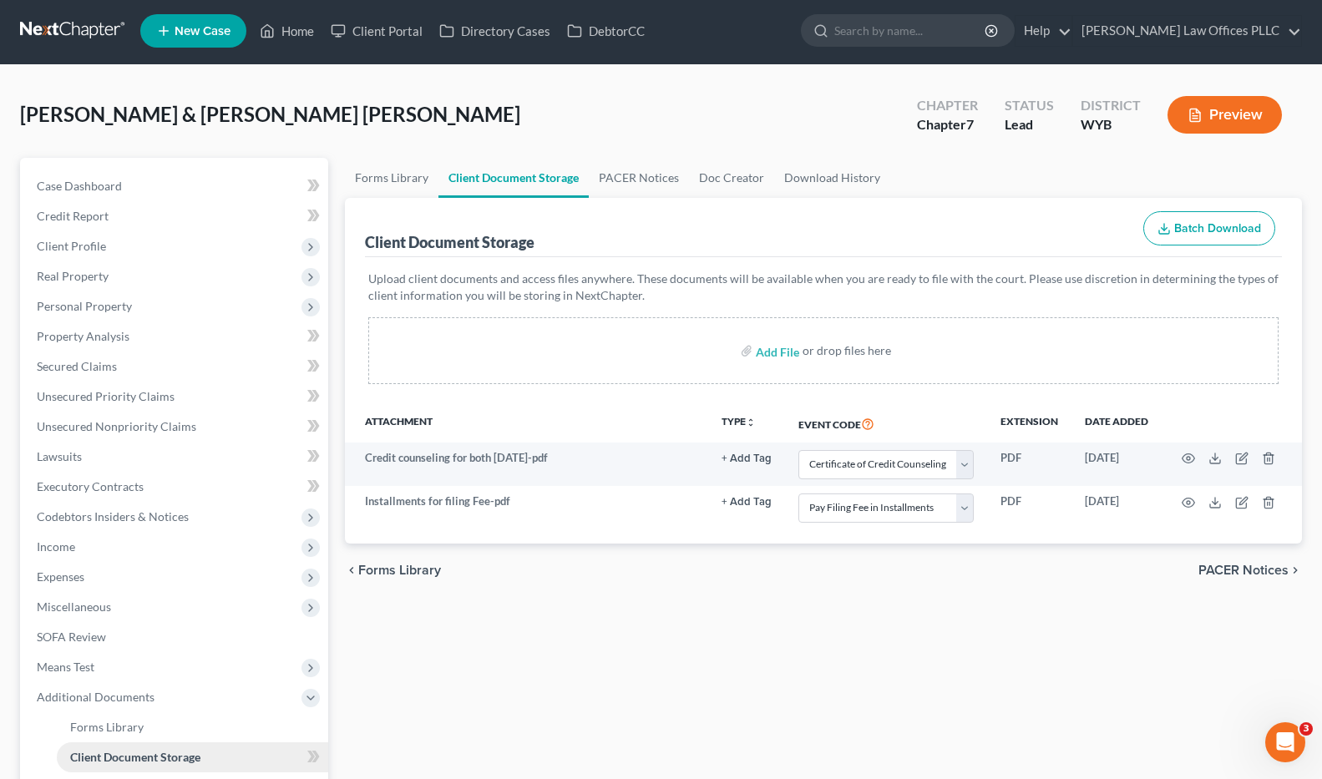
scroll to position [0, 0]
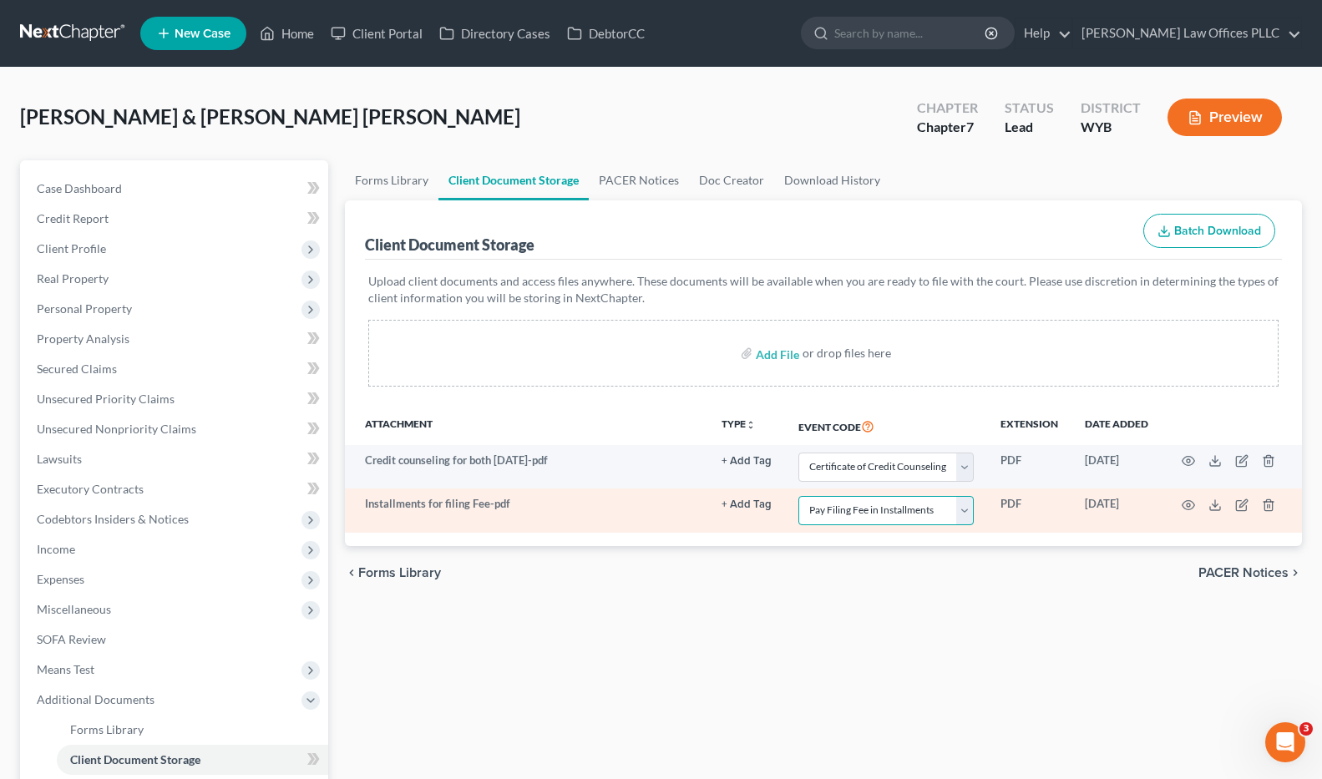
click at [967, 513] on select "Select Event Certificate of Credit Counseling Chapter 13 Plan Domestic Support …" at bounding box center [886, 510] width 175 height 29
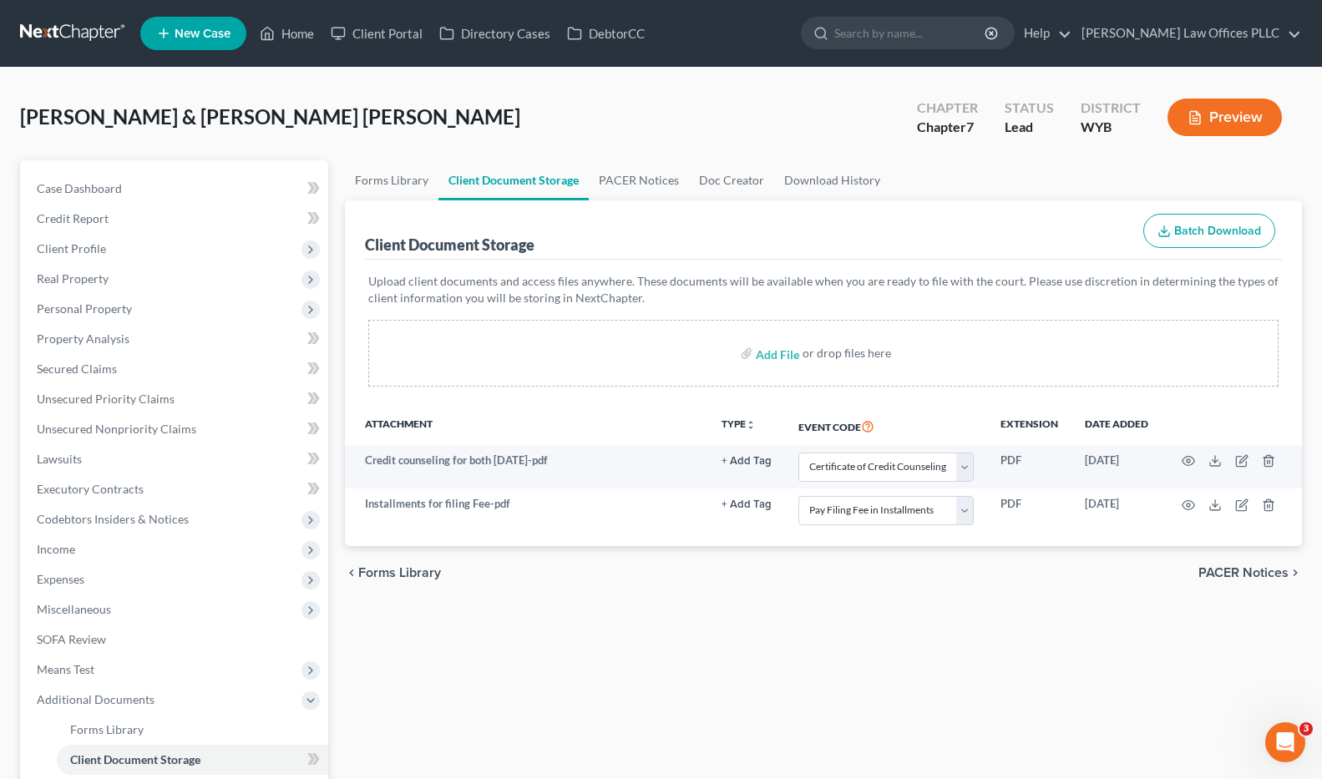
click at [717, 116] on div "Schwab, Matthew & Colacino Schwab, Dawn Upgraded Chapter Chapter 7 Status Lead …" at bounding box center [661, 124] width 1282 height 73
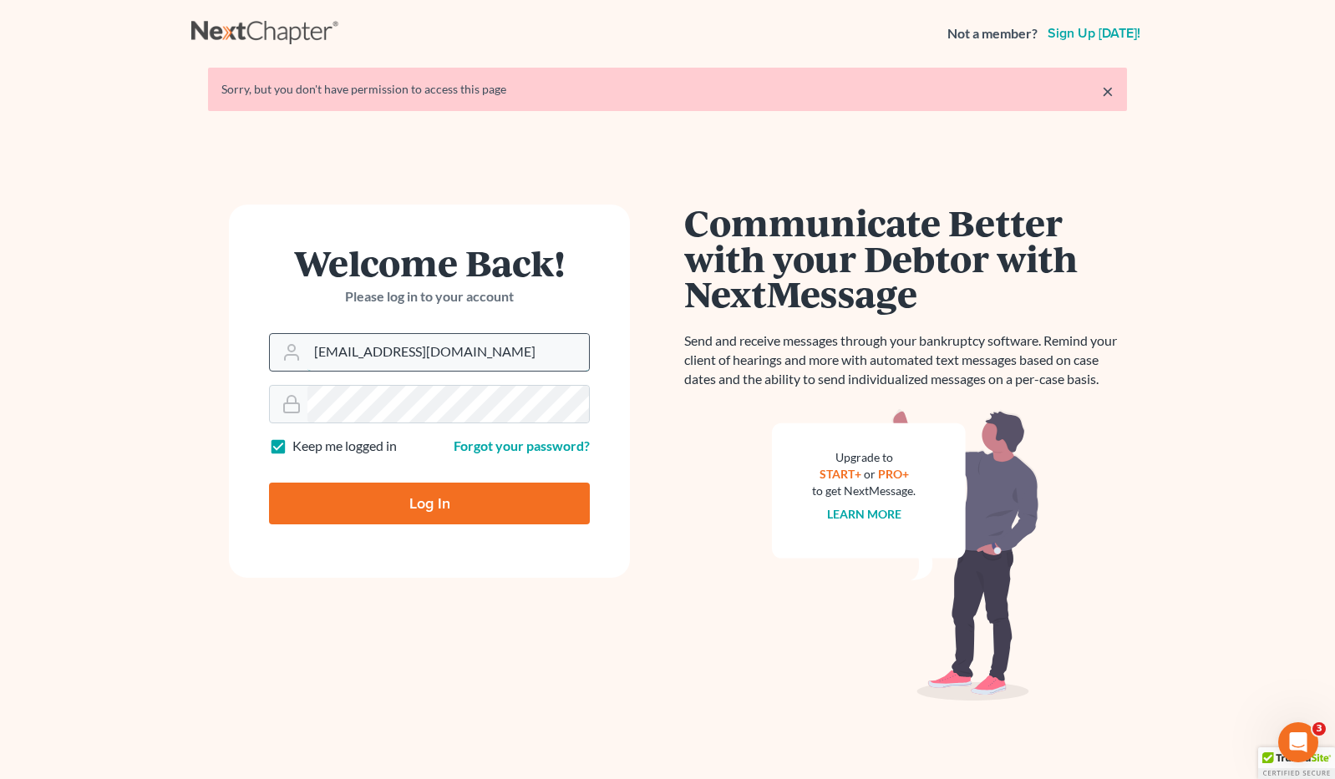
click at [482, 352] on input "[EMAIL_ADDRESS][DOMAIN_NAME]" at bounding box center [448, 352] width 282 height 37
drag, startPoint x: 518, startPoint y: 353, endPoint x: 236, endPoint y: 350, distance: 282.4
click at [236, 350] on form "Welcome Back! Please log in to your account Email Address [EMAIL_ADDRESS][DOMAI…" at bounding box center [429, 391] width 401 height 373
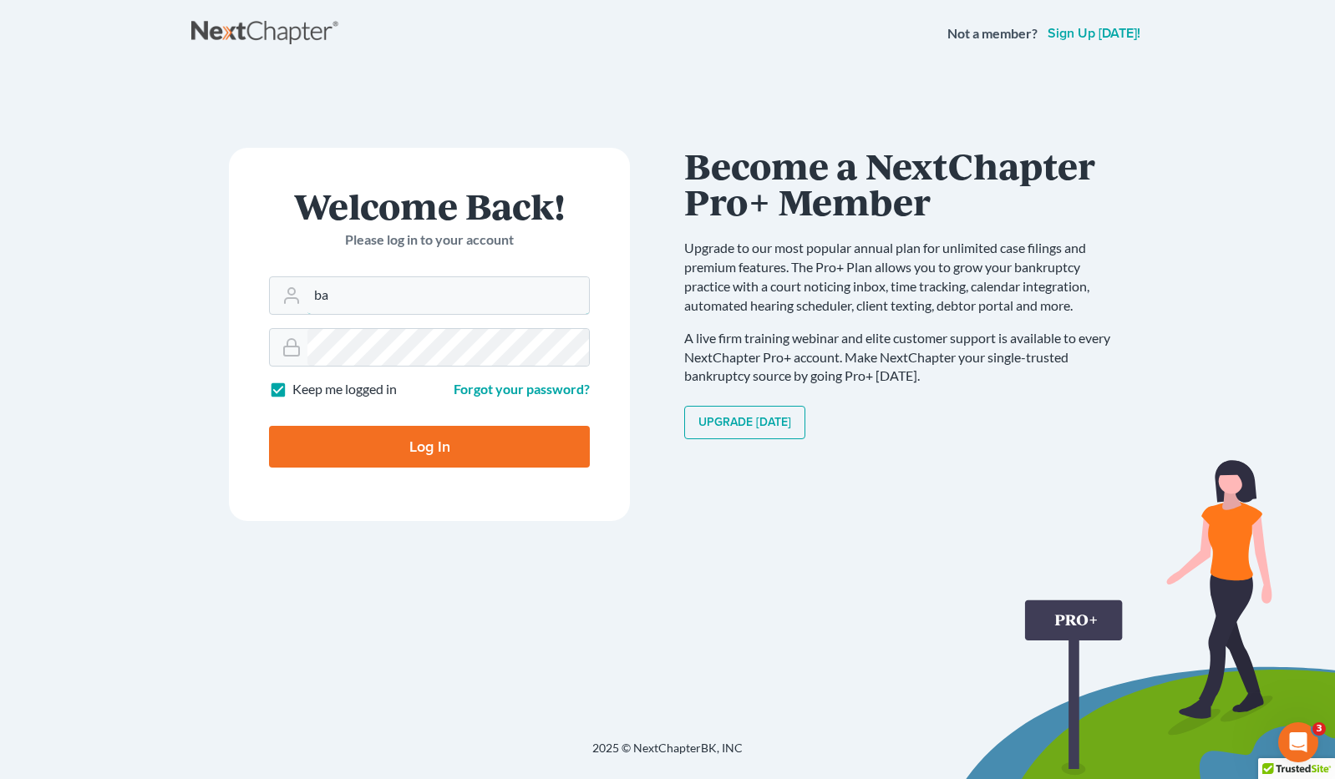
type input "[EMAIL_ADDRESS][DOMAIN_NAME]"
click at [274, 345] on div at bounding box center [429, 347] width 321 height 38
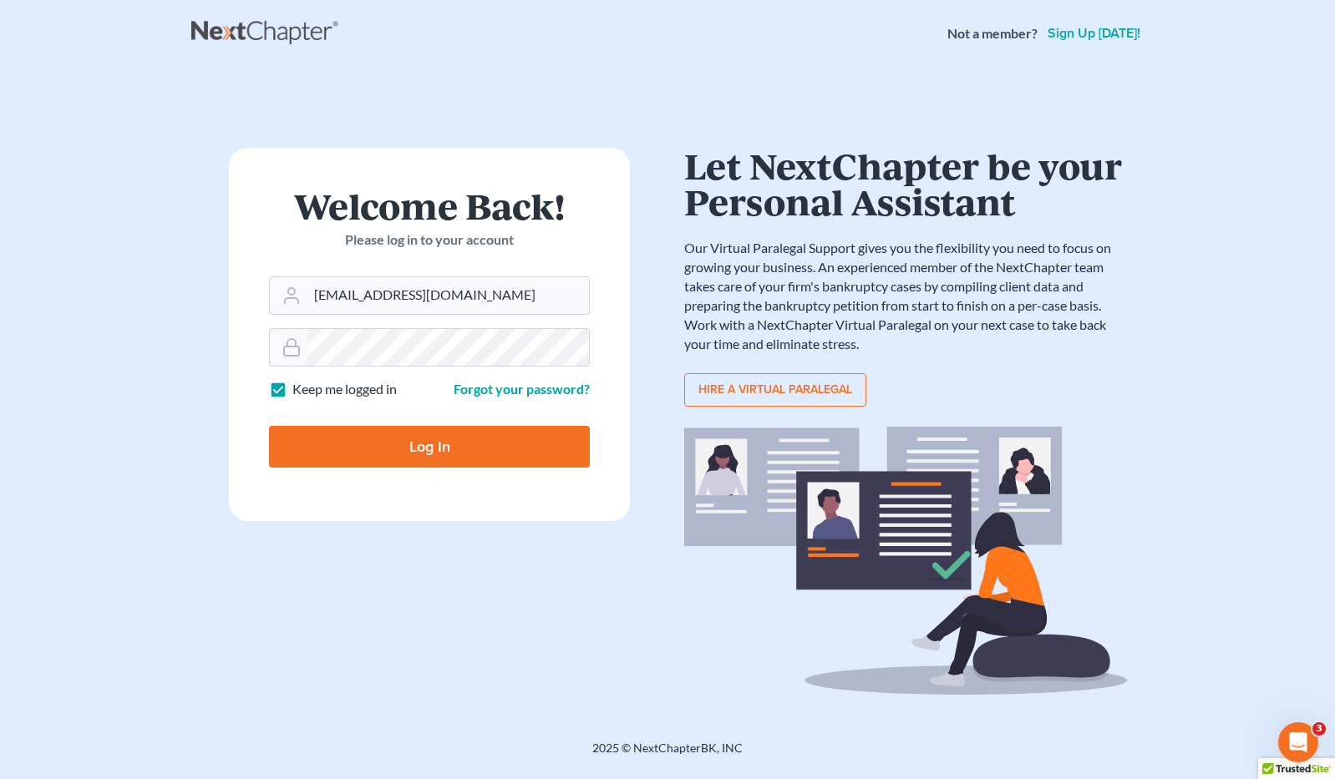
click at [358, 437] on input "Log In" at bounding box center [429, 447] width 321 height 42
type input "Thinking..."
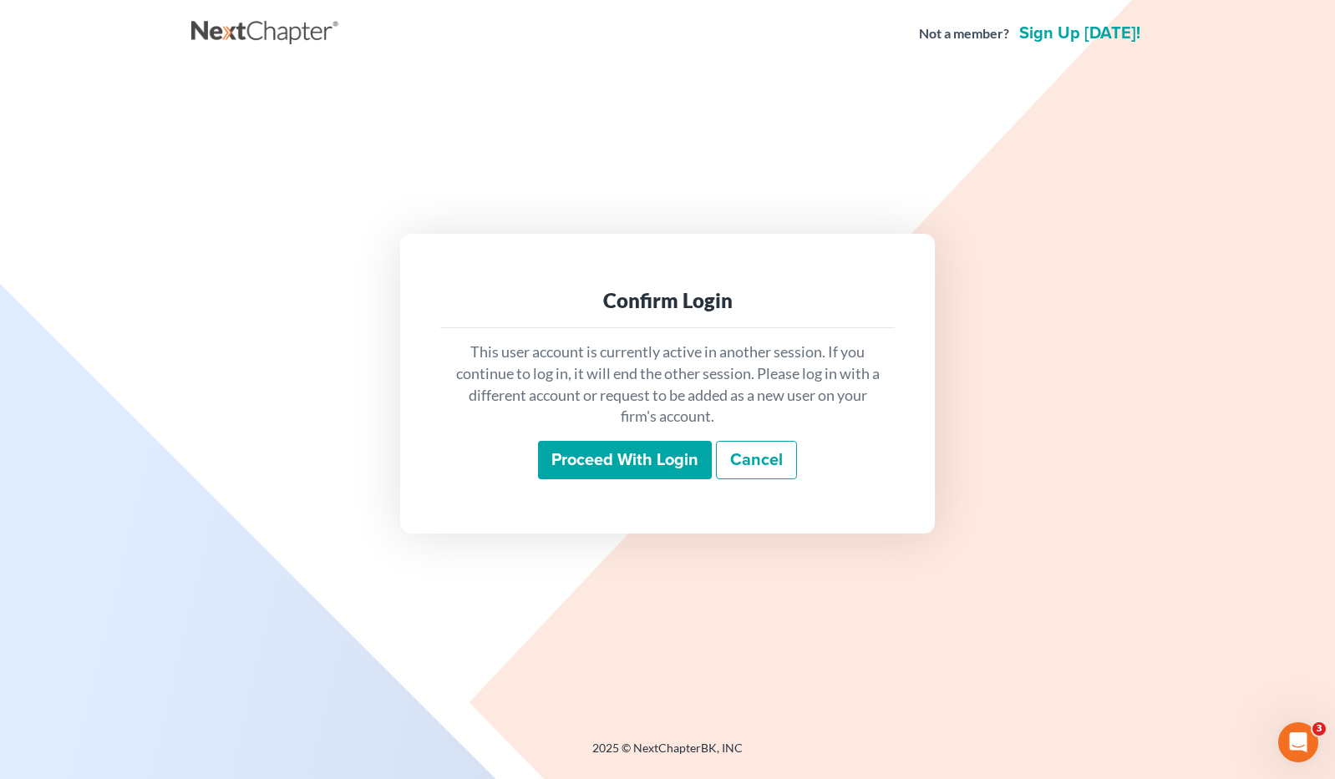
click at [633, 459] on input "Proceed with login" at bounding box center [625, 460] width 174 height 38
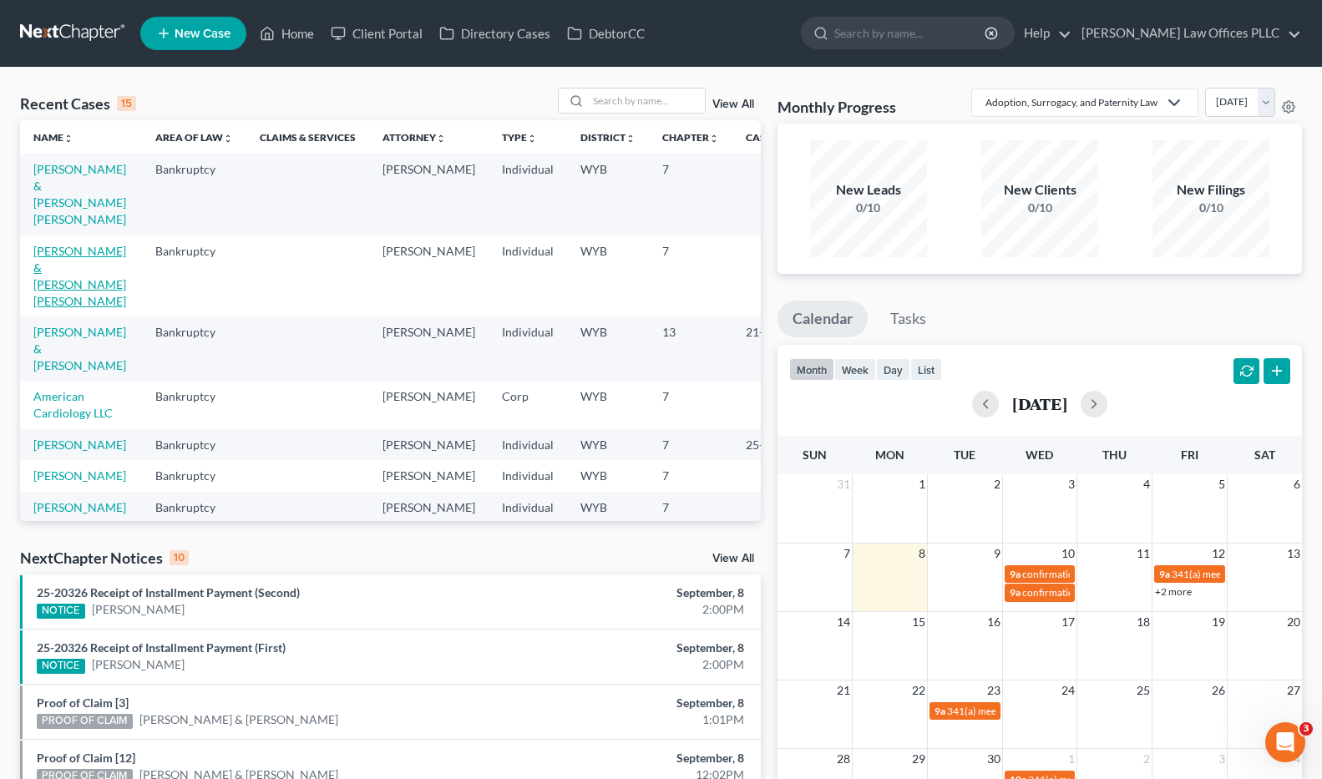
click at [66, 276] on link "[PERSON_NAME] & [PERSON_NAME] [PERSON_NAME]" at bounding box center [79, 276] width 93 height 64
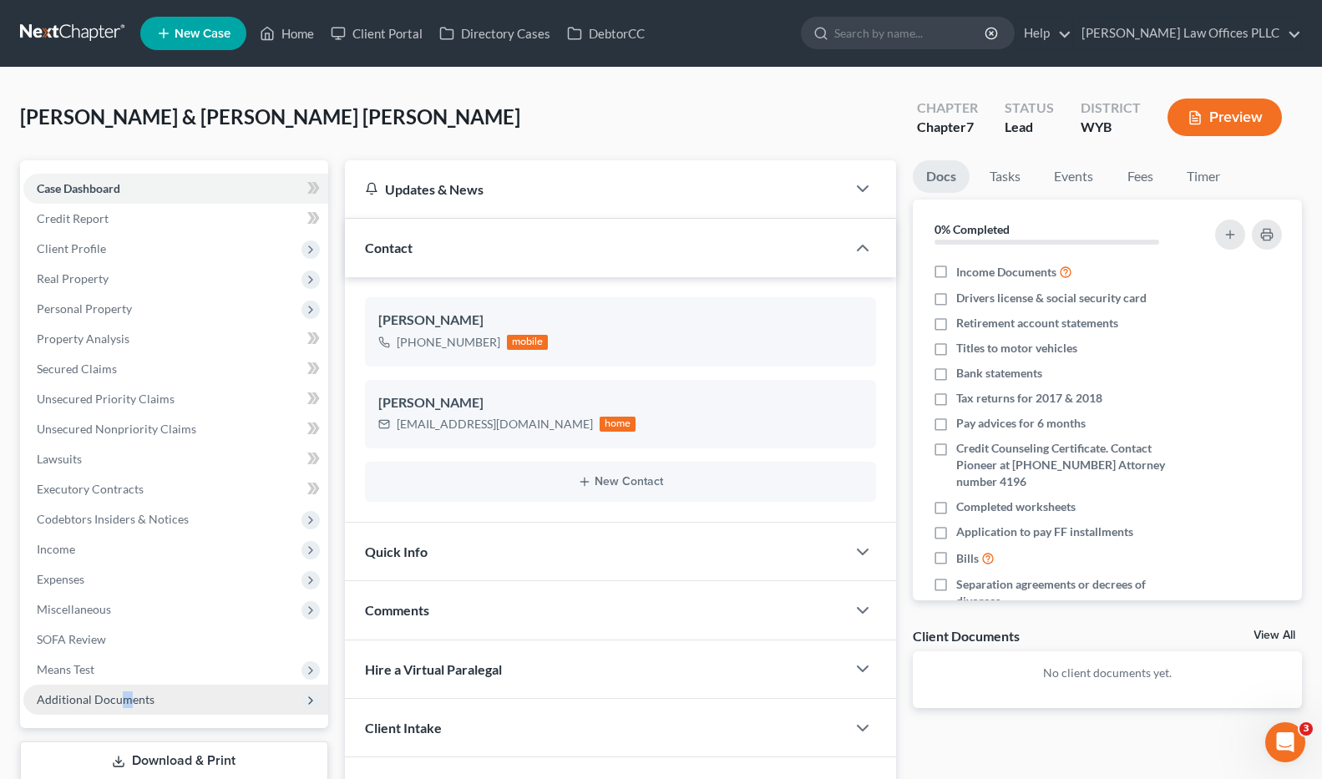
click at [125, 701] on span "Additional Documents" at bounding box center [96, 699] width 118 height 14
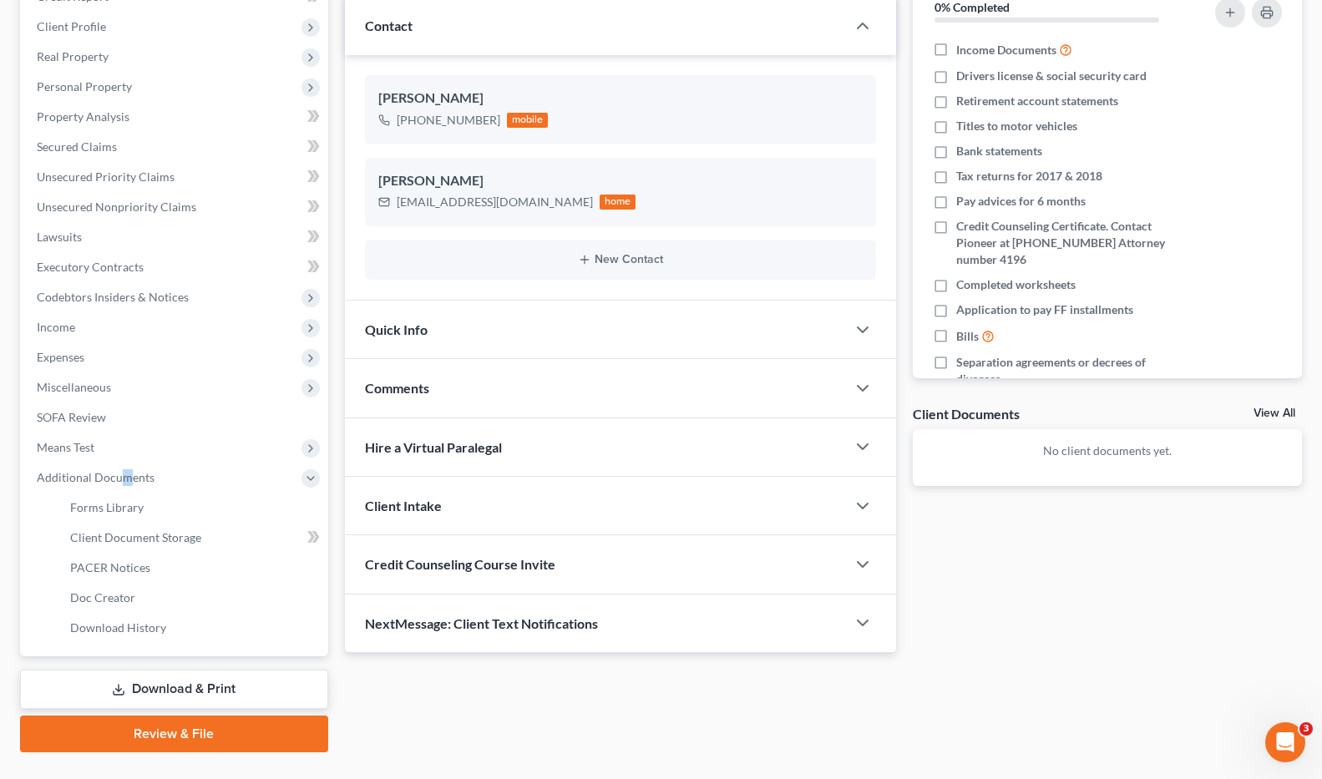
scroll to position [224, 0]
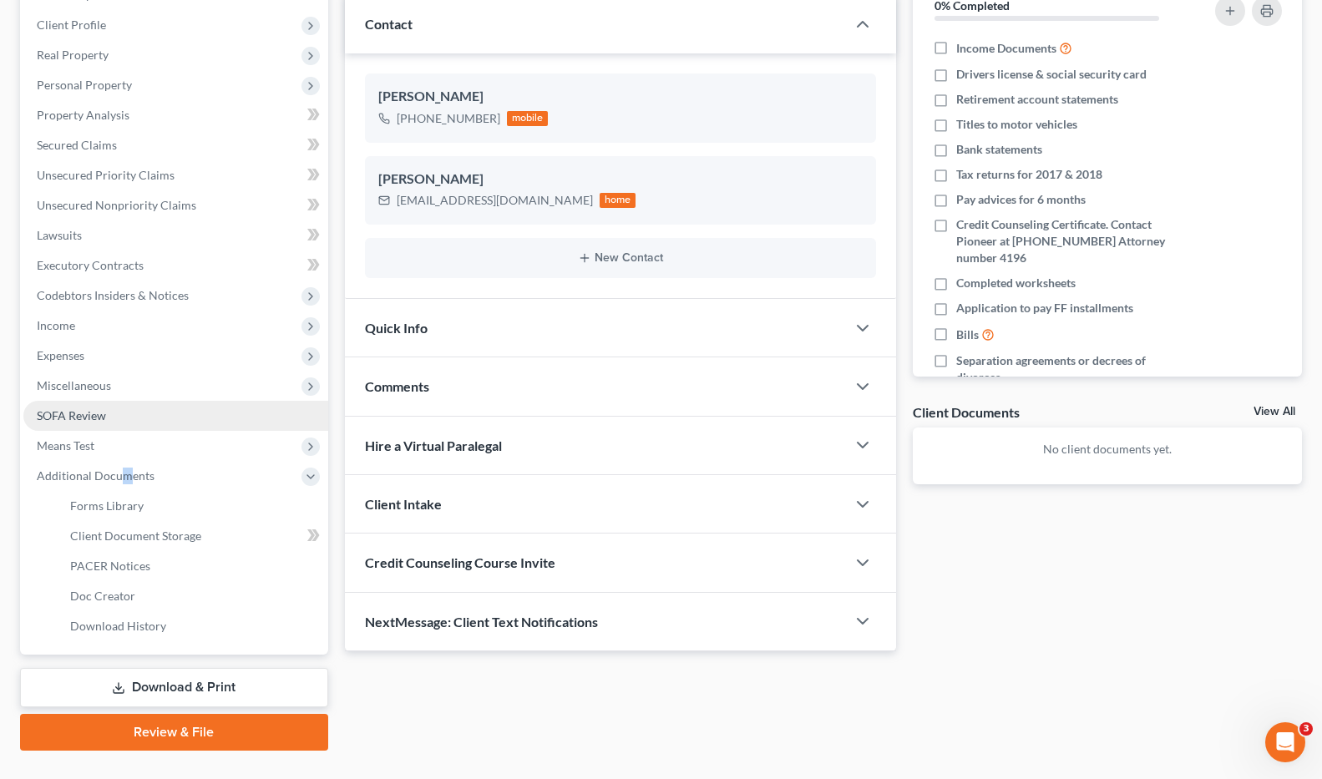
click at [88, 411] on span "SOFA Review" at bounding box center [71, 415] width 69 height 14
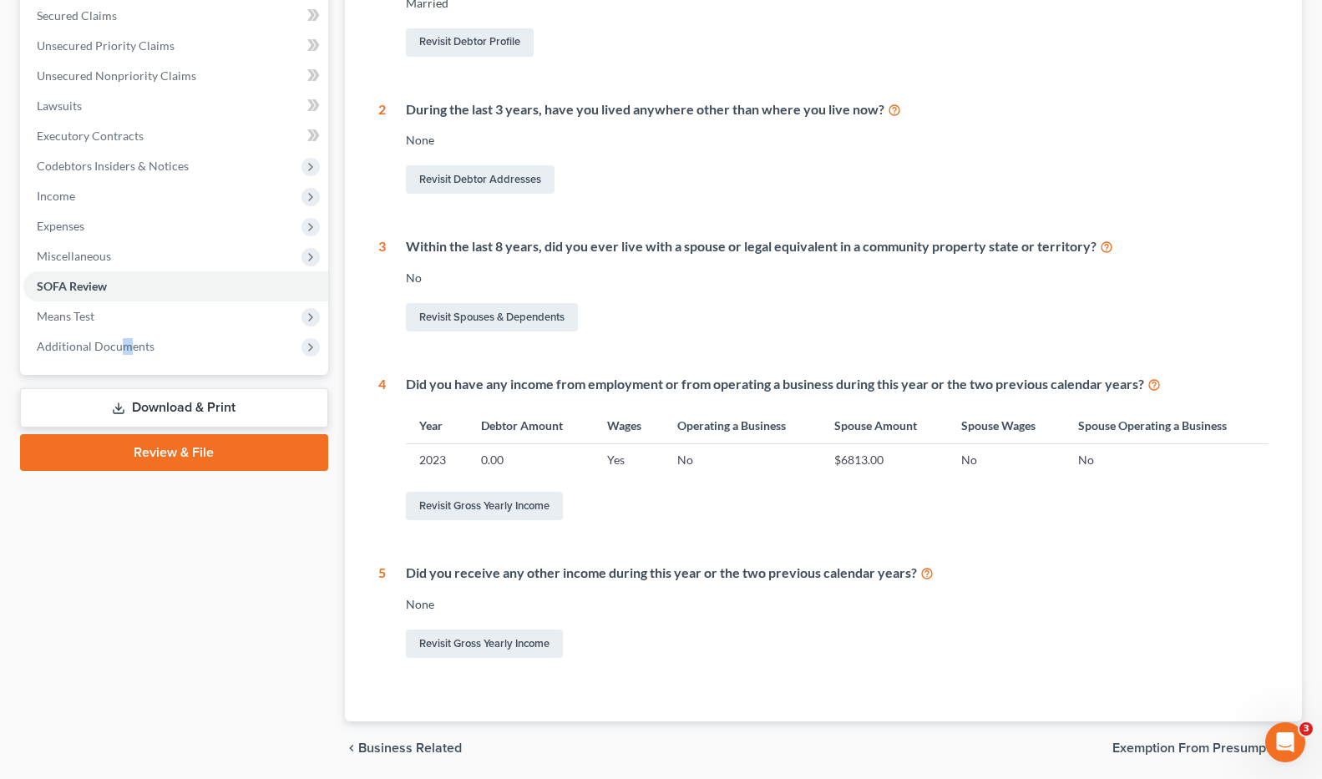
scroll to position [394, 0]
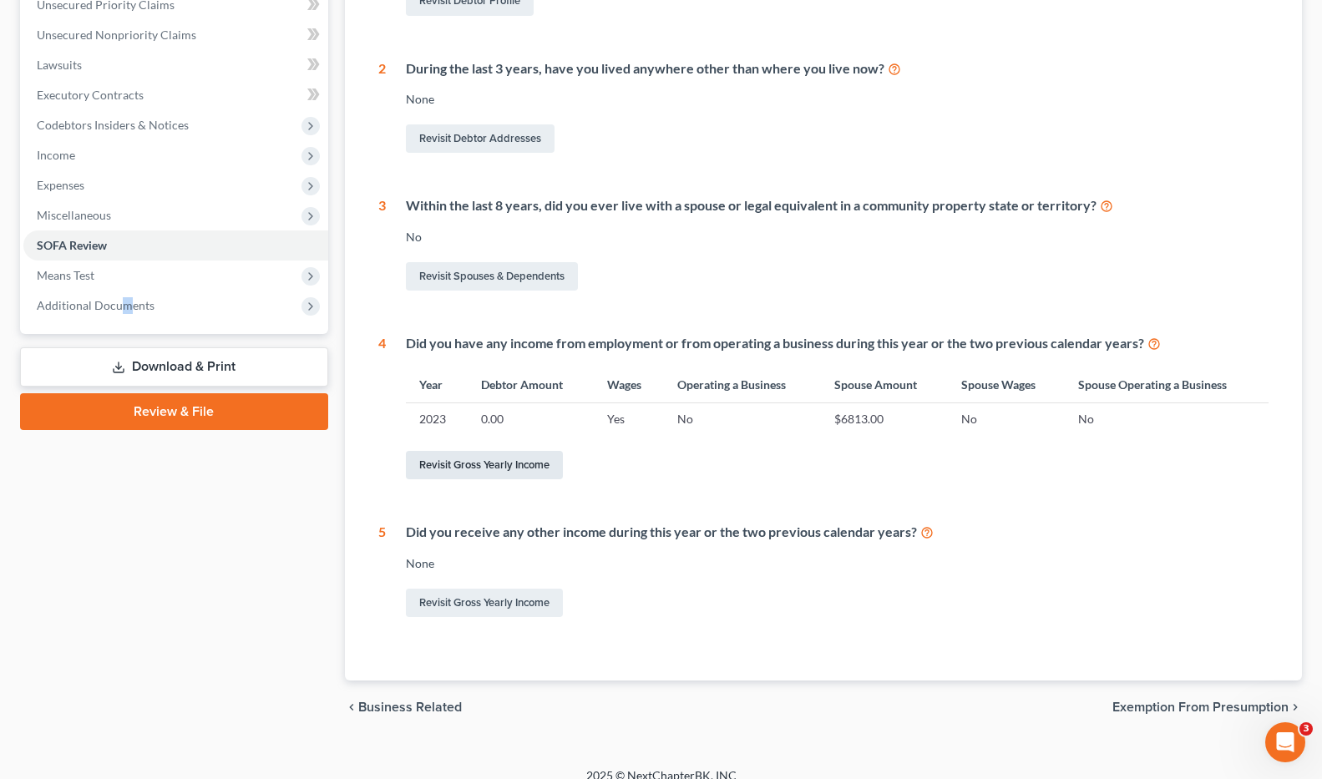
click at [481, 463] on link "Revisit Gross Yearly Income" at bounding box center [484, 465] width 157 height 28
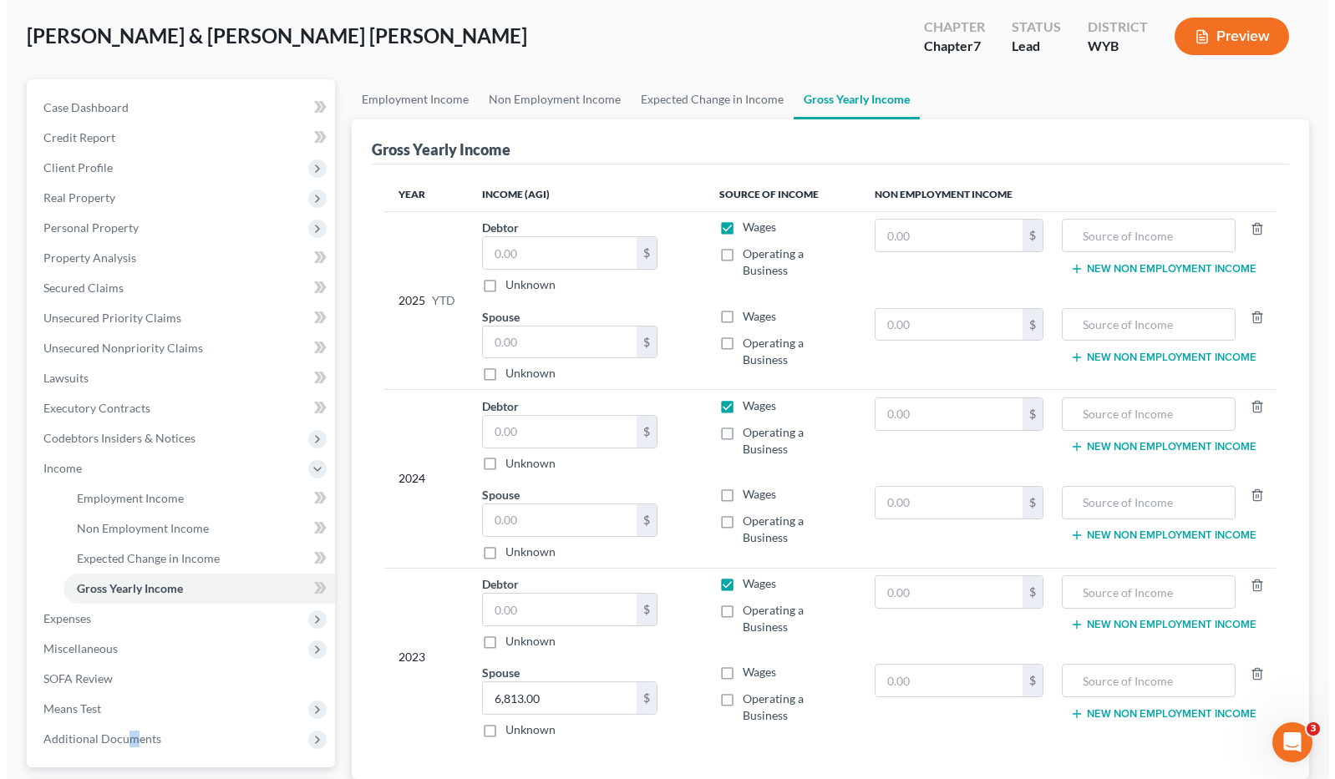
scroll to position [79, 0]
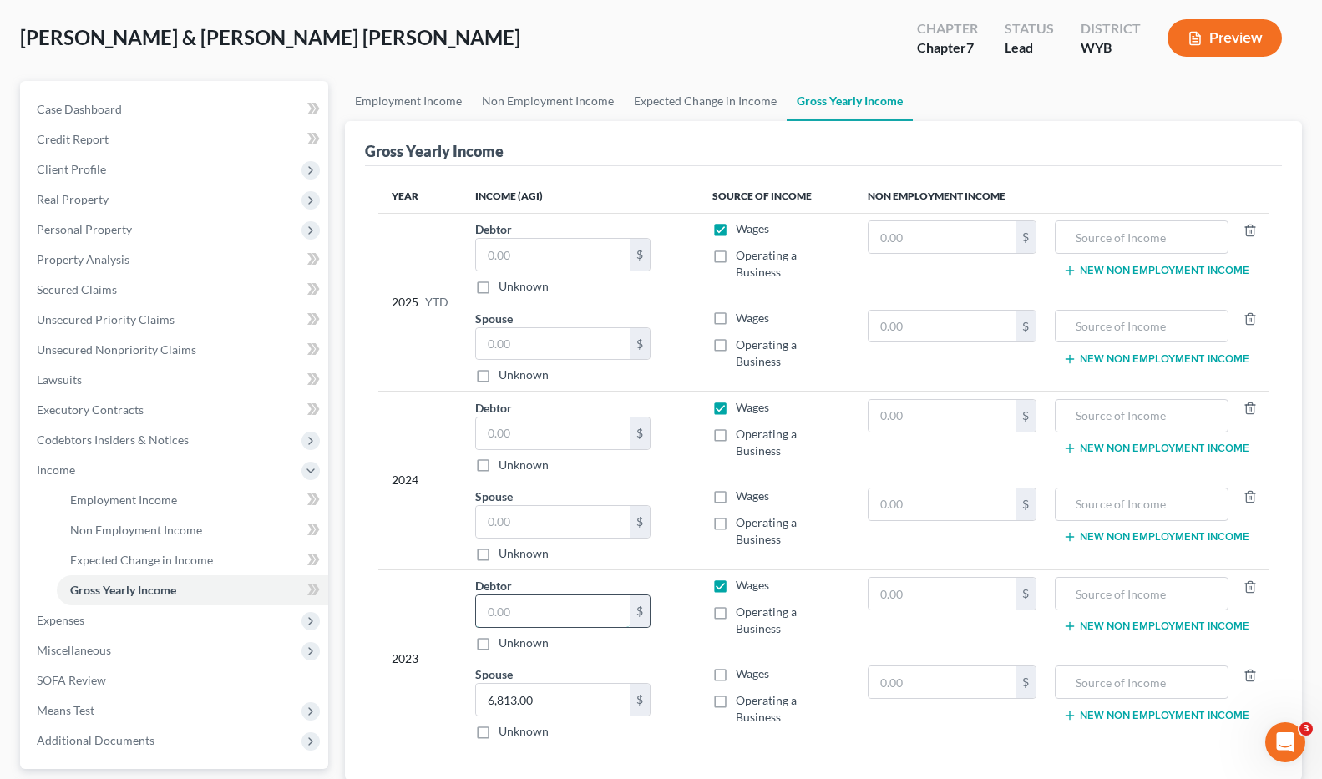
click at [497, 616] on input "text" at bounding box center [553, 612] width 154 height 32
type input "40,055.00"
click at [115, 491] on link "Employment Income" at bounding box center [192, 500] width 271 height 30
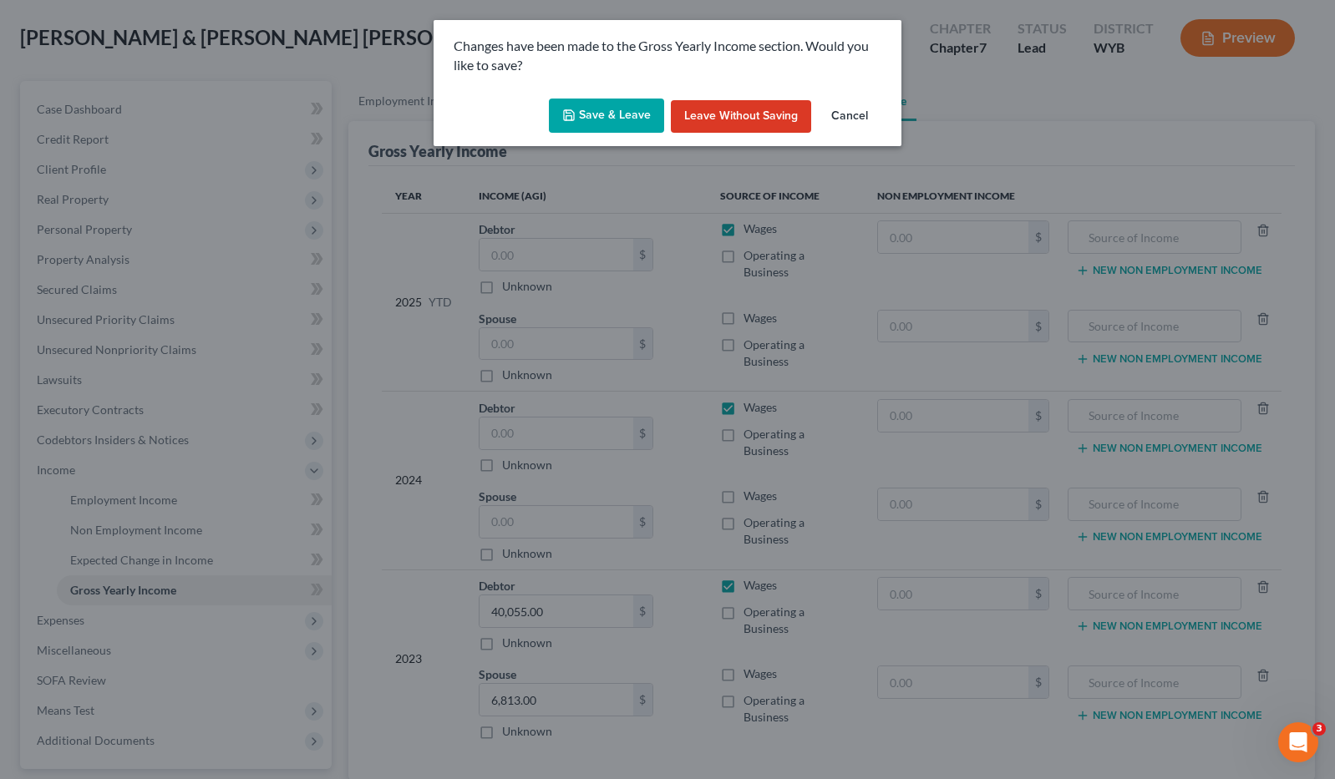
click at [609, 109] on button "Save & Leave" at bounding box center [606, 116] width 115 height 35
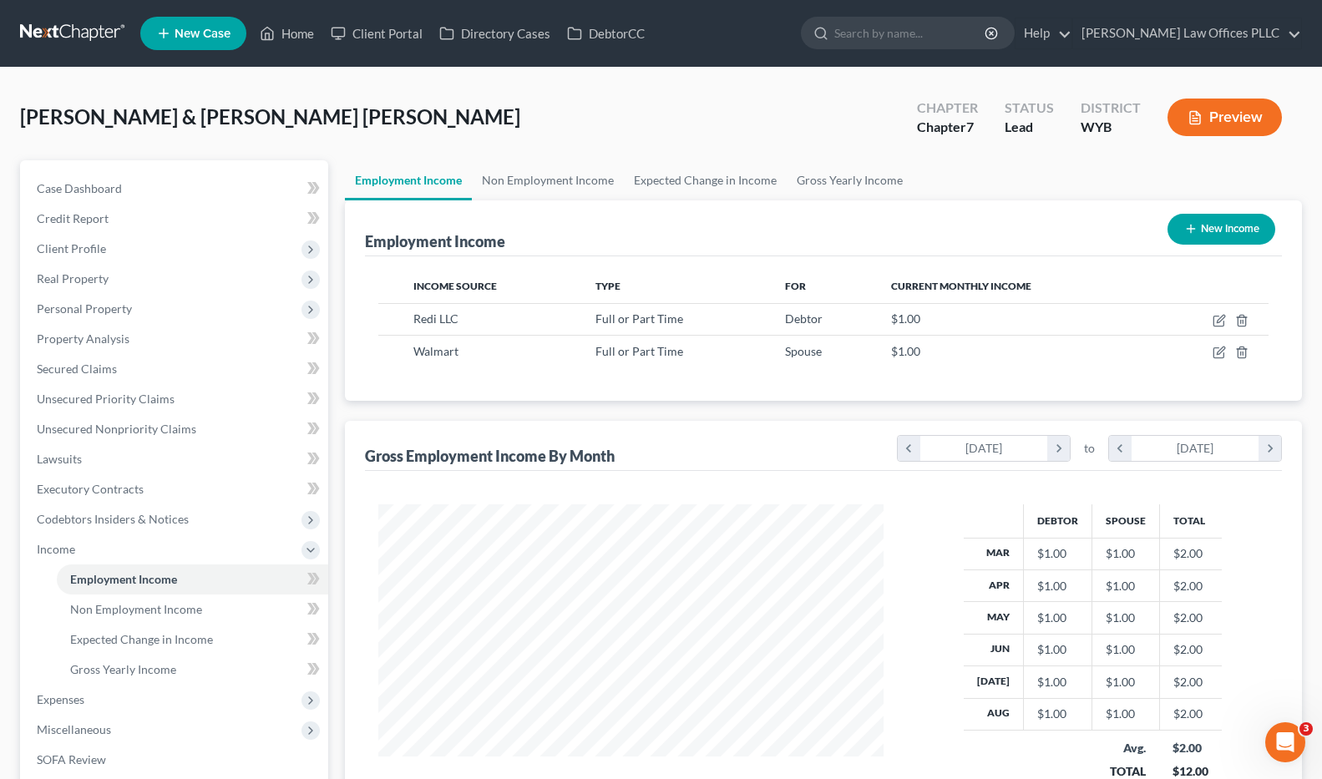
scroll to position [300, 540]
